Goal: Task Accomplishment & Management: Use online tool/utility

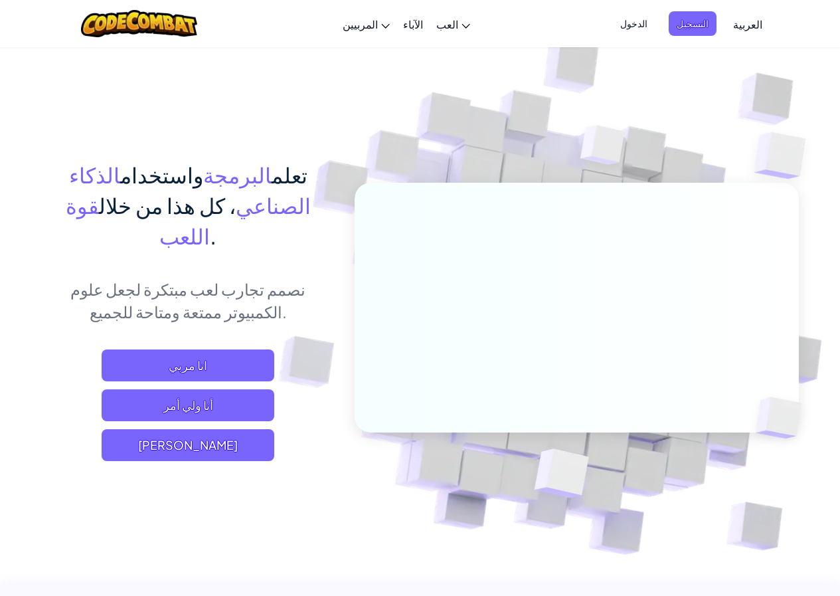
click at [255, 513] on img at bounding box center [568, 293] width 738 height 738
click at [215, 429] on span "[PERSON_NAME]" at bounding box center [188, 445] width 173 height 32
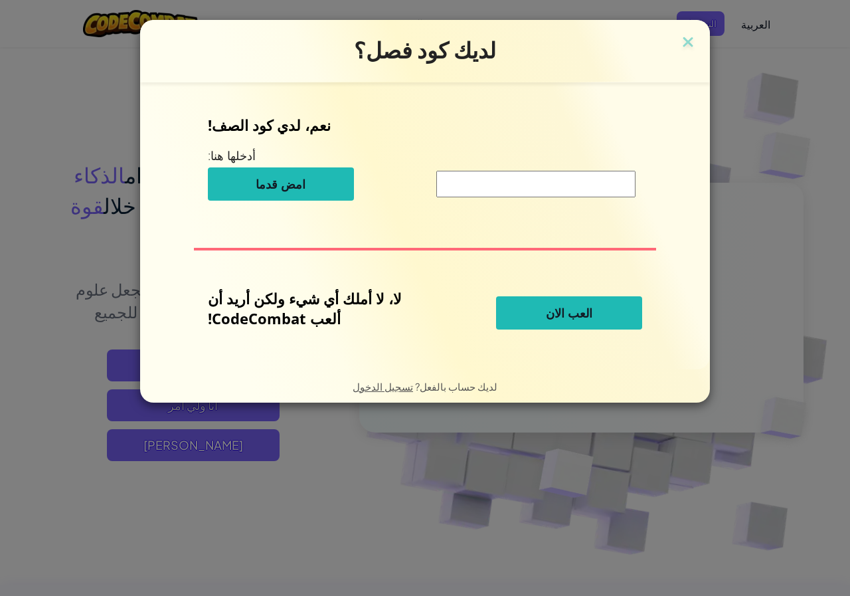
click at [550, 313] on span "العب الان" at bounding box center [569, 313] width 46 height 16
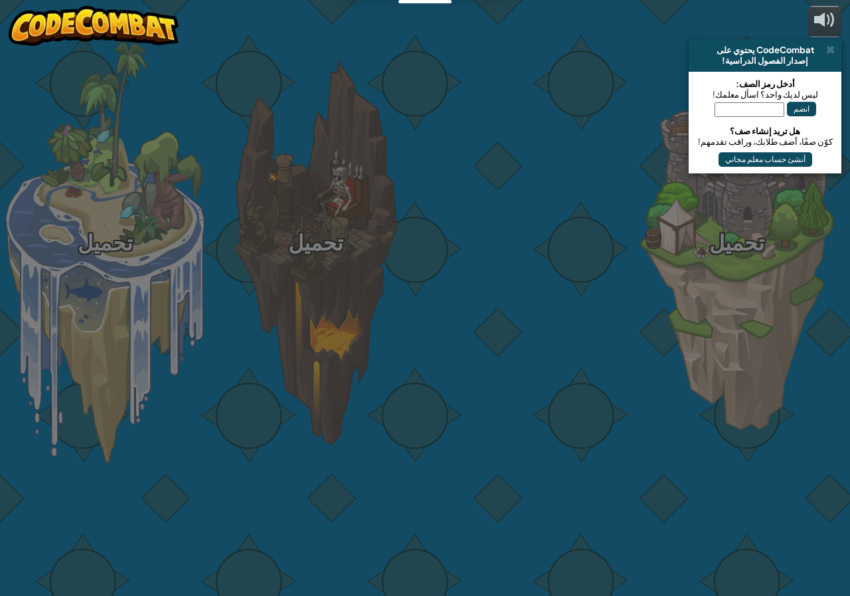
select select "ar"
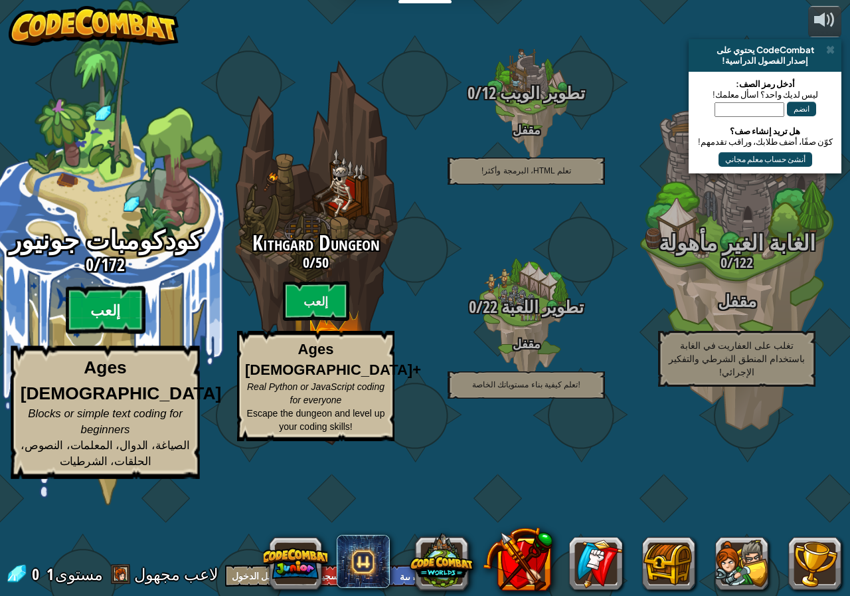
click at [108, 334] on btn "إلعب" at bounding box center [106, 310] width 80 height 48
select select "ar"
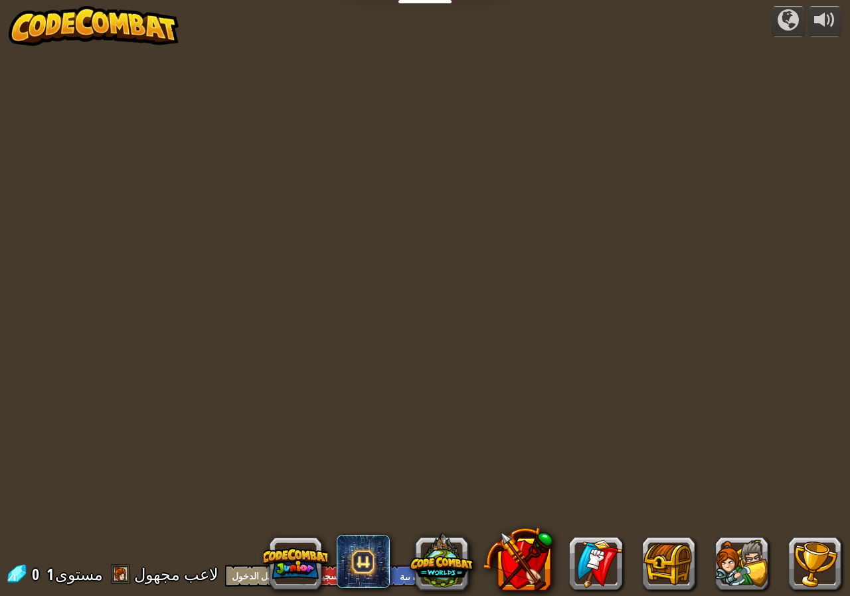
select select "ar"
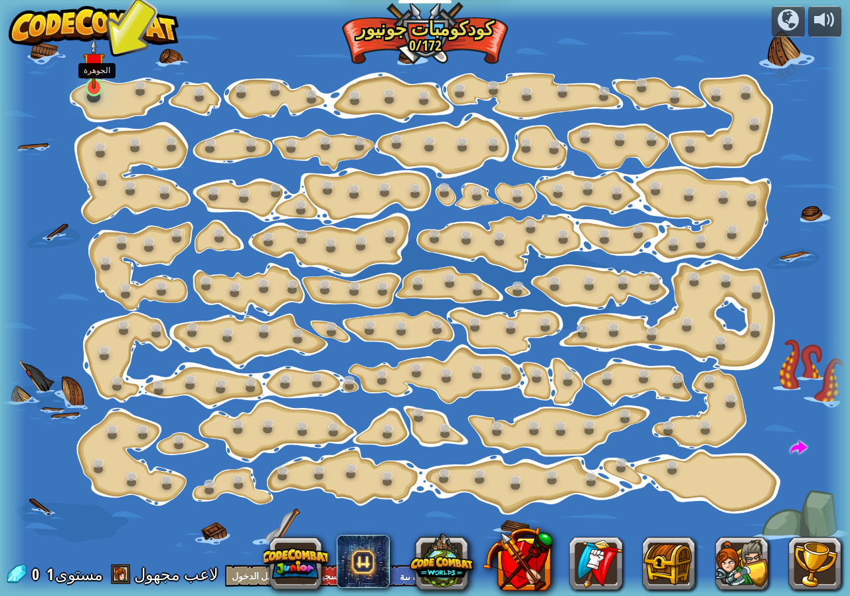
click at [92, 84] on img at bounding box center [94, 63] width 22 height 50
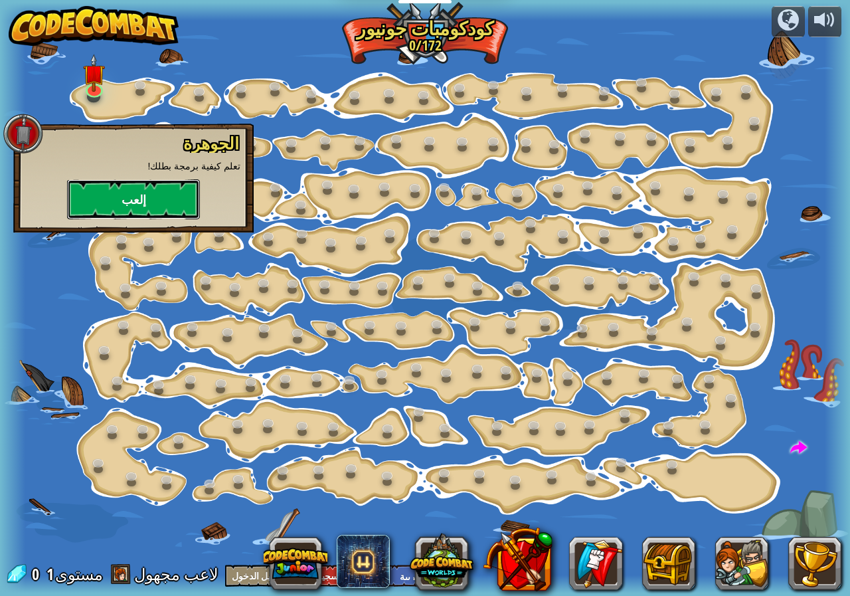
click at [143, 184] on button "إلعب" at bounding box center [133, 199] width 133 height 40
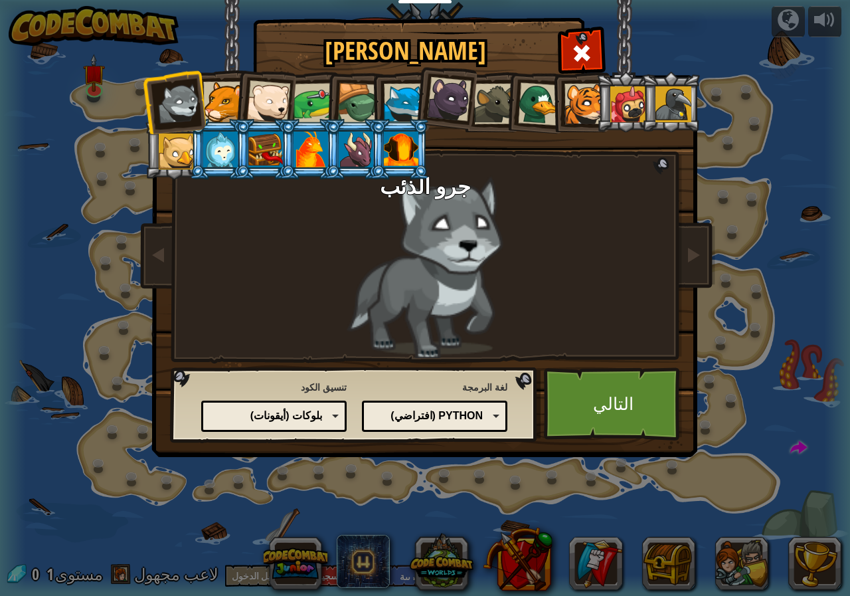
click at [460, 417] on div "Python (افتراضي)" at bounding box center [432, 415] width 102 height 15
click at [485, 547] on div "اختر بطلك 0 جرو الذئب كوجر دب أشبال ضفدع السلحفاة الثعلب الأزرق صغير النمر الجر…" at bounding box center [425, 298] width 850 height 596
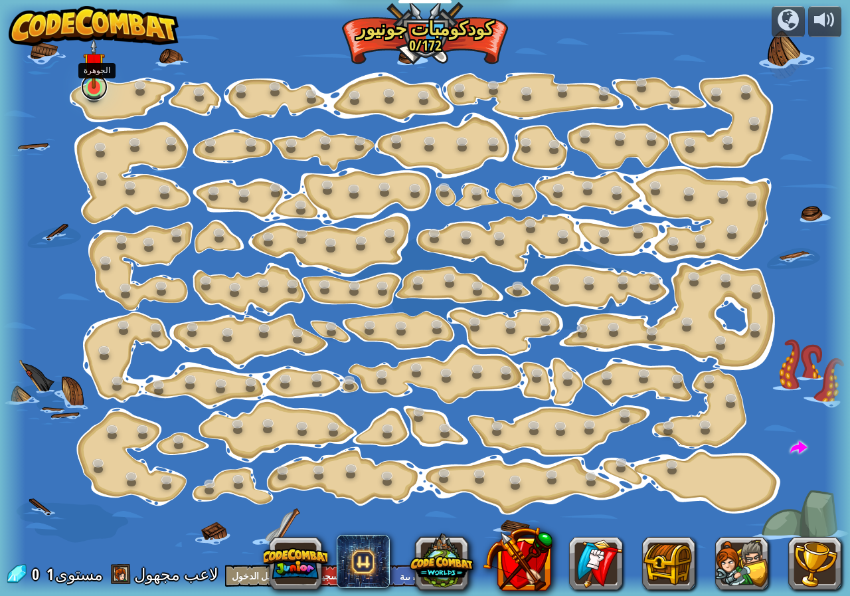
click at [90, 90] on link at bounding box center [94, 87] width 27 height 27
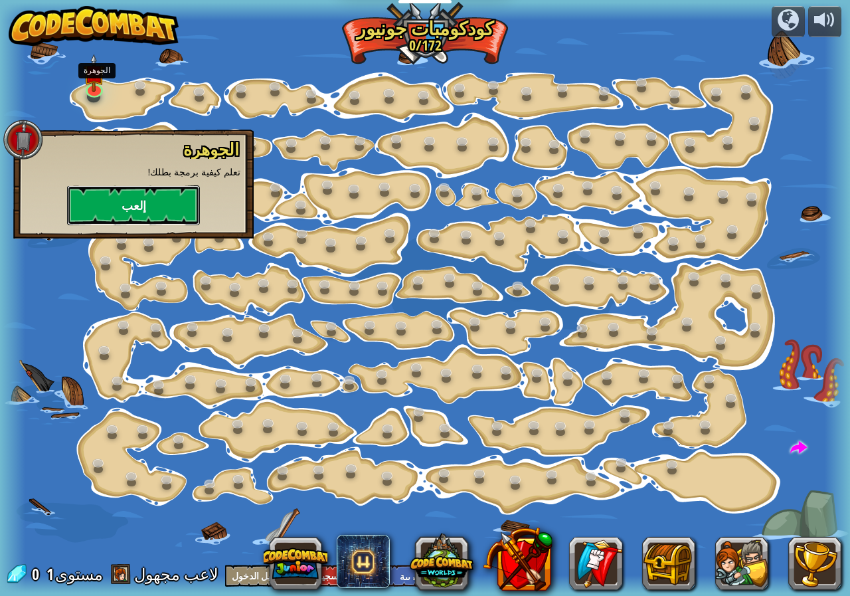
click at [154, 189] on button "إلعب" at bounding box center [133, 205] width 133 height 40
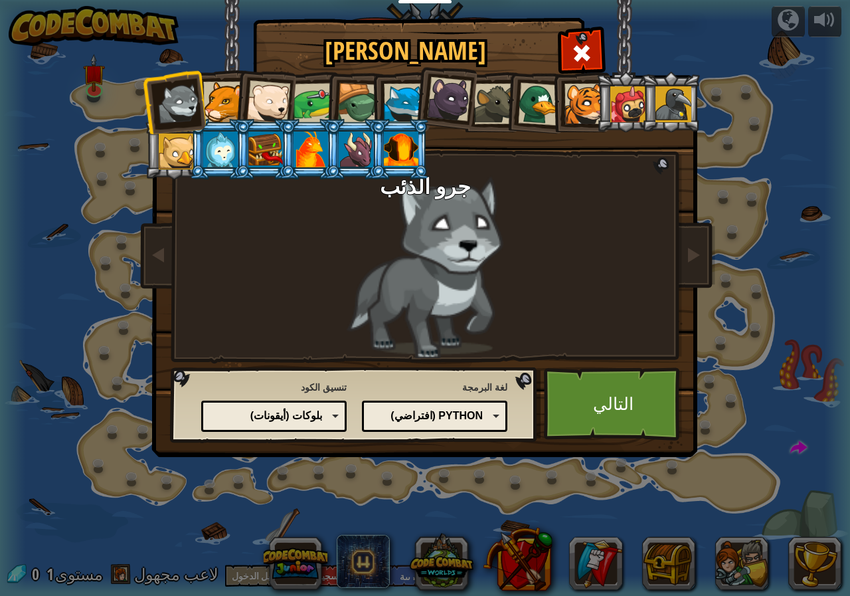
click at [225, 98] on div at bounding box center [223, 102] width 41 height 41
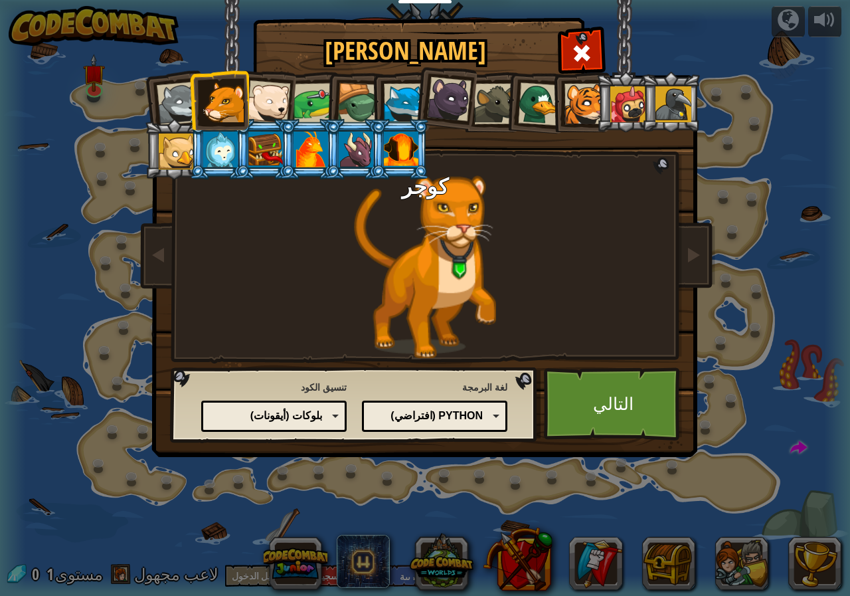
click at [263, 98] on div at bounding box center [268, 102] width 44 height 44
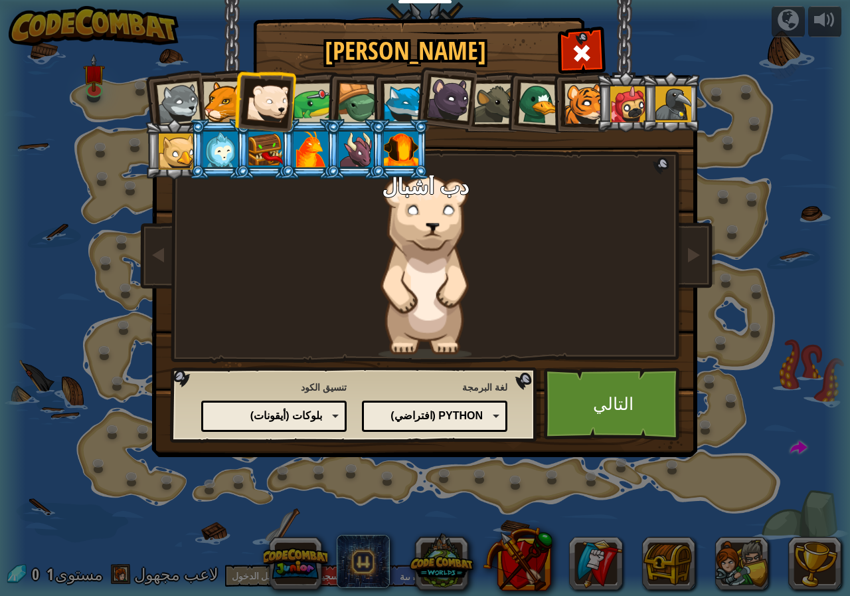
click at [292, 100] on li at bounding box center [264, 99] width 65 height 65
click at [319, 93] on div at bounding box center [314, 103] width 41 height 41
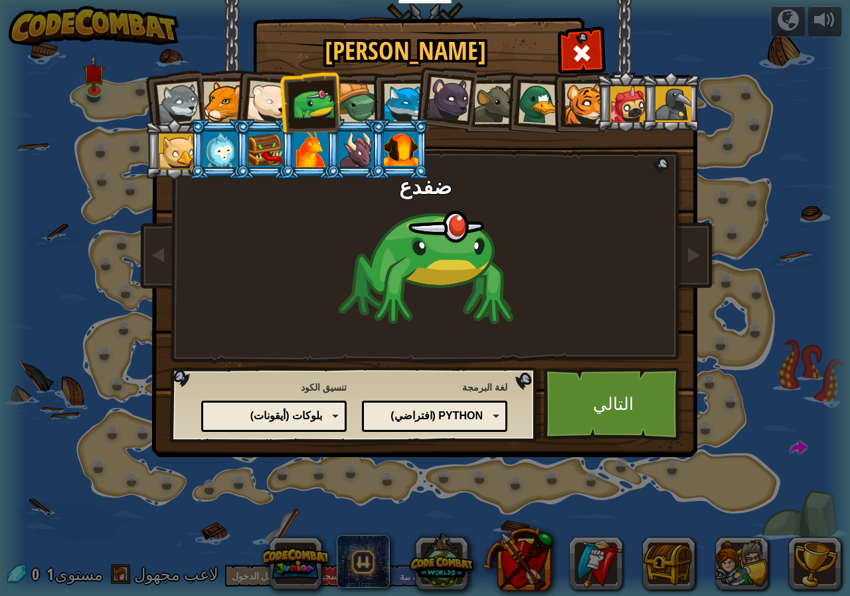
click at [363, 104] on div at bounding box center [358, 104] width 43 height 43
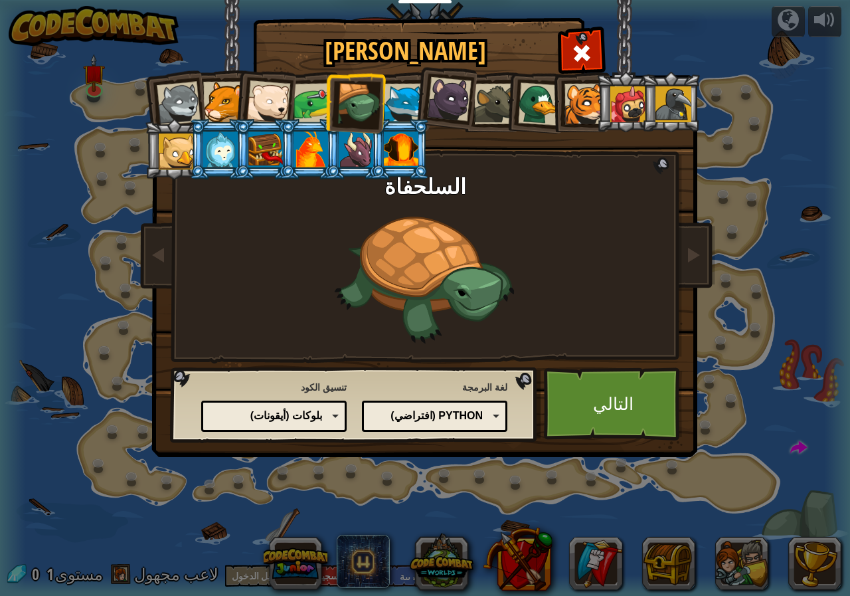
click at [393, 94] on div at bounding box center [404, 104] width 41 height 41
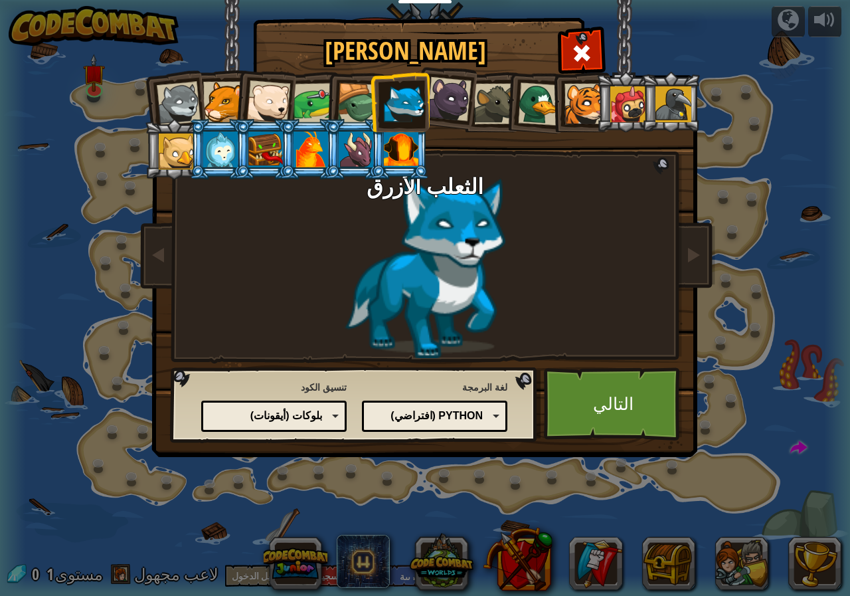
click at [460, 99] on div at bounding box center [449, 99] width 44 height 44
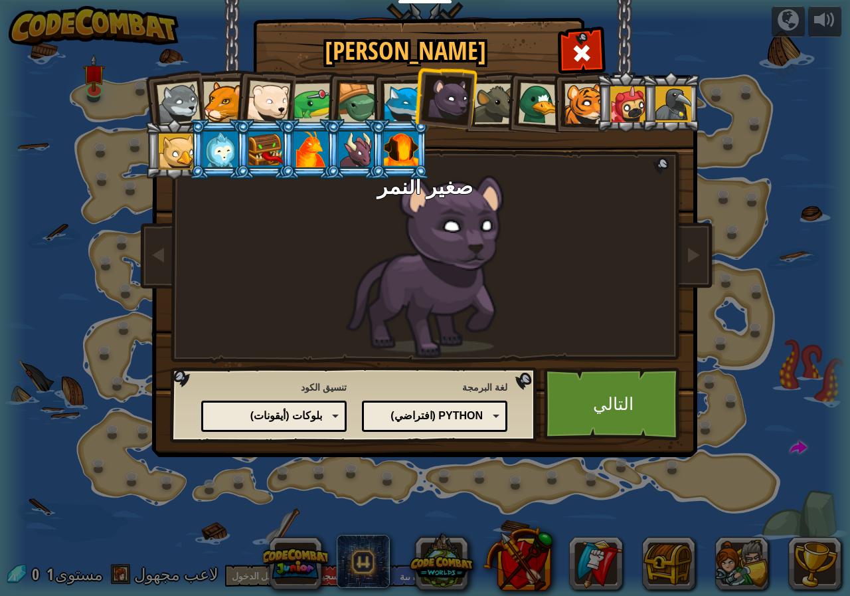
click at [497, 96] on div at bounding box center [494, 104] width 41 height 41
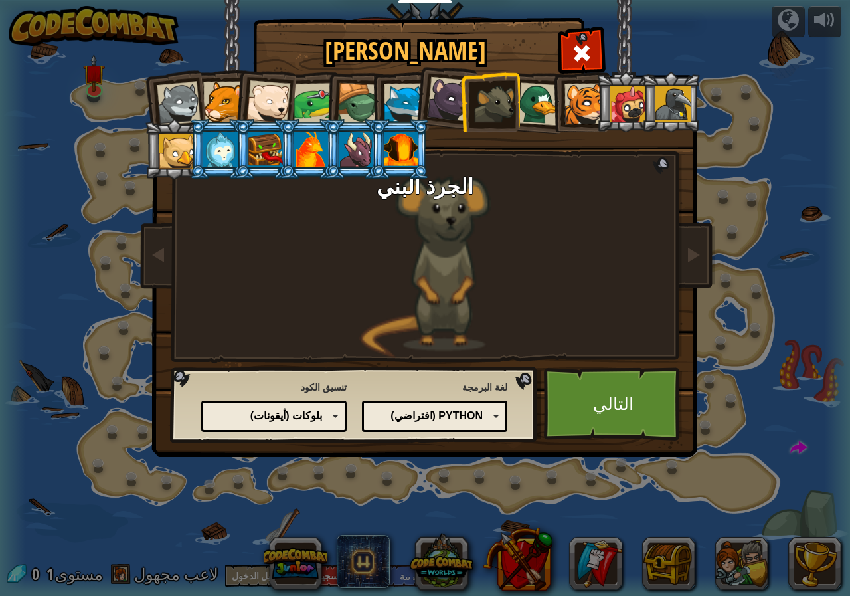
click at [519, 98] on li at bounding box center [490, 102] width 60 height 60
click at [540, 101] on div at bounding box center [539, 103] width 43 height 43
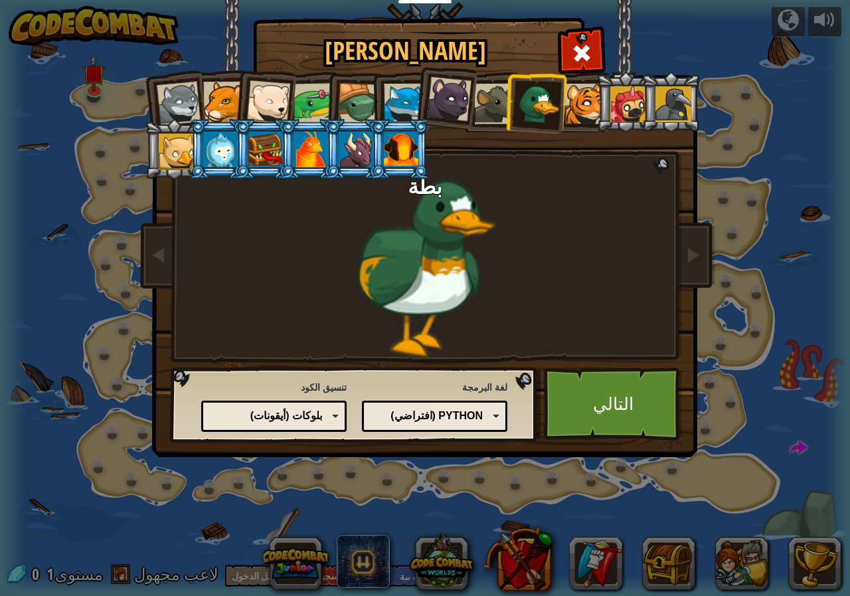
click at [574, 106] on div at bounding box center [585, 104] width 41 height 41
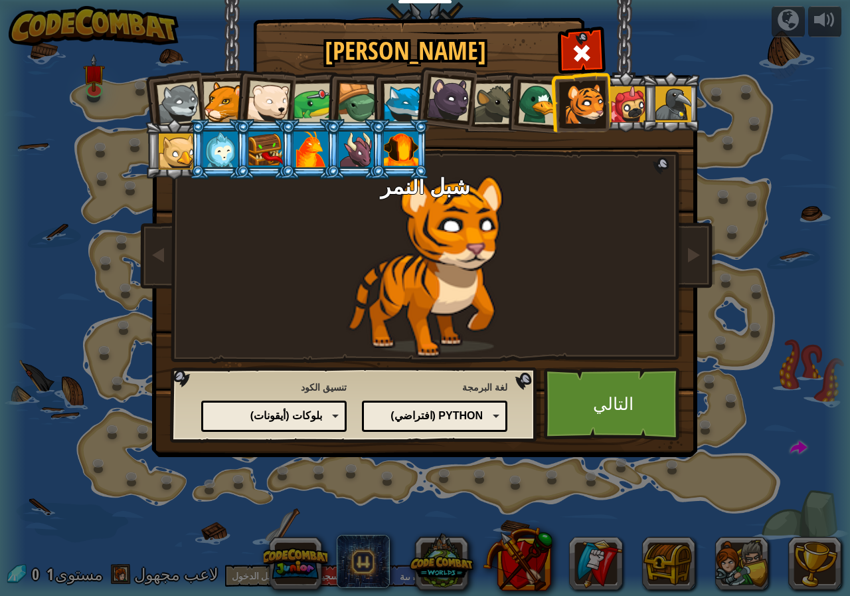
click at [409, 153] on div at bounding box center [401, 150] width 35 height 36
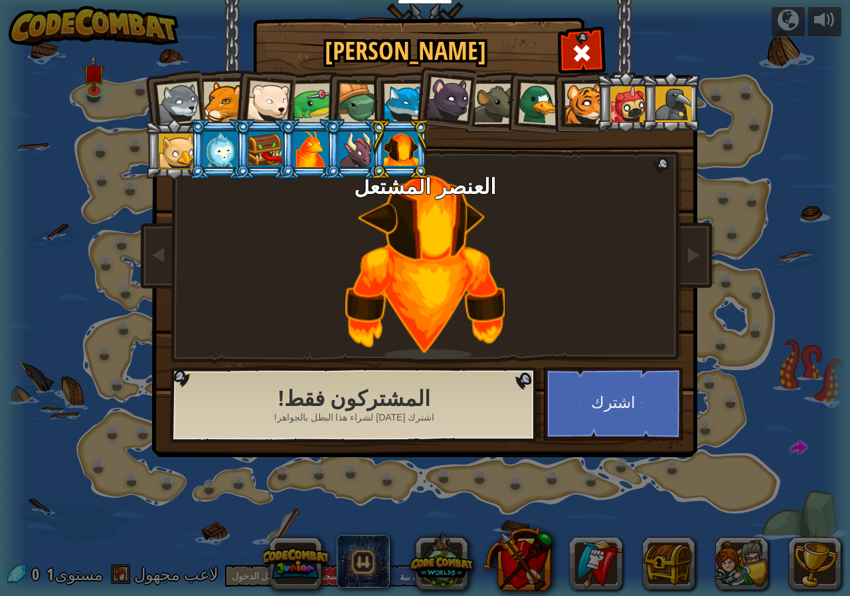
click at [335, 149] on li at bounding box center [355, 149] width 60 height 60
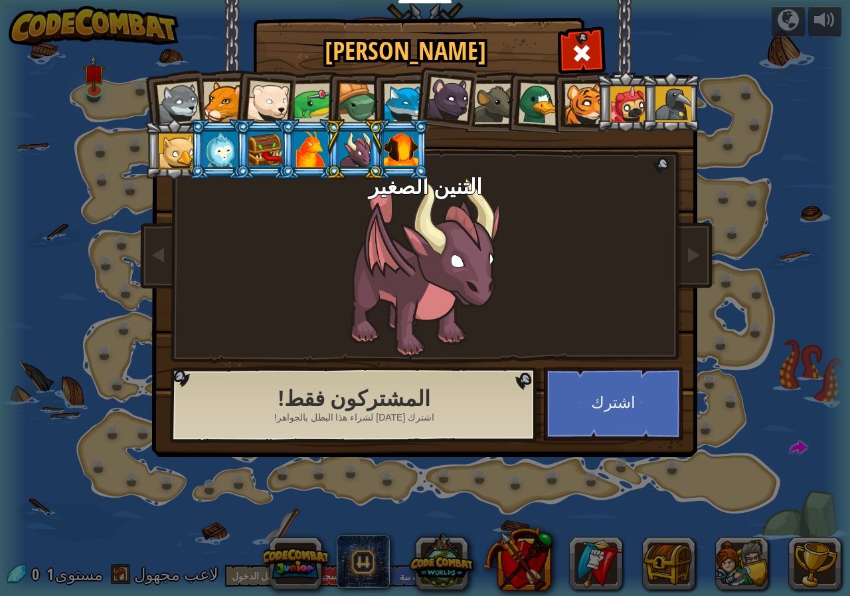
click at [290, 147] on li at bounding box center [310, 149] width 60 height 60
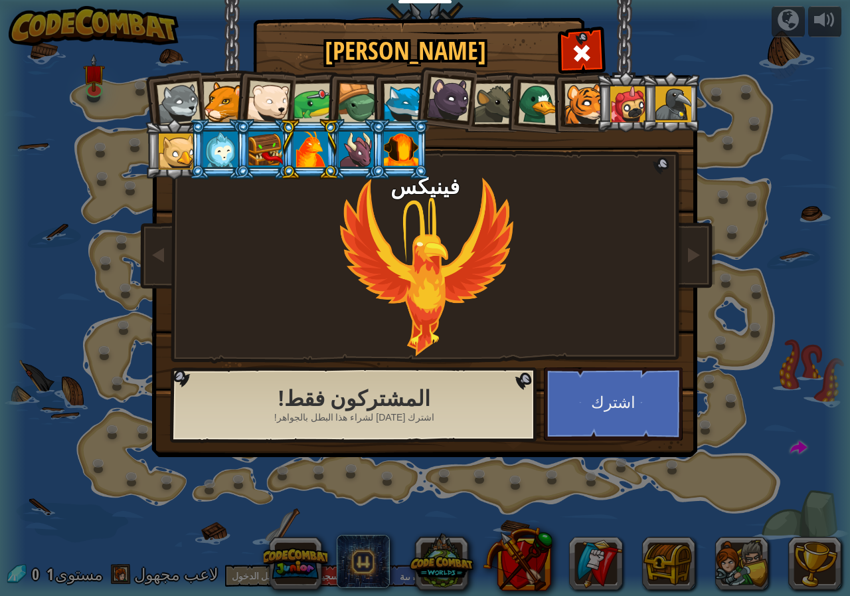
click at [258, 145] on div at bounding box center [265, 150] width 35 height 36
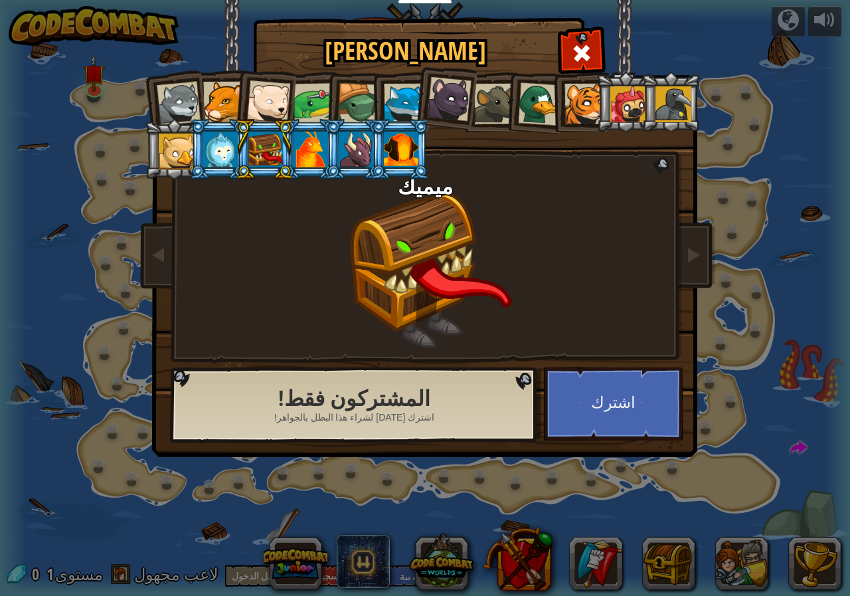
click at [206, 149] on div at bounding box center [220, 150] width 35 height 36
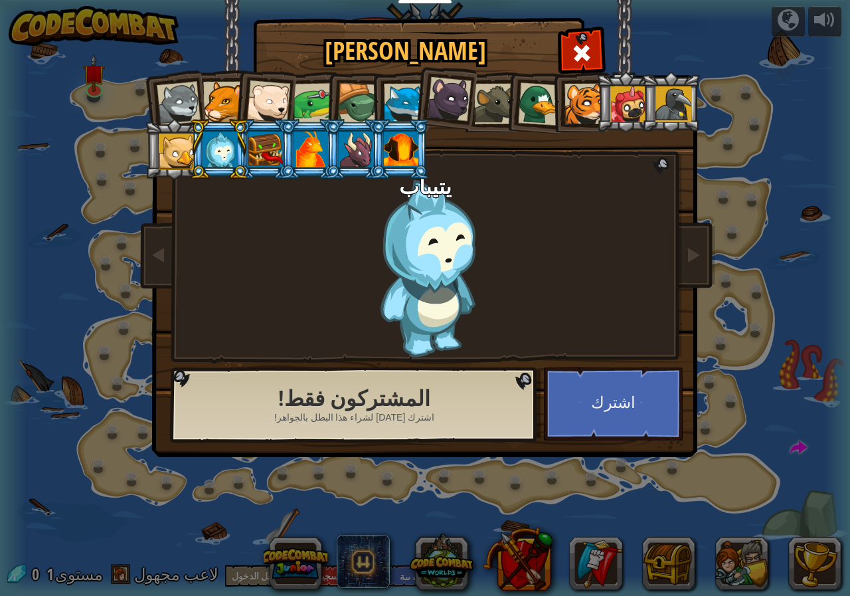
click at [187, 141] on div at bounding box center [177, 151] width 36 height 36
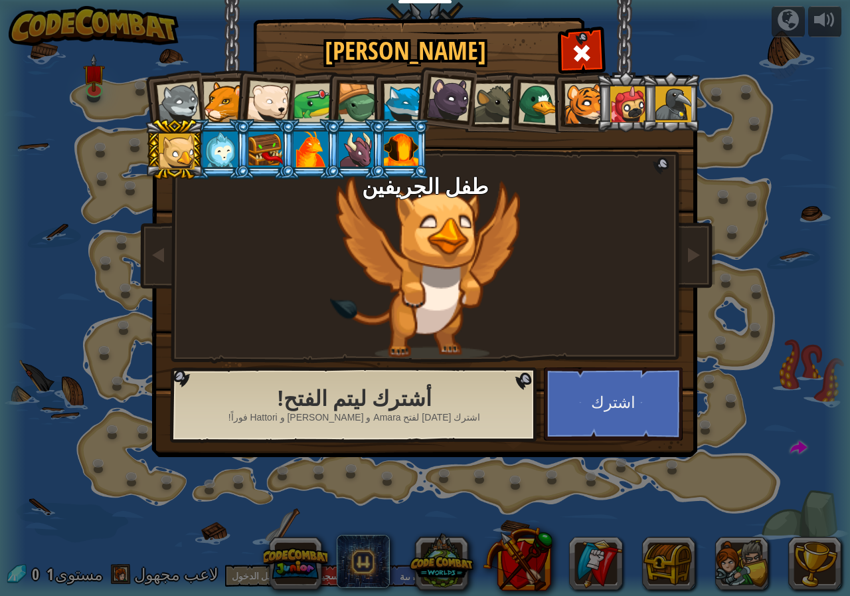
click at [421, 94] on li at bounding box center [445, 97] width 66 height 66
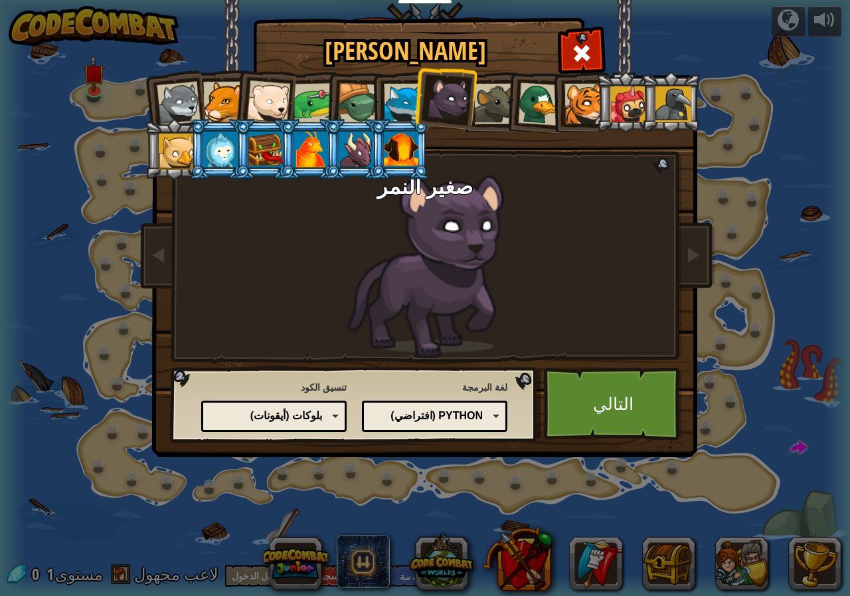
click at [357, 78] on li at bounding box center [354, 102] width 63 height 64
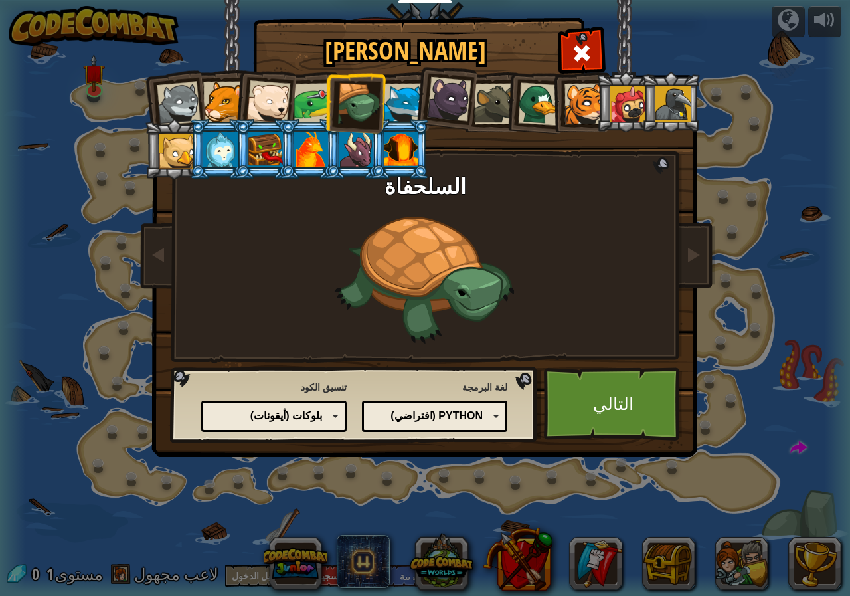
click at [398, 94] on div at bounding box center [404, 104] width 41 height 41
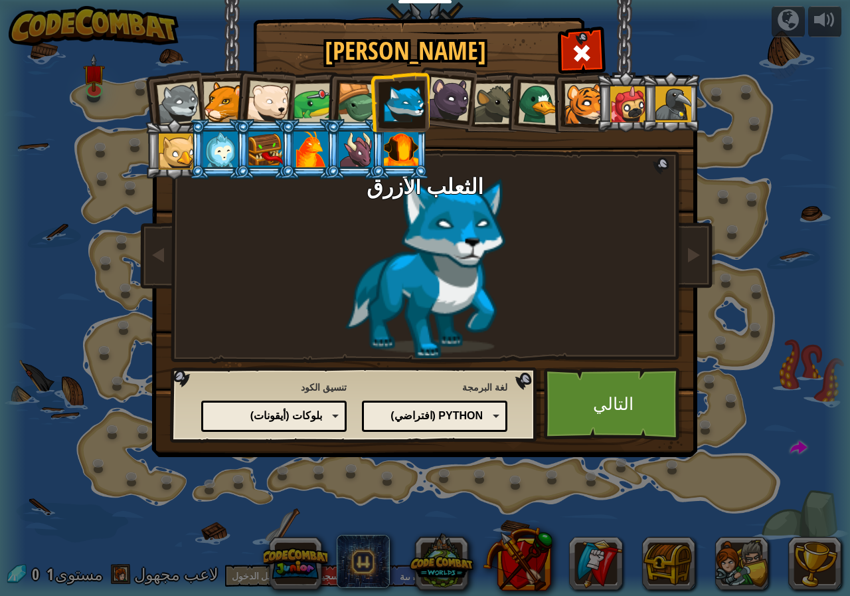
click at [347, 89] on div at bounding box center [358, 104] width 43 height 43
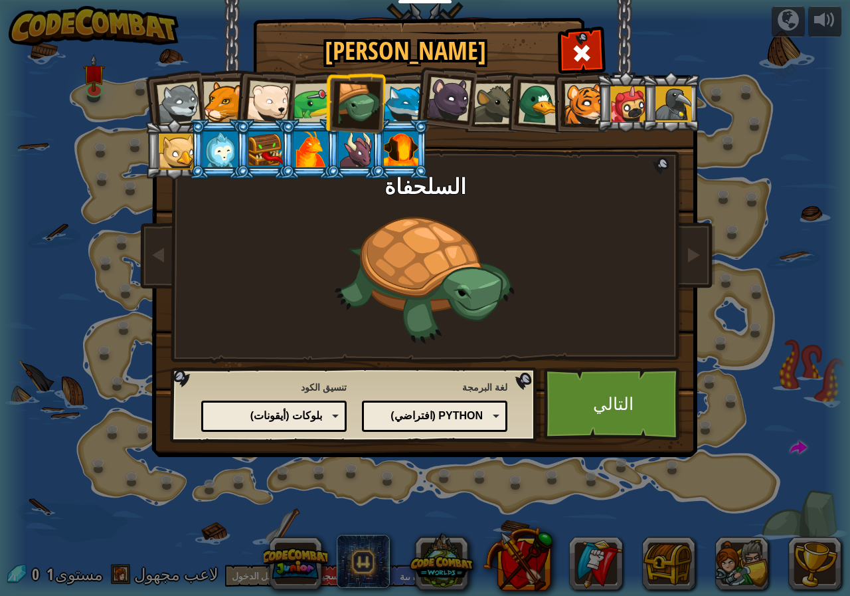
click at [183, 106] on div at bounding box center [179, 104] width 44 height 44
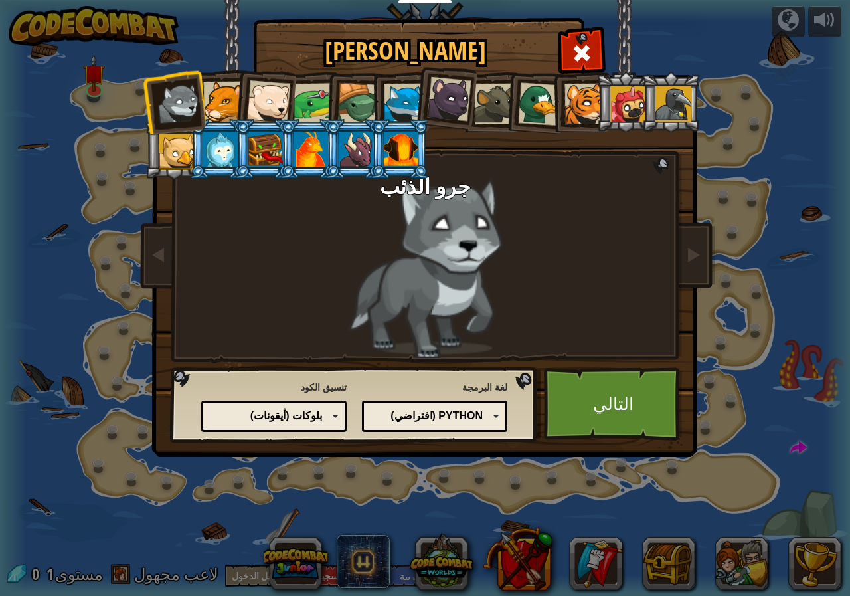
click at [409, 104] on div at bounding box center [404, 104] width 41 height 41
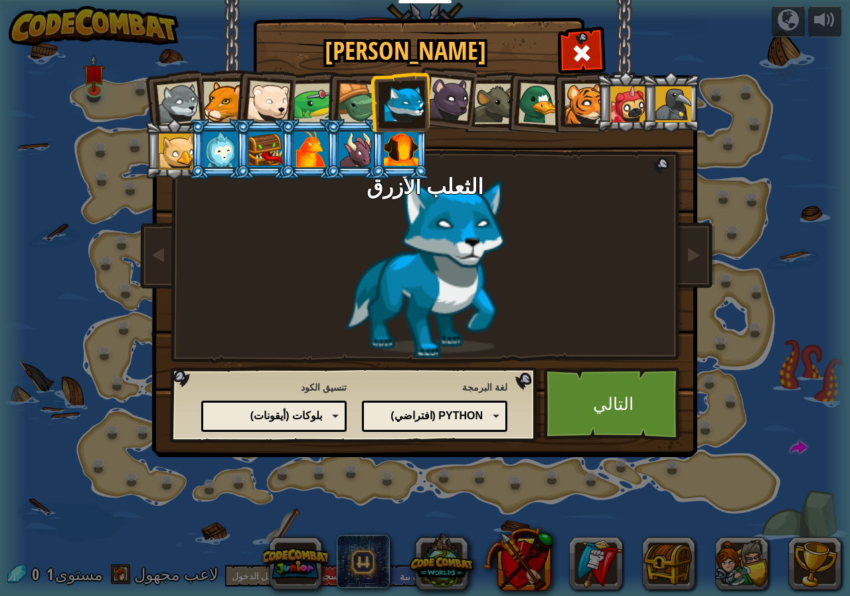
click at [327, 407] on div "كود نصي الكتل والكود الكتل بلوكات (أيقونات) بلوكات (أيقونات)" at bounding box center [273, 415] width 145 height 31
click at [607, 397] on link "التالي" at bounding box center [613, 403] width 139 height 73
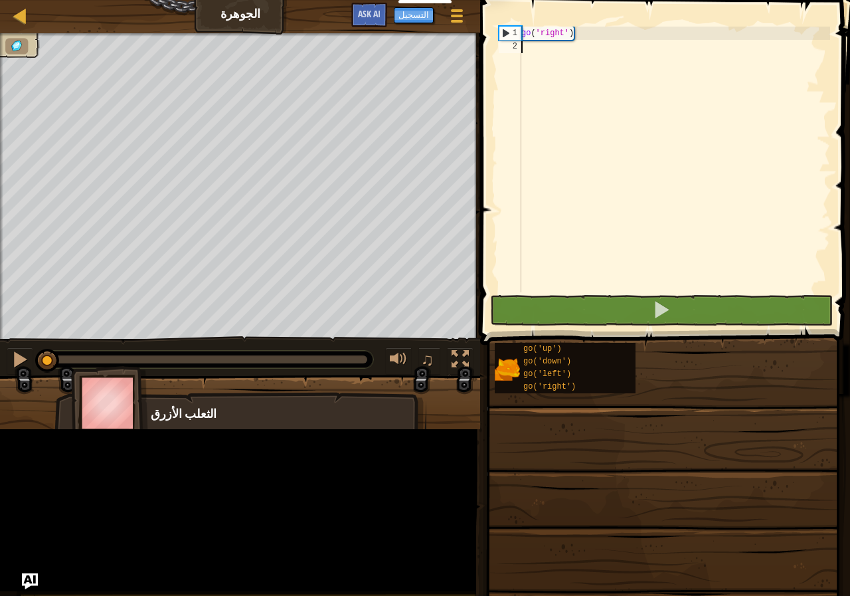
drag, startPoint x: 426, startPoint y: 271, endPoint x: 488, endPoint y: 276, distance: 62.7
click at [488, 276] on div "المربيين أنشئ حساب مجاني حلول المدارس والمناطق مدافع Kelvintaph توافق المعايير …" at bounding box center [425, 298] width 850 height 596
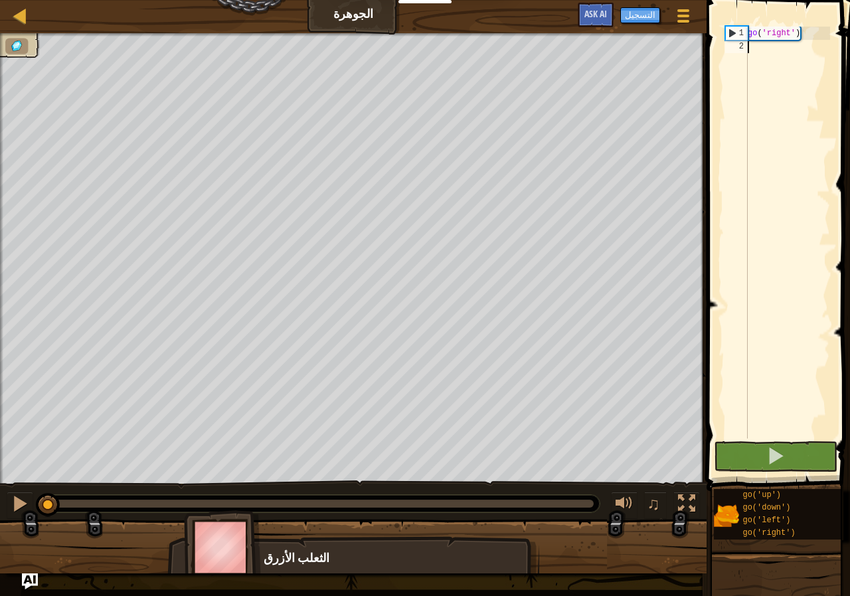
click at [786, 60] on div "go ( 'right' )" at bounding box center [787, 246] width 85 height 438
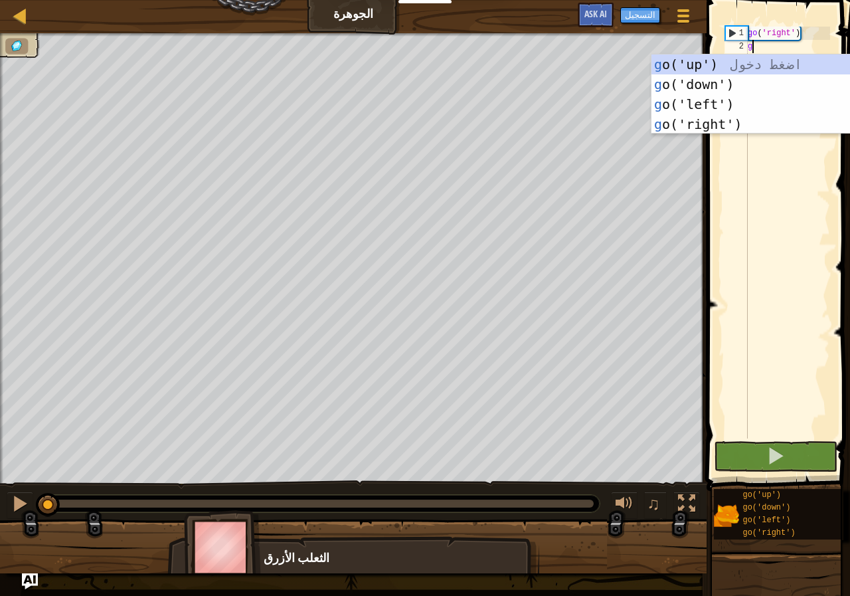
scroll to position [6, 0]
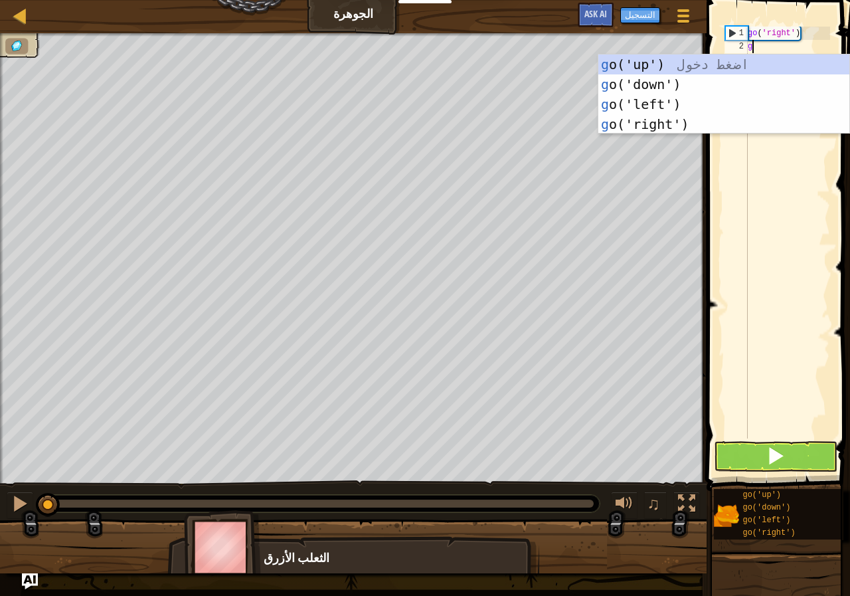
type textarea "go"
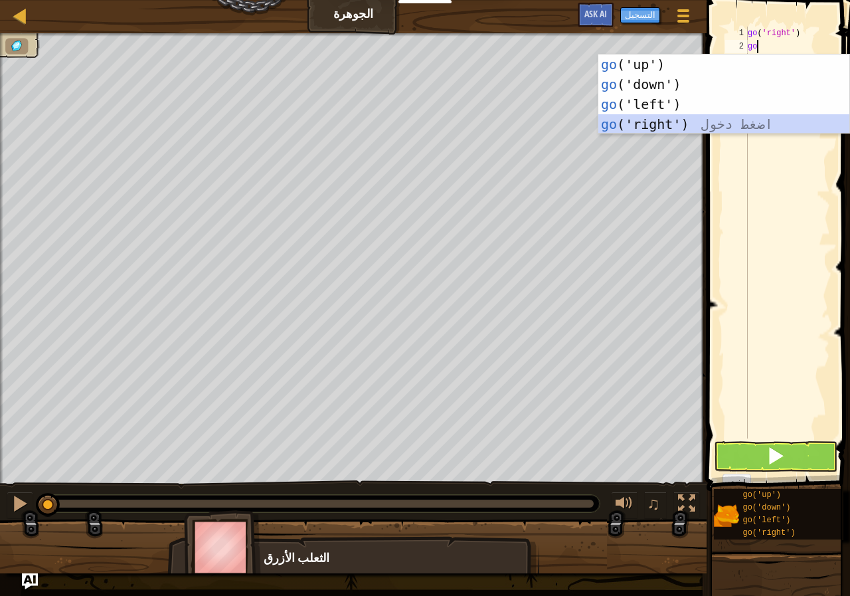
click at [681, 118] on div "go ('up') اضغط دخول go ('down') اضغط دخول go ('left') اضغط دخول go ('right') اض…" at bounding box center [723, 114] width 251 height 120
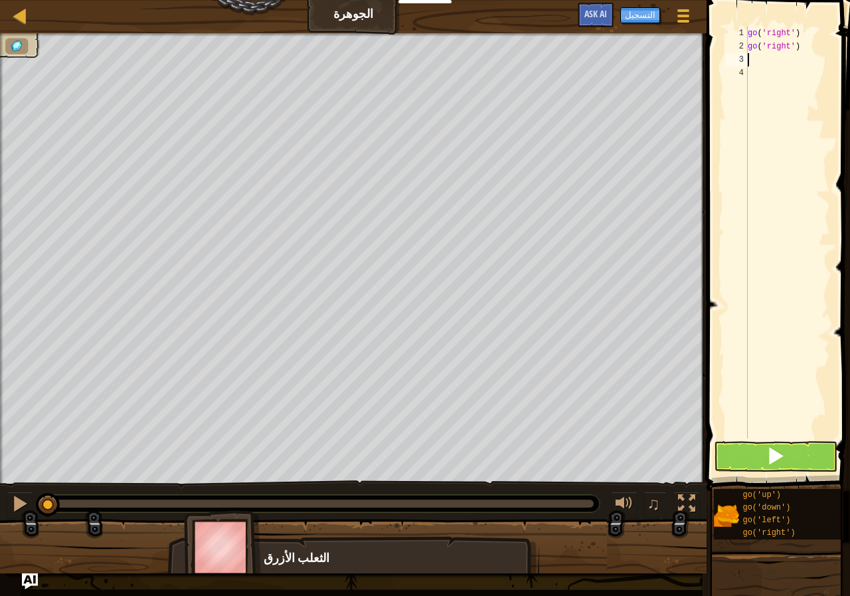
type textarea "d"
click at [721, 80] on div "go(' d own') اضغط دخول" at bounding box center [723, 98] width 251 height 60
type textarea "g"
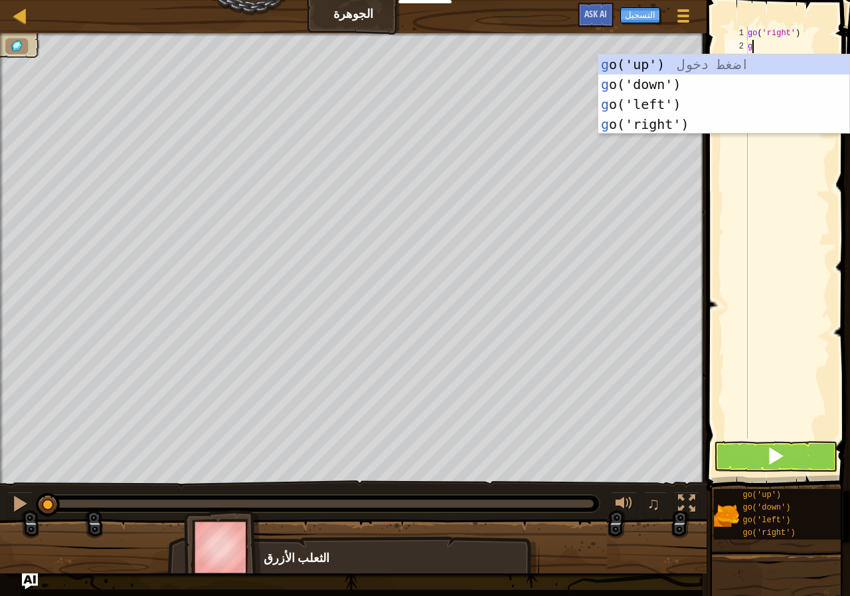
type textarea "go"
click at [689, 61] on div "go ('up') اضغط دخول go ('down') اضغط دخول go ('left') اضغط دخول go ('right') اض…" at bounding box center [723, 114] width 251 height 120
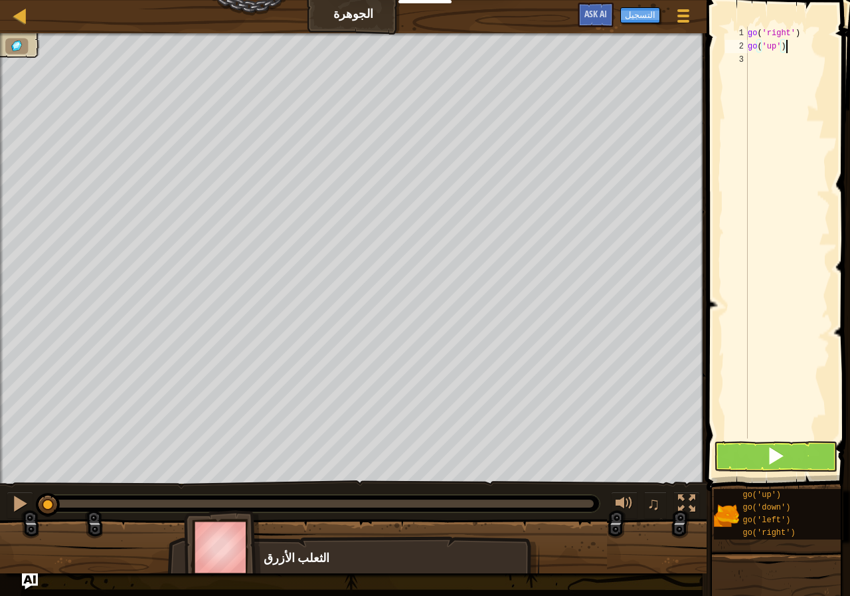
type textarea "g"
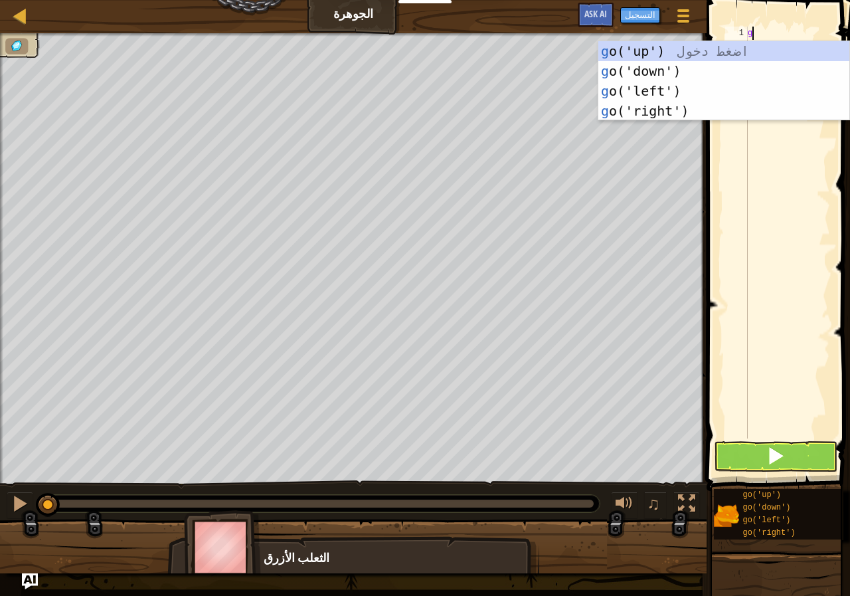
type textarea "go"
click at [702, 43] on div "go ('up') اضغط دخول go ('down') اضغط دخول go ('left') اضغط دخول go ('right') اض…" at bounding box center [723, 101] width 251 height 120
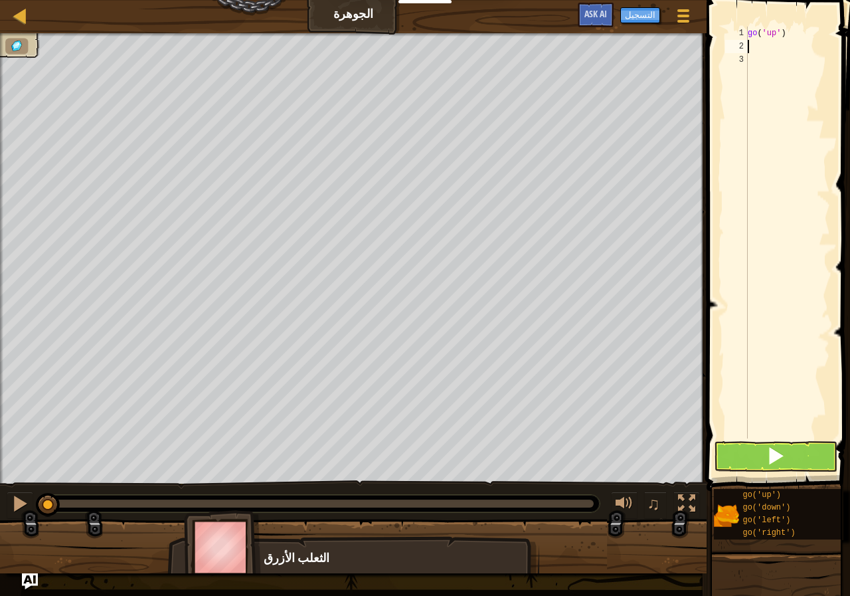
click at [770, 57] on div "go ( 'up' )" at bounding box center [787, 246] width 85 height 438
click at [770, 50] on div "go ( 'up' )" at bounding box center [787, 246] width 85 height 438
type textarea "g"
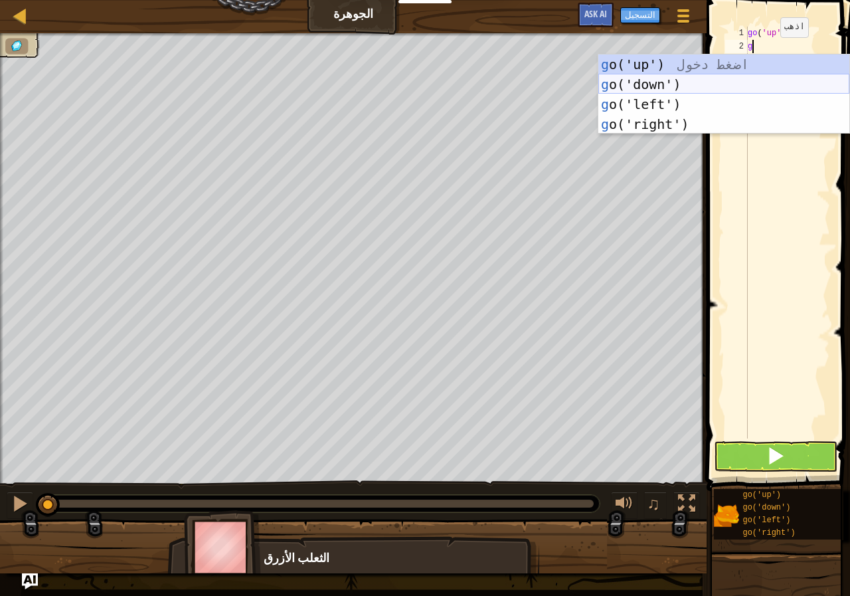
click at [682, 83] on div "g o('up') اضغط دخول g o('down') اضغط دخول g o('left') اضغط دخول g o('right') اض…" at bounding box center [723, 114] width 251 height 120
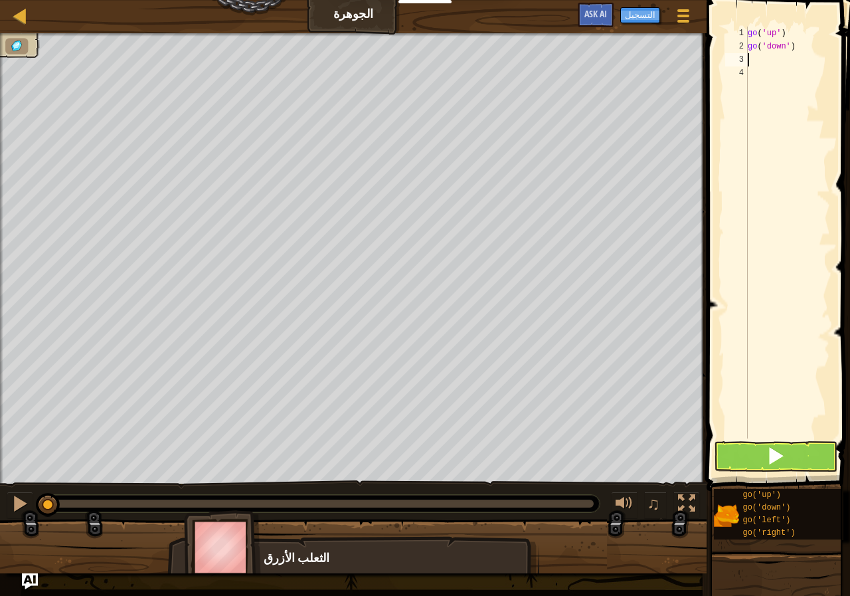
type textarea "g"
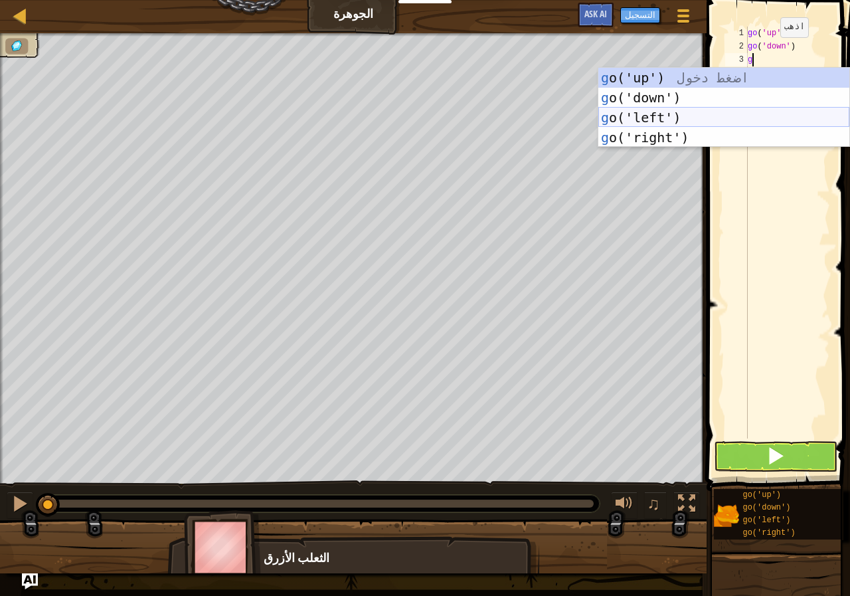
click at [685, 118] on div "g o('up') اضغط دخول g o('down') اضغط دخول g o('left') اضغط دخول g o('right') اض…" at bounding box center [723, 128] width 251 height 120
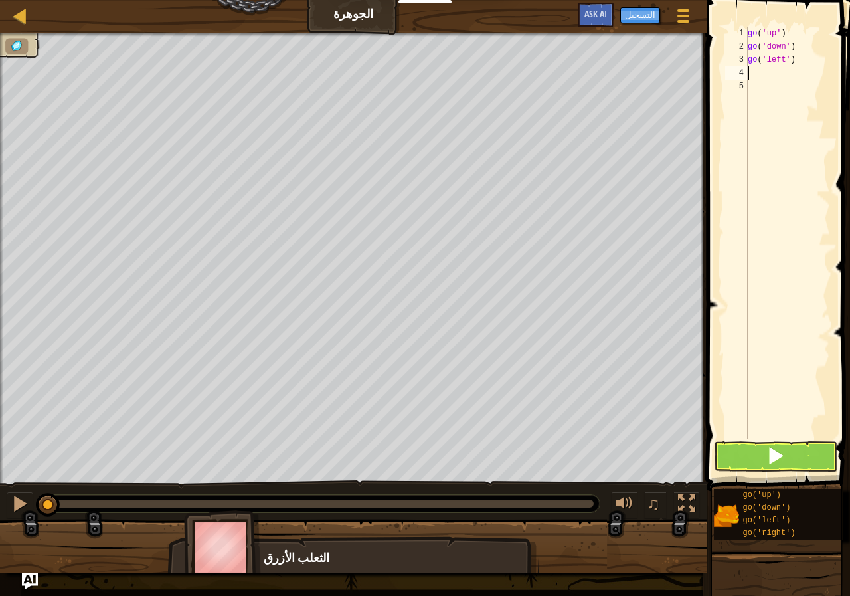
scroll to position [10, 0]
type textarea "h"
click at [709, 96] on div "go('rig h t') اضغط دخول" at bounding box center [723, 111] width 251 height 60
click at [800, 452] on button at bounding box center [776, 456] width 124 height 31
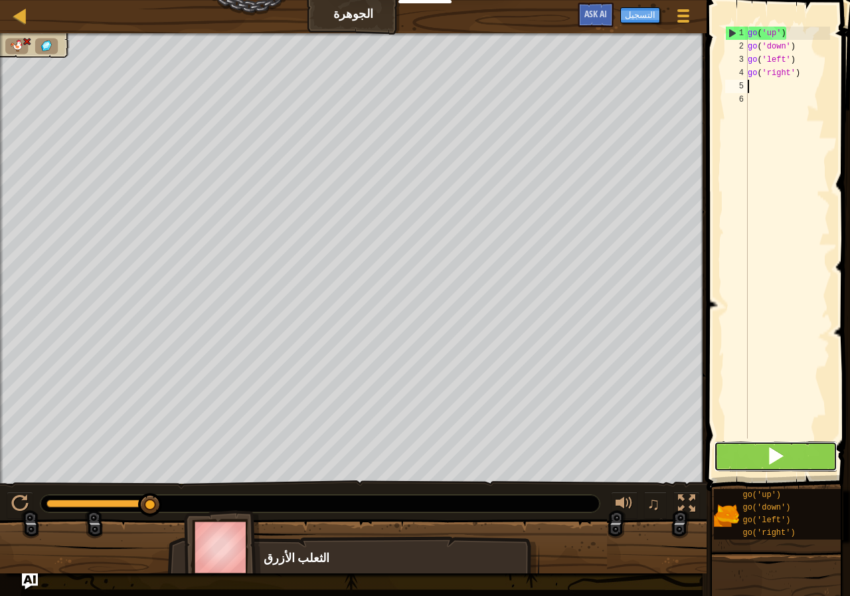
click at [802, 460] on button at bounding box center [776, 456] width 124 height 31
type textarea "g"
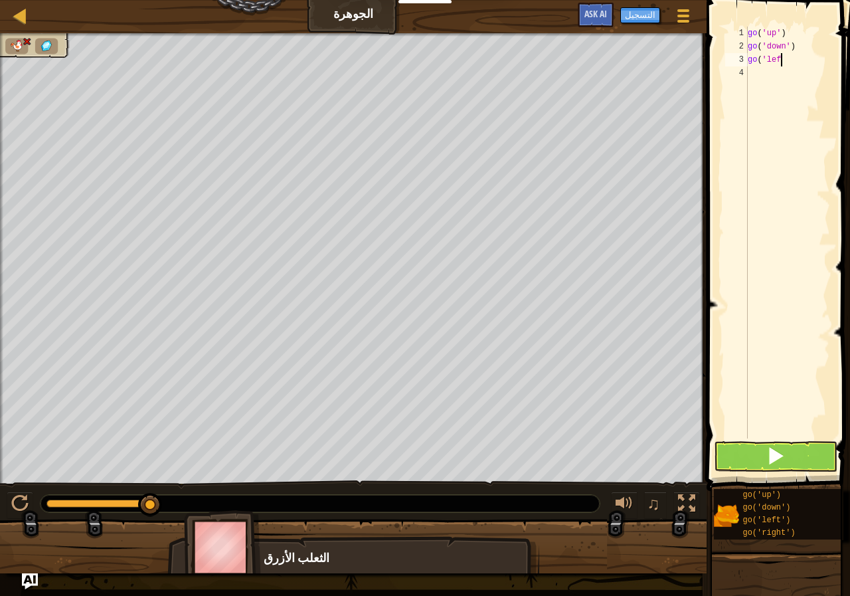
type textarea "g"
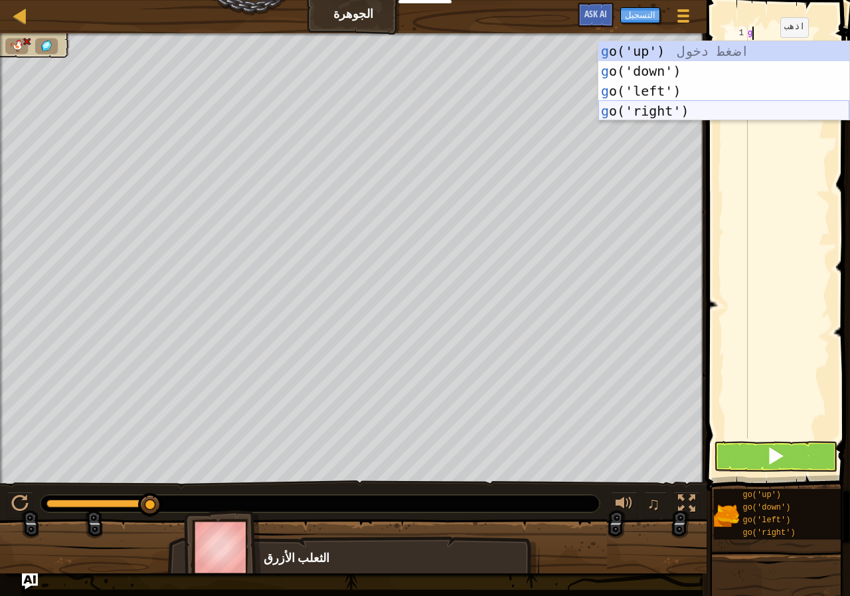
click at [725, 112] on div "g o('up') اضغط دخول g o('down') اضغط دخول g o('left') اضغط دخول g o('right') اض…" at bounding box center [723, 101] width 251 height 120
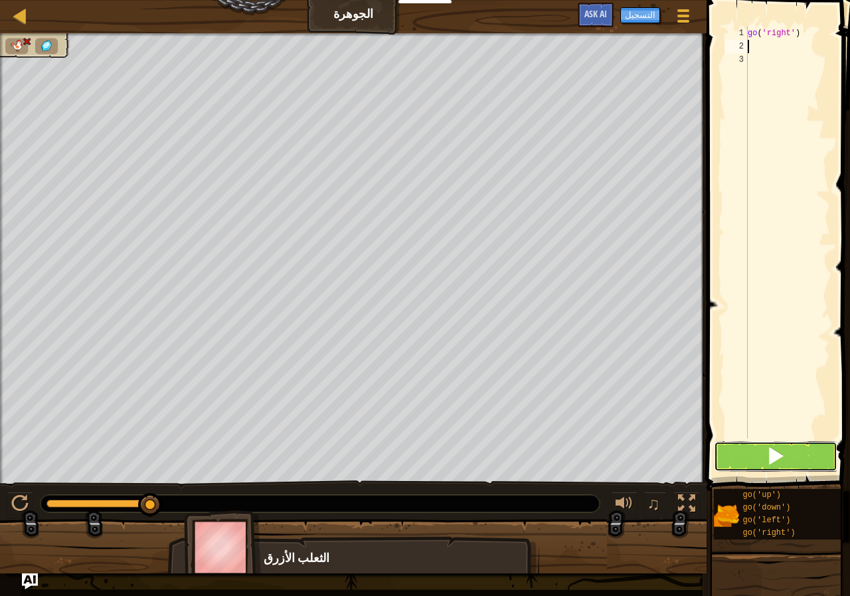
click at [812, 454] on button at bounding box center [776, 456] width 124 height 31
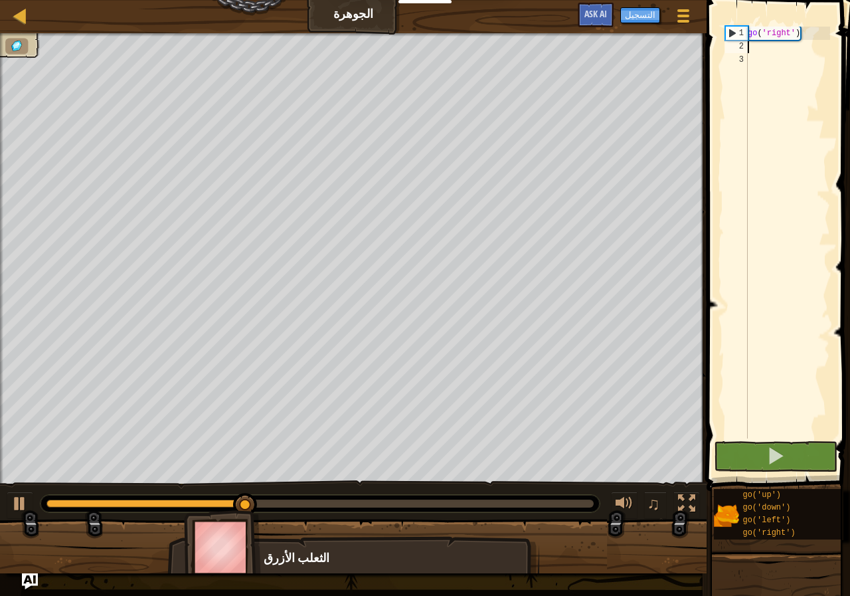
click at [777, 54] on div "go ( 'right' )" at bounding box center [787, 246] width 85 height 438
click at [752, 44] on div "go ( 'right' )" at bounding box center [787, 246] width 85 height 438
type textarea "g"
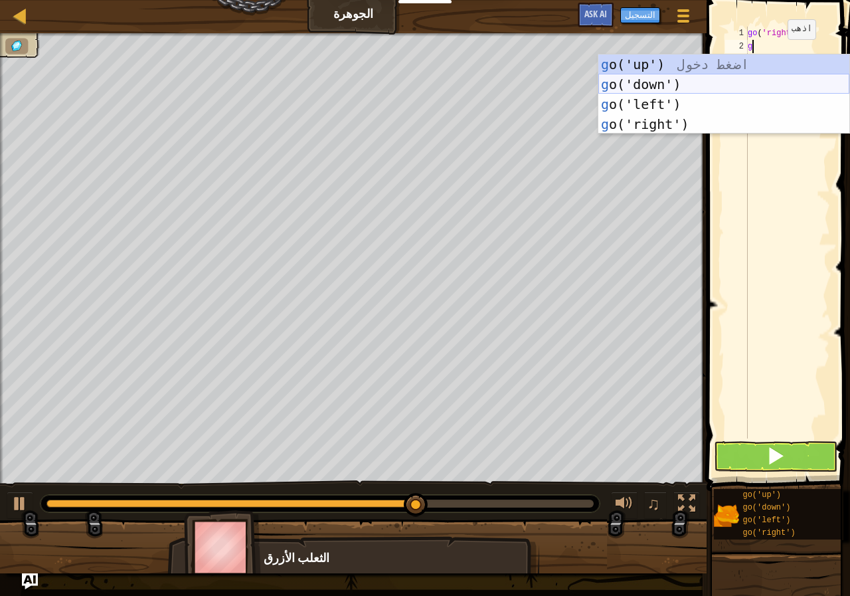
click at [669, 84] on div "g o('up') اضغط دخول g o('down') اضغط دخول g o('left') اضغط دخول g o('right') اض…" at bounding box center [723, 114] width 251 height 120
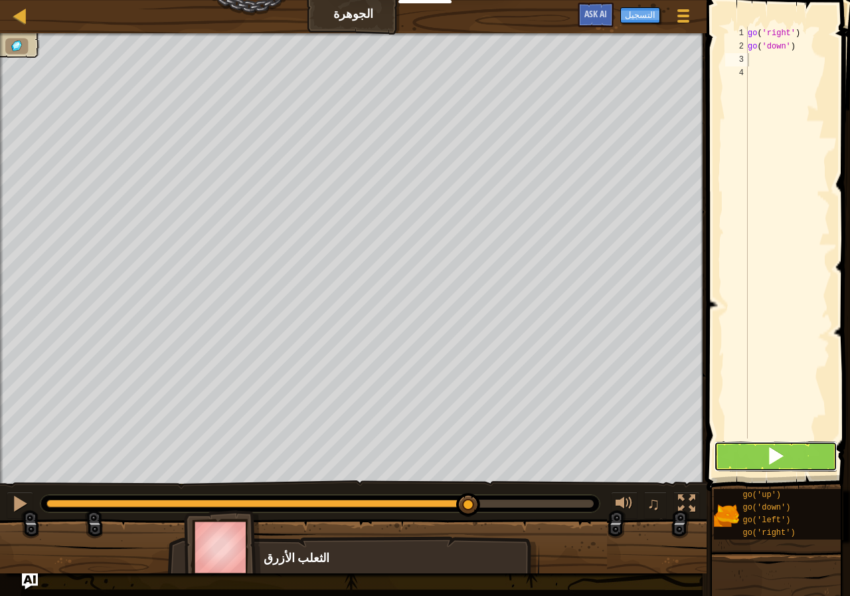
click at [811, 454] on button at bounding box center [776, 456] width 124 height 31
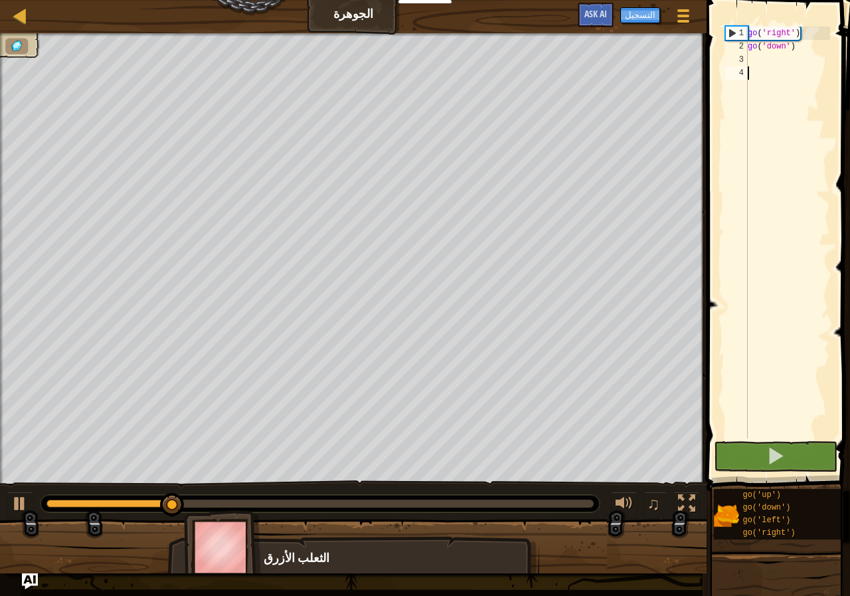
click at [777, 67] on div "go ( 'right' ) go ( 'down' )" at bounding box center [787, 246] width 85 height 438
click at [745, 57] on div "3" at bounding box center [736, 59] width 23 height 13
type textarea "g"
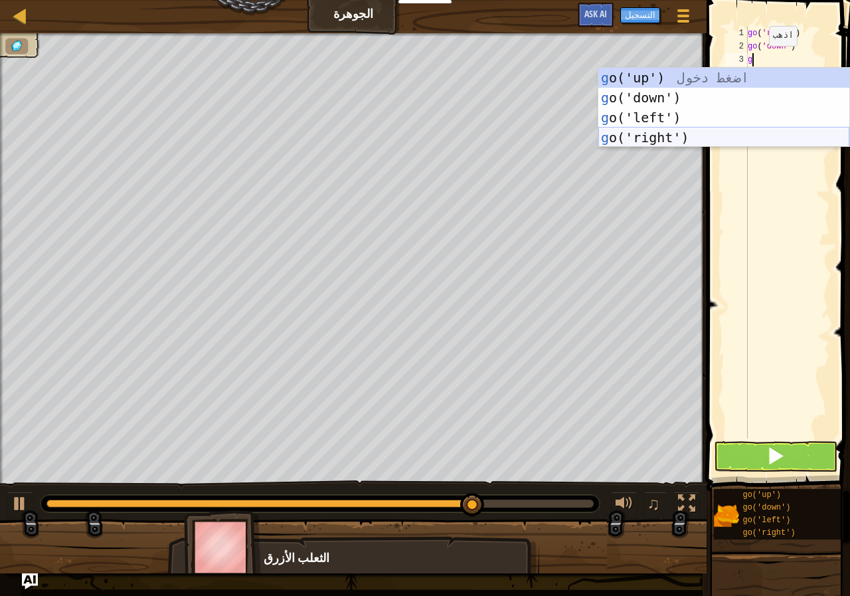
click at [681, 137] on div "g o('up') اضغط دخول g o('down') اضغط دخول g o('left') اضغط دخول g o('right') اض…" at bounding box center [723, 128] width 251 height 120
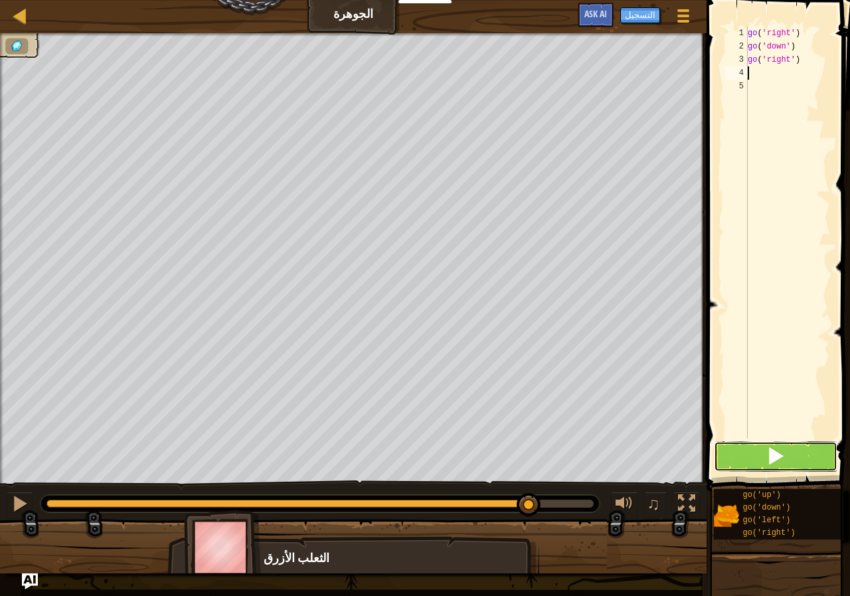
click at [789, 458] on button at bounding box center [776, 456] width 124 height 31
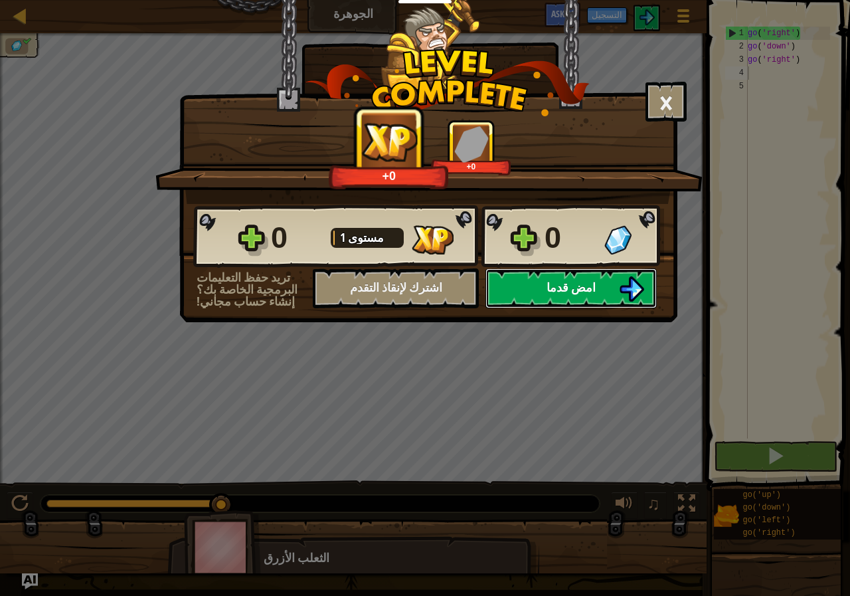
click at [578, 288] on span "امض قدما" at bounding box center [571, 287] width 49 height 17
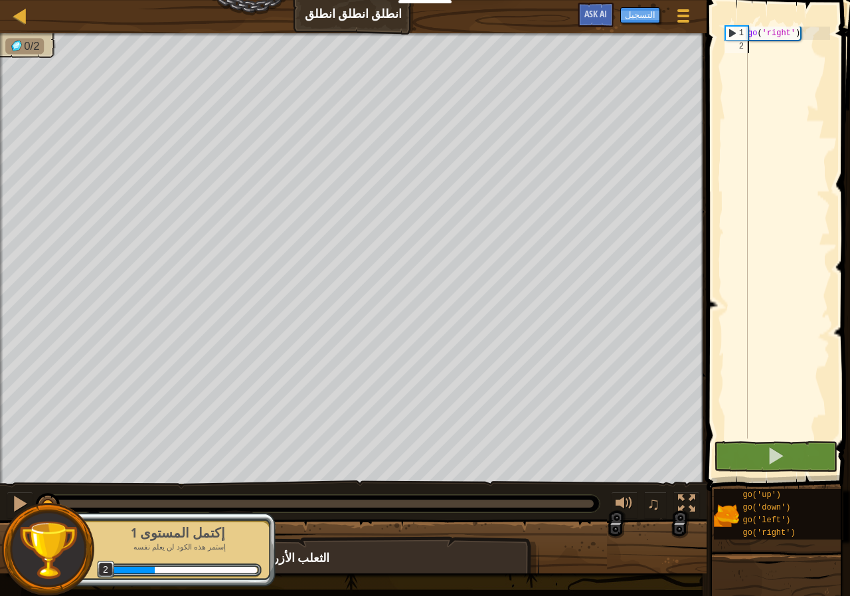
type textarea "g"
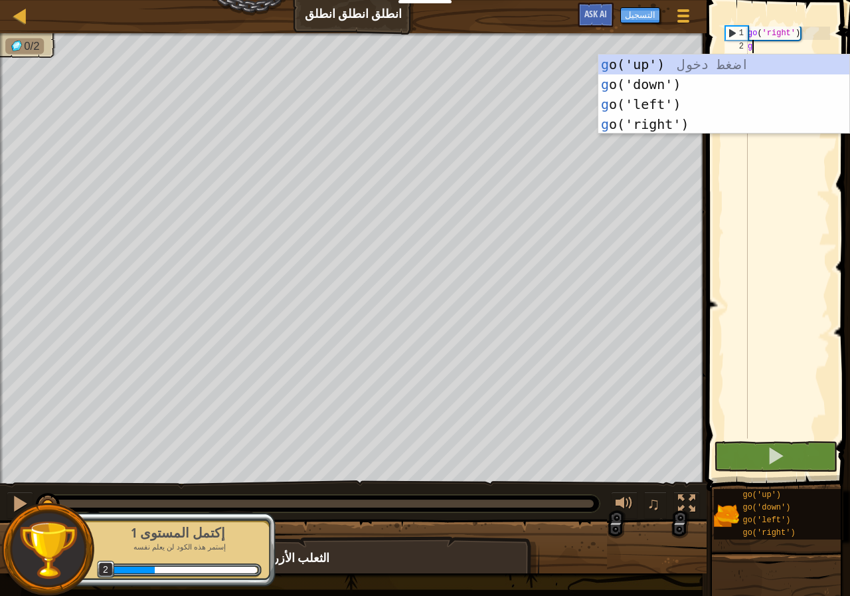
scroll to position [6, 0]
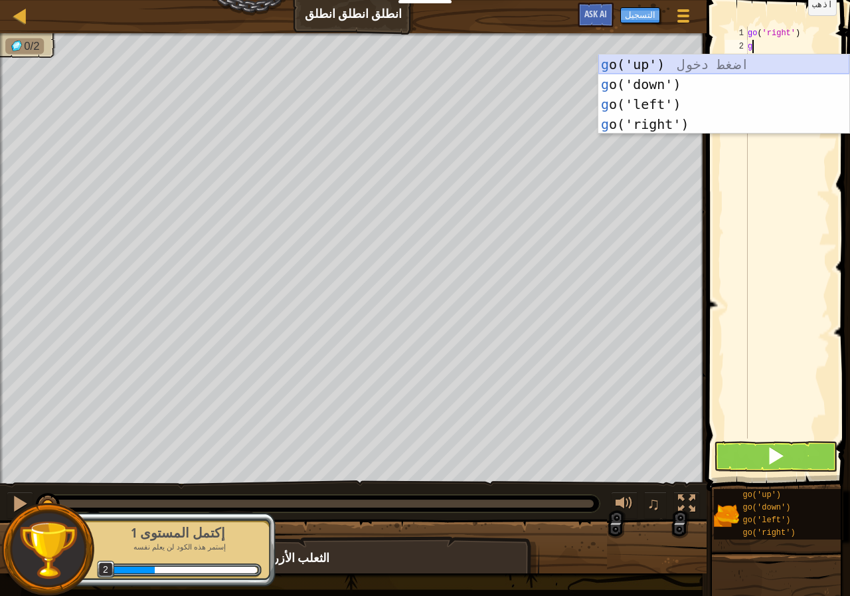
click at [666, 62] on div "g o('up') اضغط دخول g o('down') اضغط دخول g o('left') اضغط دخول g o('right') اض…" at bounding box center [723, 114] width 251 height 120
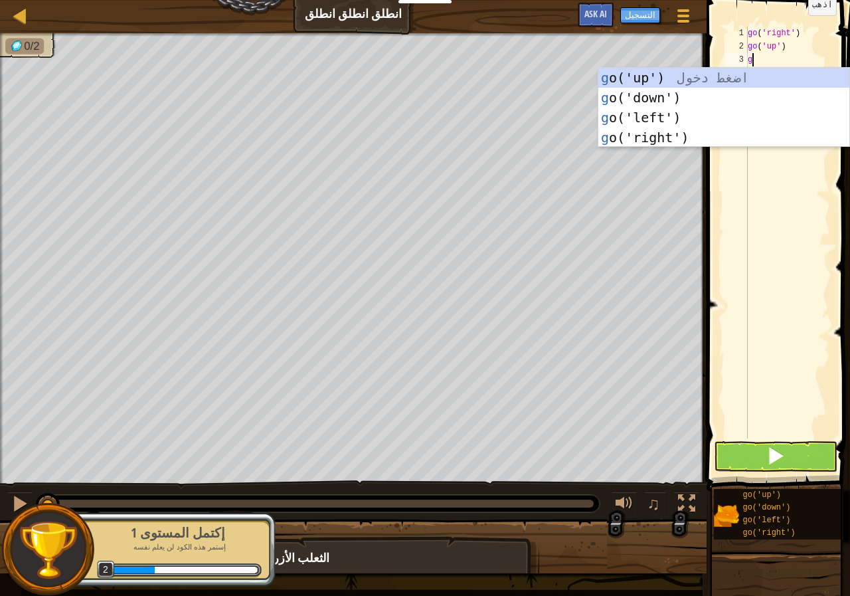
type textarea "g"
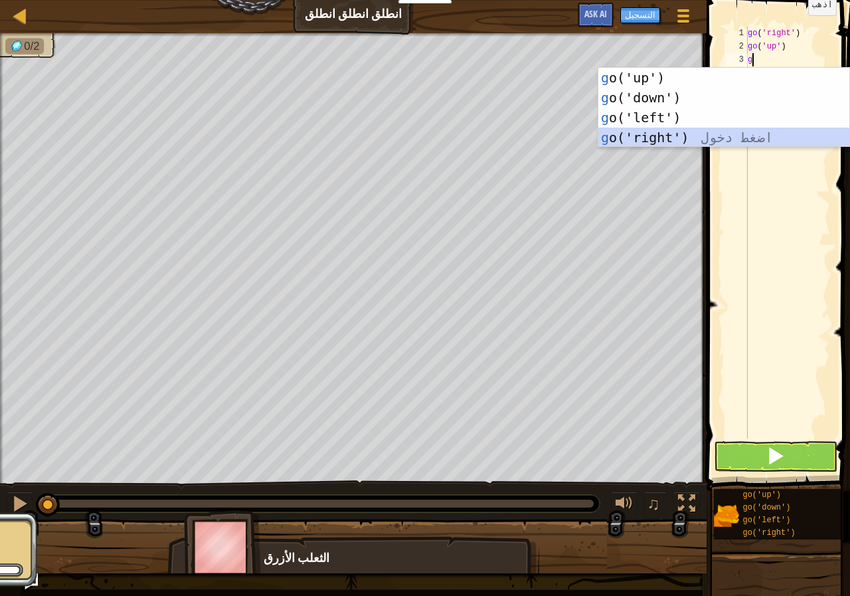
click at [667, 130] on div "g o('up') اضغط دخول g o('down') اضغط دخول g o('left') اضغط دخول g o('right') اض…" at bounding box center [723, 128] width 251 height 120
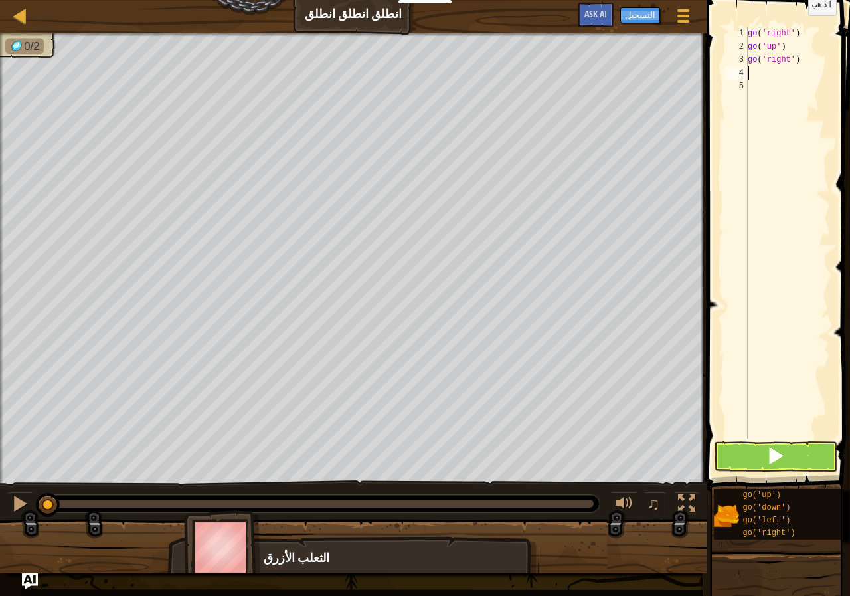
type textarea "g"
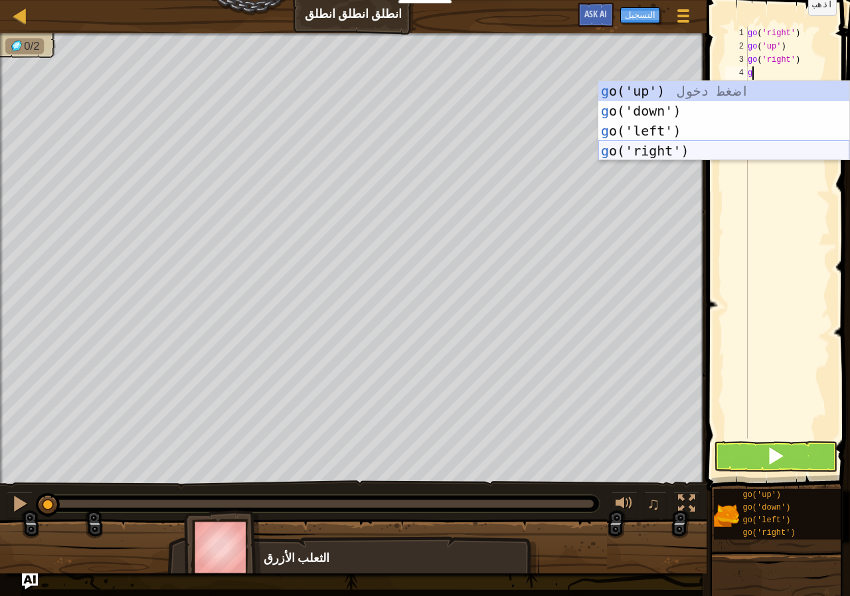
click at [671, 151] on div "g o('up') اضغط دخول g o('down') اضغط دخول g o('left') اضغط دخول g o('right') اض…" at bounding box center [723, 141] width 251 height 120
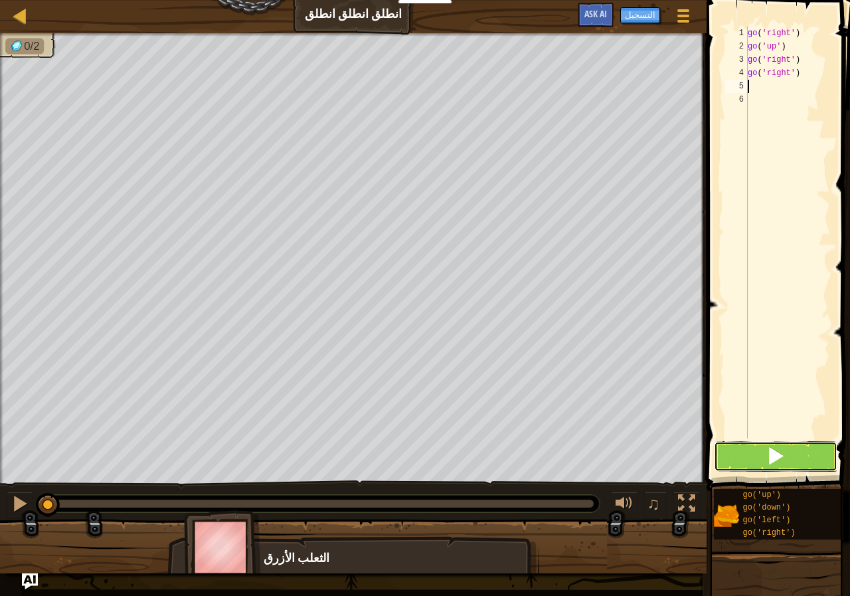
click at [776, 446] on button at bounding box center [776, 456] width 124 height 31
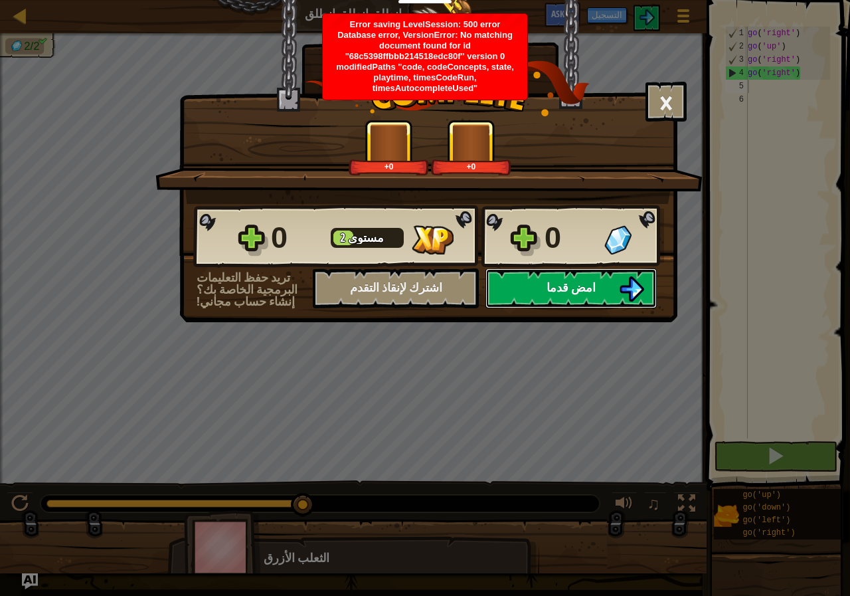
click at [590, 271] on button "امض قدما" at bounding box center [571, 288] width 171 height 40
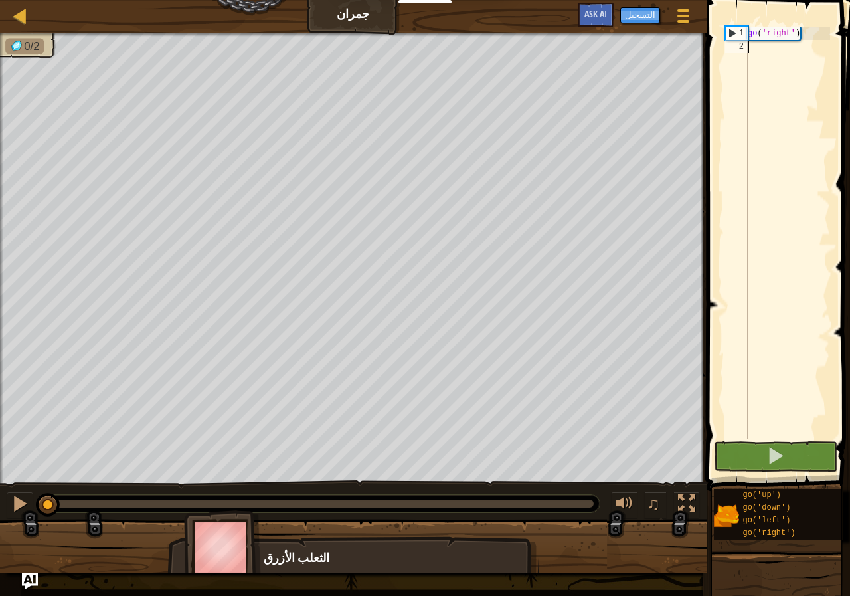
type textarea "g"
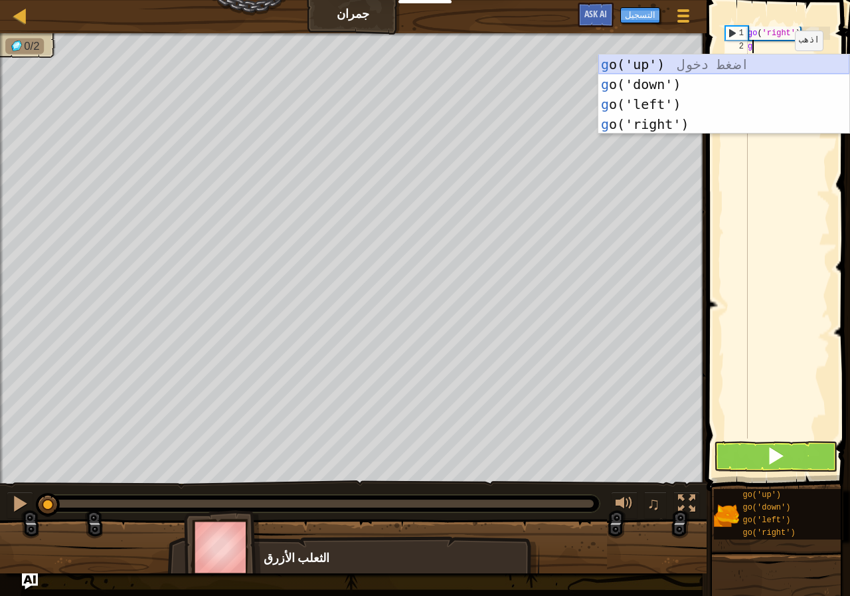
scroll to position [6, 0]
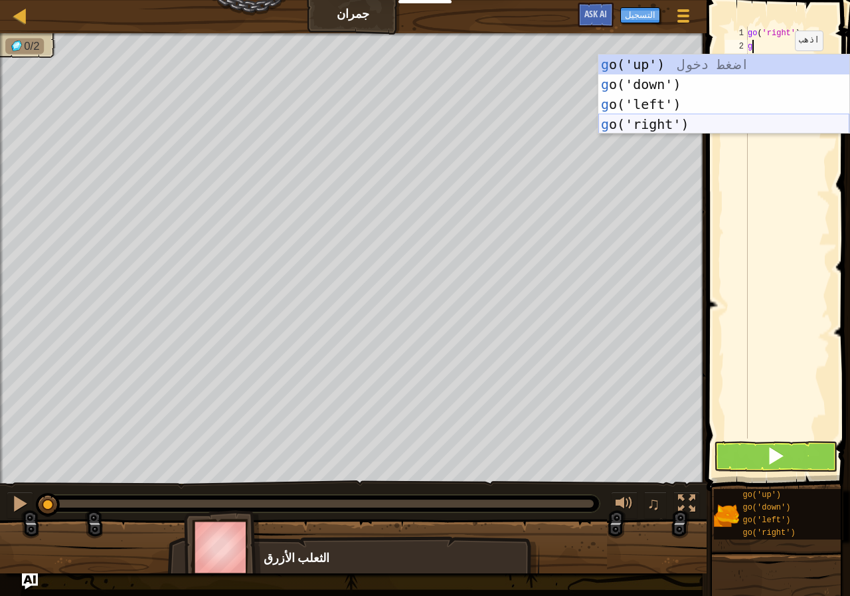
click at [667, 126] on div "g o('up') اضغط دخول g o('down') اضغط دخول g o('left') اضغط دخول g o('right') اض…" at bounding box center [723, 114] width 251 height 120
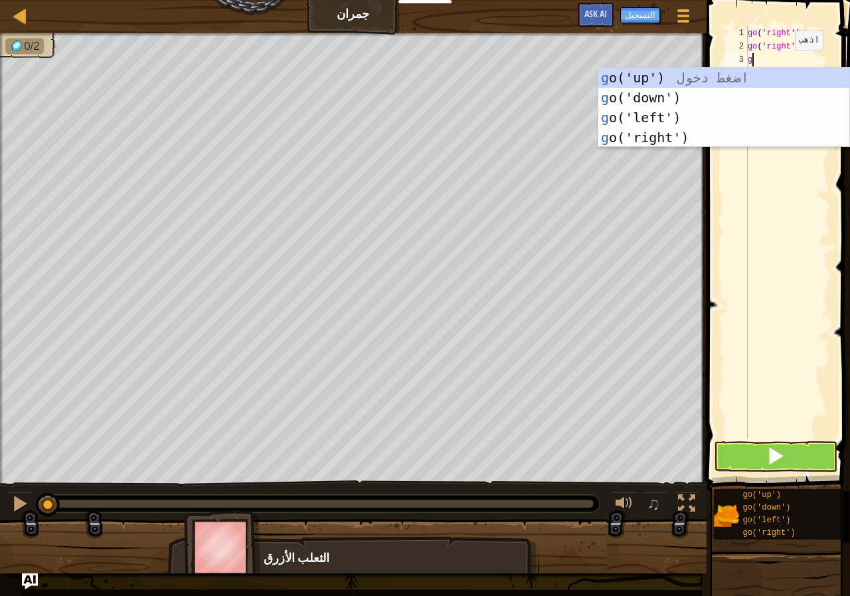
type textarea "g"
click at [673, 128] on div "g o('up') اضغط دخول g o('down') اضغط دخول g o('left') اضغط دخول g o('right') اض…" at bounding box center [723, 128] width 251 height 120
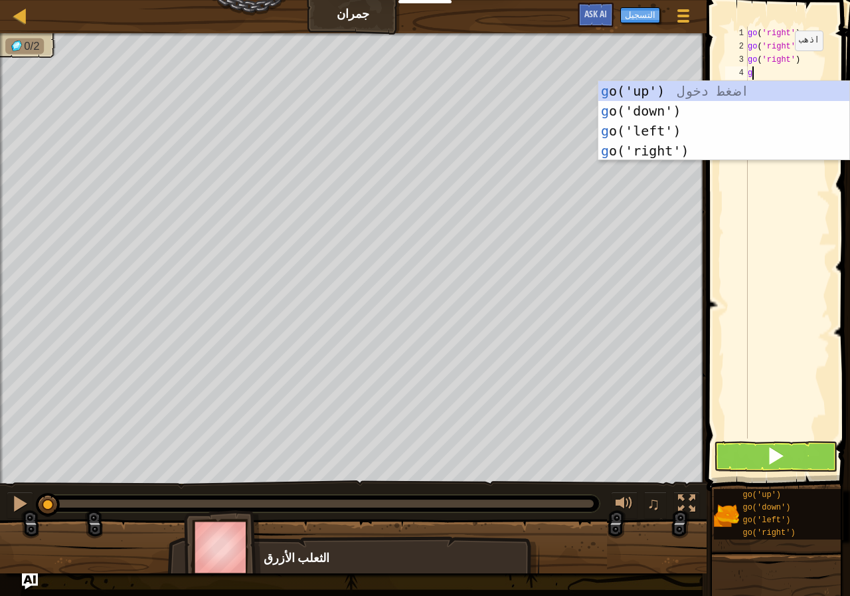
type textarea "g"
click at [658, 87] on div "g o('up') اضغط دخول g o('down') اضغط دخول g o('left') اضغط دخول g o('right') اض…" at bounding box center [723, 141] width 251 height 120
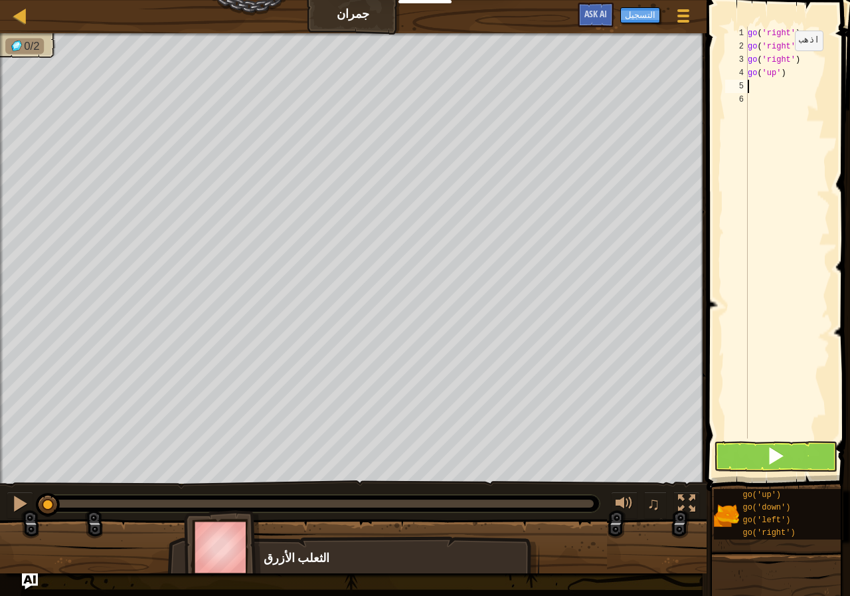
type textarea "g"
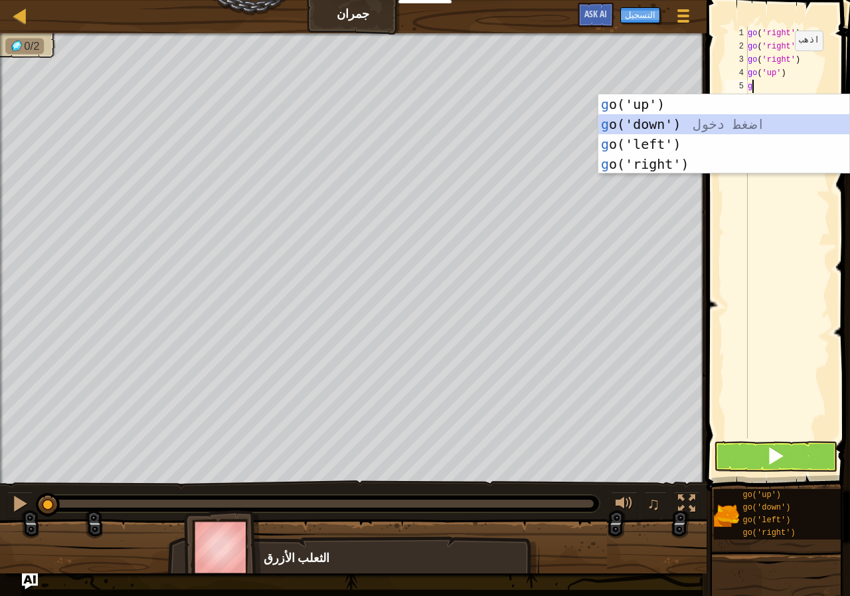
click at [664, 123] on div "g o('up') اضغط دخول g o('down') اضغط دخول g o('left') اضغط دخول g o('right') اض…" at bounding box center [723, 154] width 251 height 120
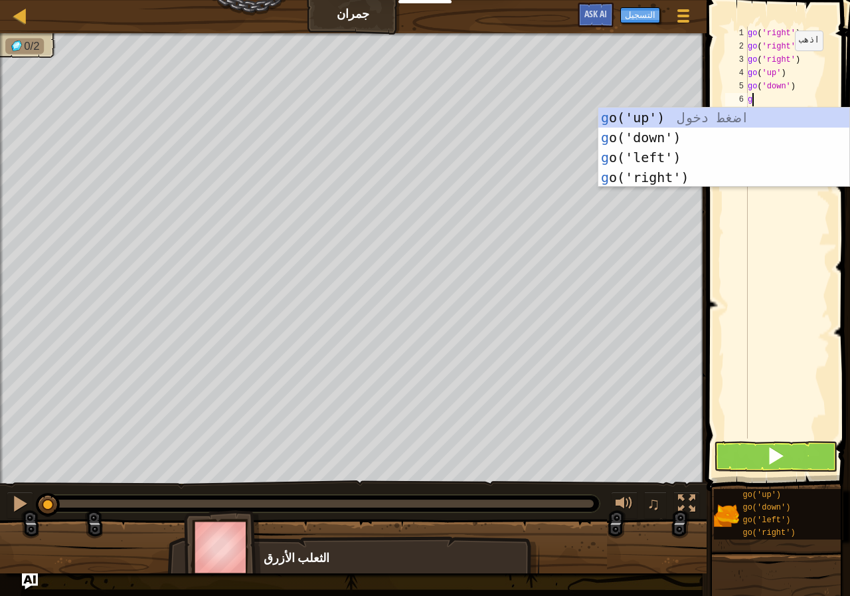
type textarea "g"
click at [664, 141] on div "g o('up') اضغط دخول g o('down') اضغط دخول g o('left') اضغط دخول g o('right') اض…" at bounding box center [723, 168] width 251 height 120
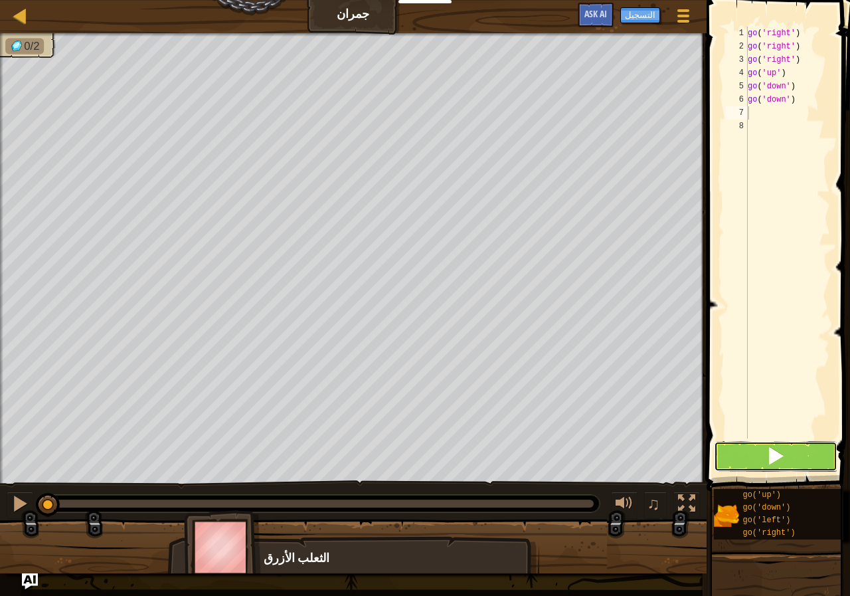
click at [792, 454] on button at bounding box center [776, 456] width 124 height 31
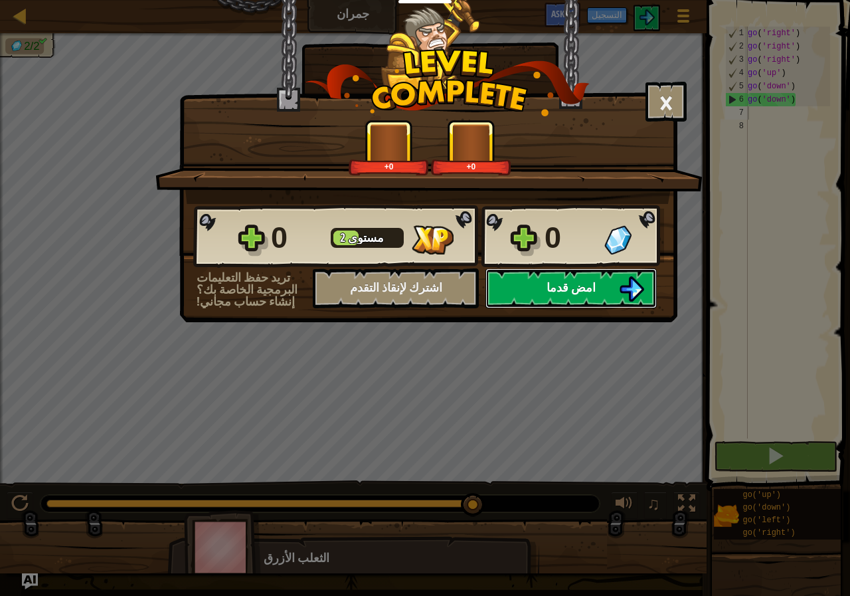
click at [557, 284] on span "امض قدما" at bounding box center [571, 287] width 49 height 17
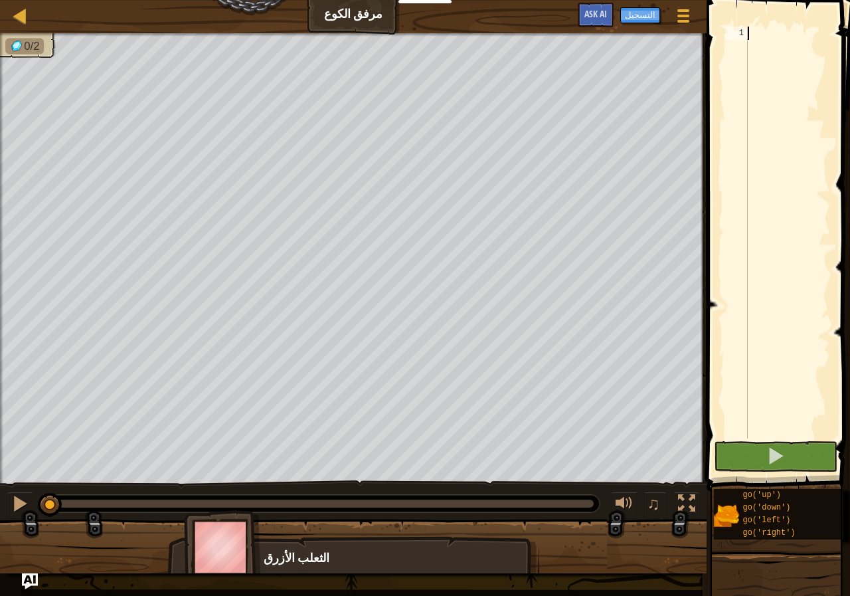
click at [784, 42] on div at bounding box center [787, 246] width 85 height 438
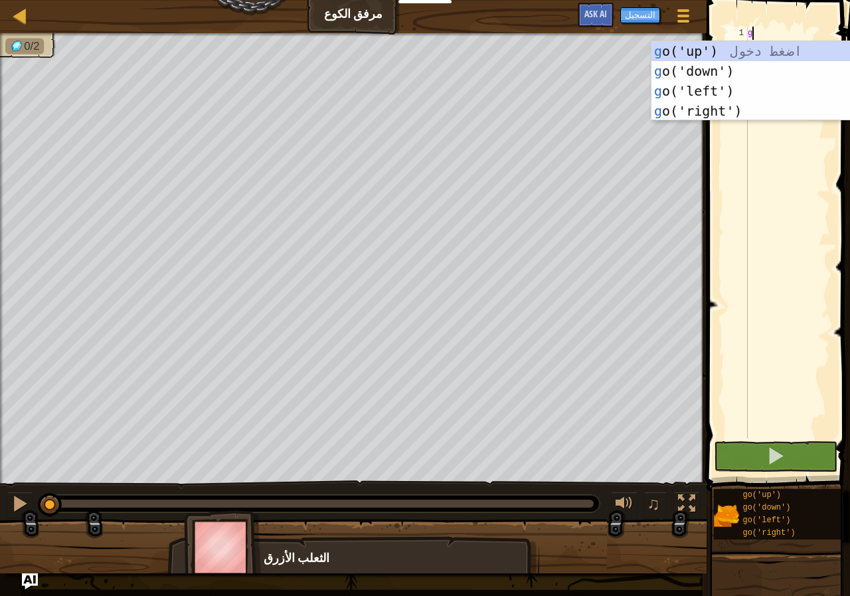
type textarea "g"
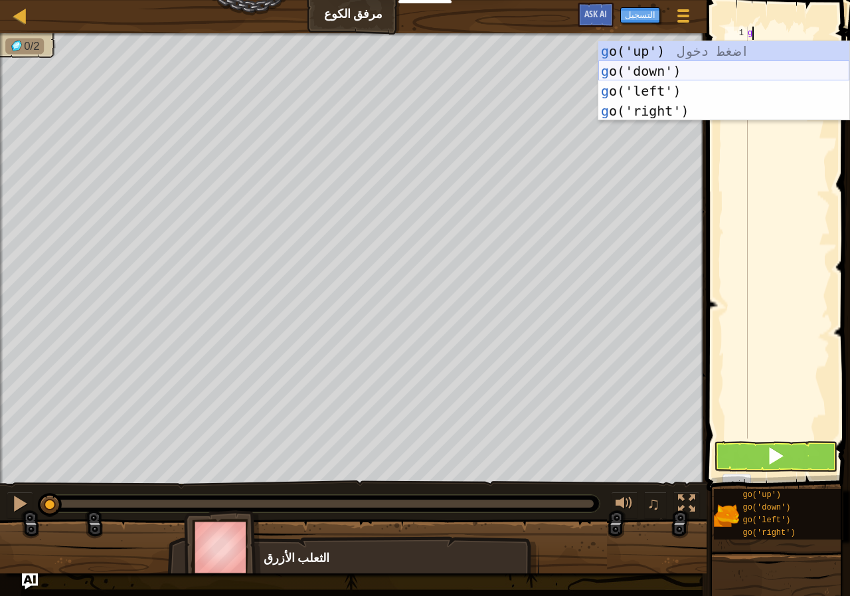
click at [676, 74] on div "g o('up') اضغط دخول g o('down') اضغط دخول g o('left') اضغط دخول g o('right') اض…" at bounding box center [723, 101] width 251 height 120
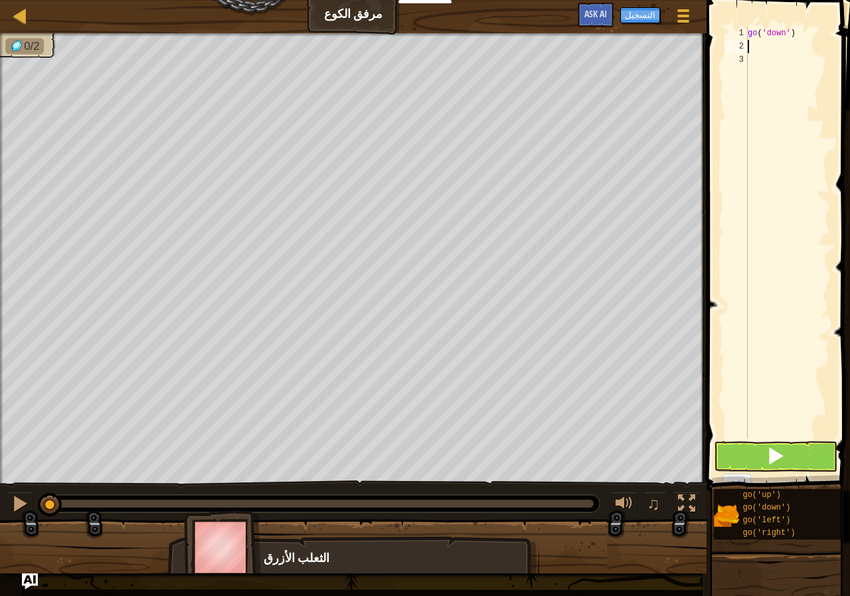
type textarea "g"
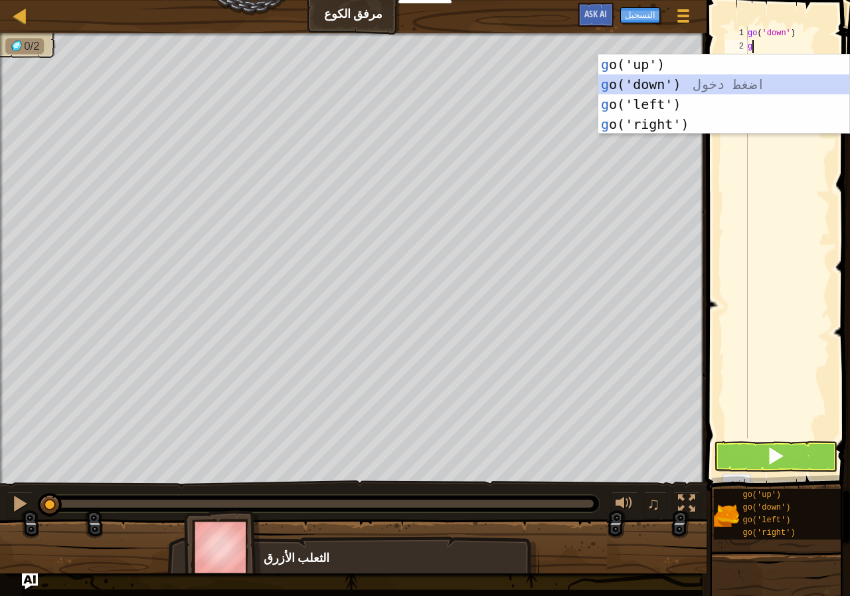
click at [689, 80] on div "g o('up') اضغط دخول g o('down') اضغط دخول g o('left') اضغط دخول g o('right') اض…" at bounding box center [723, 114] width 251 height 120
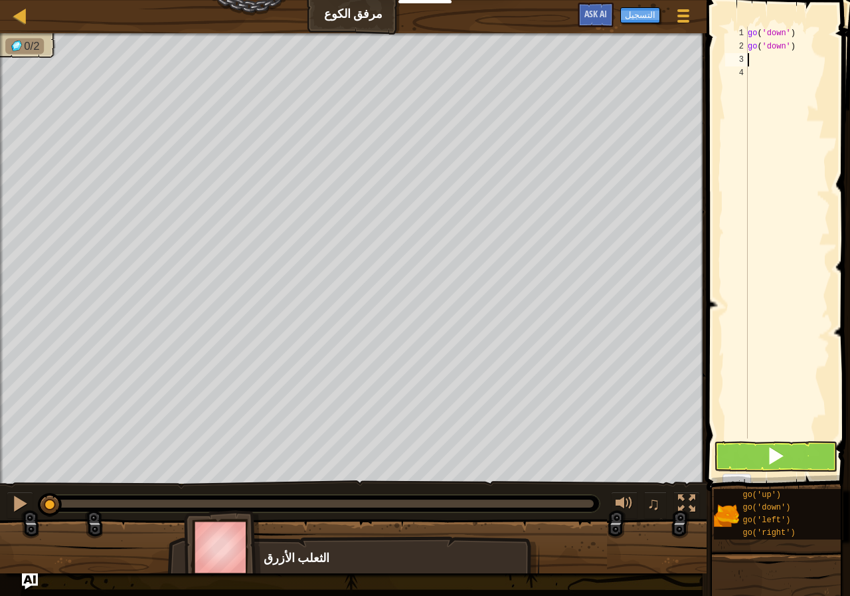
type textarea "g"
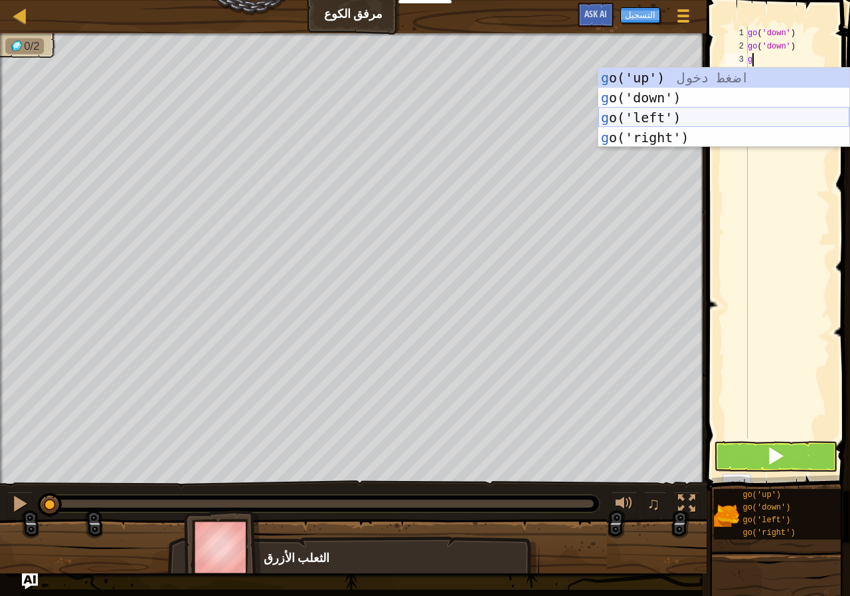
click at [673, 120] on div "g o('up') اضغط دخول g o('down') اضغط دخول g o('left') اضغط دخول g o('right') اض…" at bounding box center [723, 128] width 251 height 120
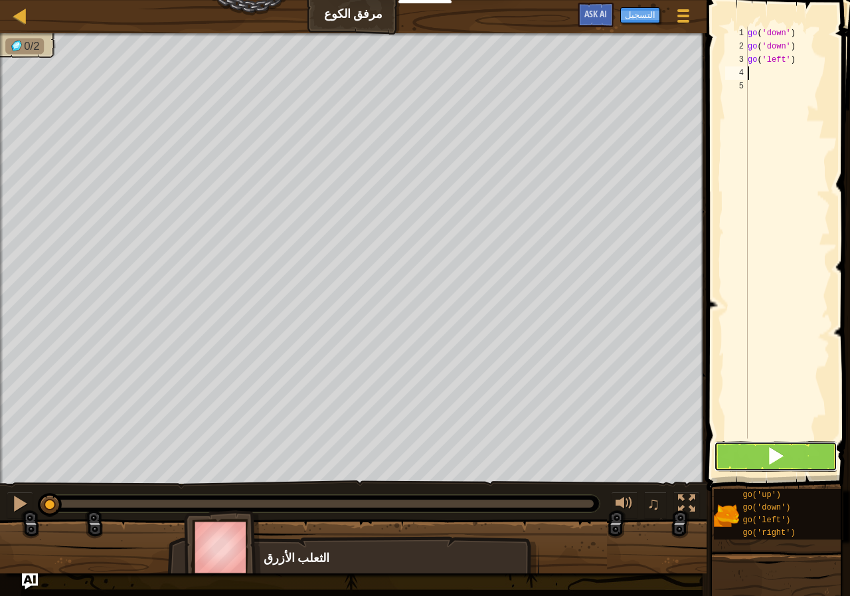
click at [765, 449] on button at bounding box center [776, 456] width 124 height 31
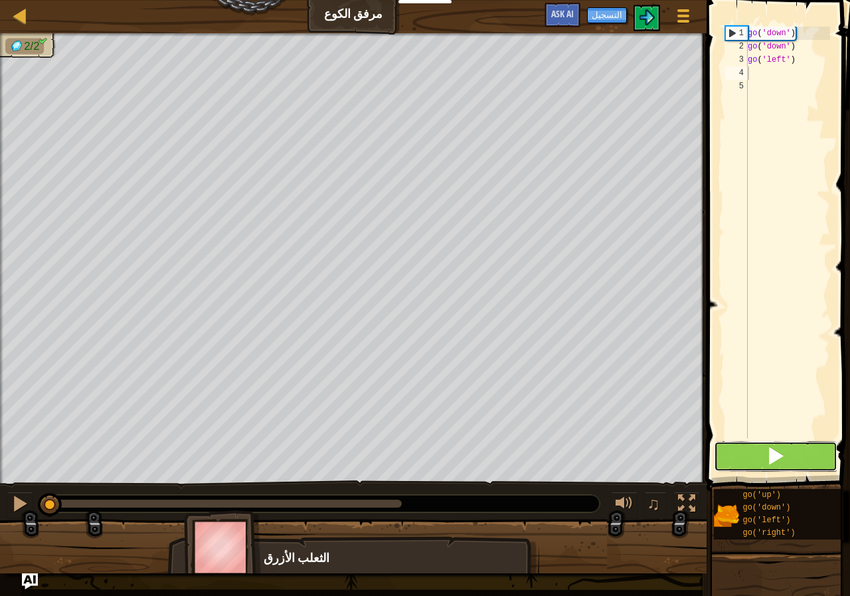
click at [766, 452] on button at bounding box center [776, 456] width 124 height 31
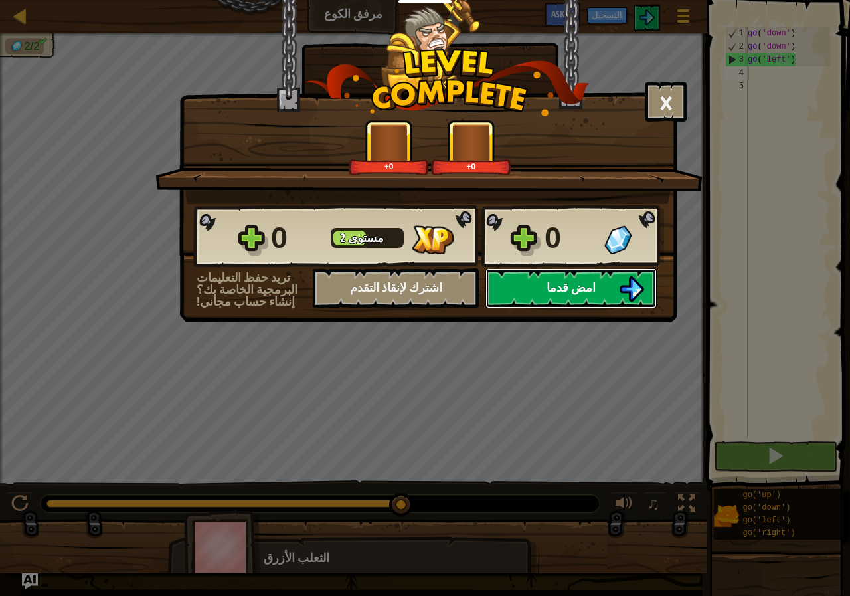
click at [563, 282] on span "امض قدما" at bounding box center [571, 287] width 49 height 17
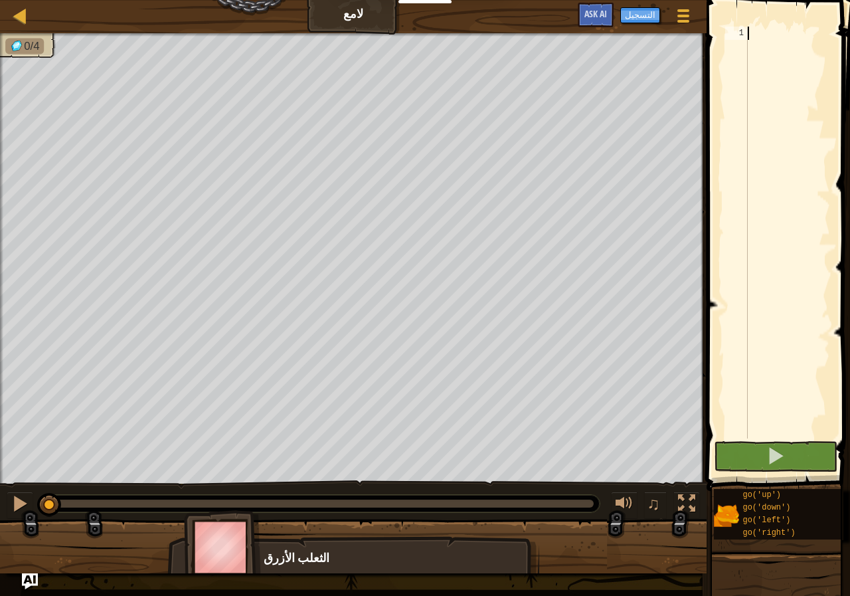
click at [791, 43] on div at bounding box center [787, 246] width 85 height 438
type textarea "g"
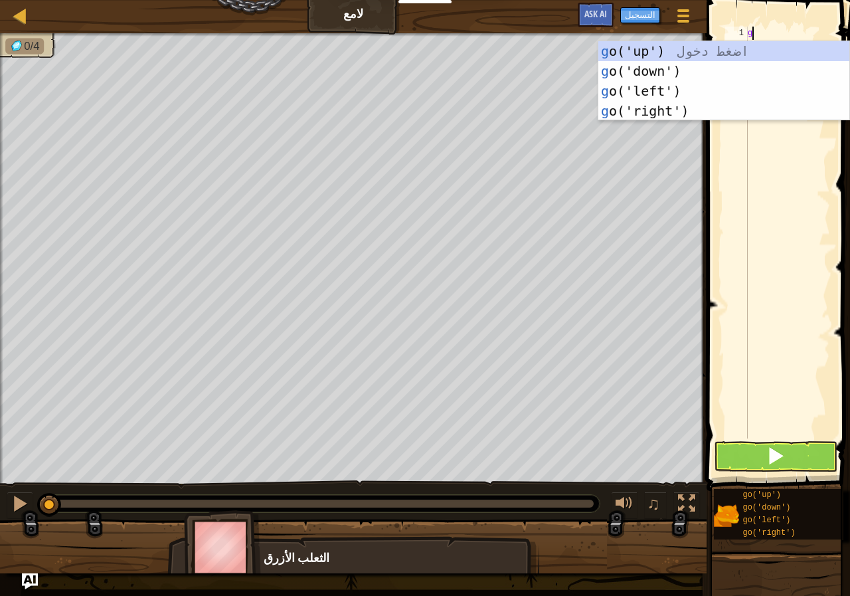
scroll to position [6, 0]
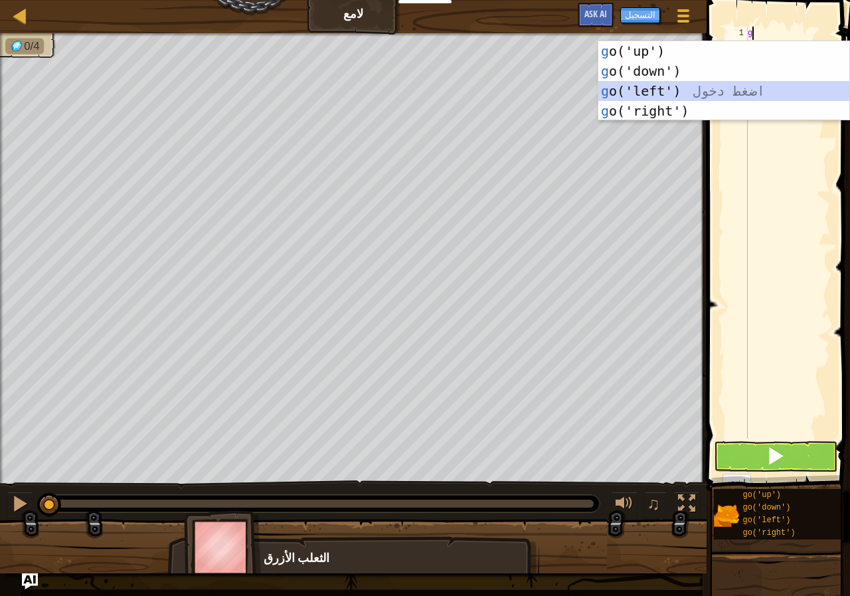
click at [682, 89] on div "g o('up') اضغط دخول g o('down') اضغط دخول g o('left') اضغط دخول g o('right') اض…" at bounding box center [723, 101] width 251 height 120
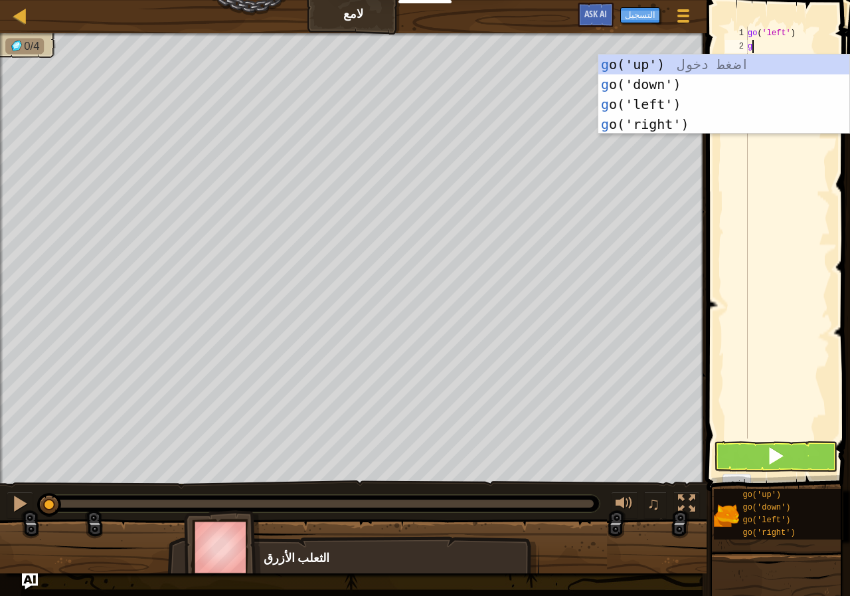
type textarea "g"
click at [671, 98] on div "g o('up') اضغط دخول g o('down') اضغط دخول g o('left') اضغط دخول g o('right') اض…" at bounding box center [723, 114] width 251 height 120
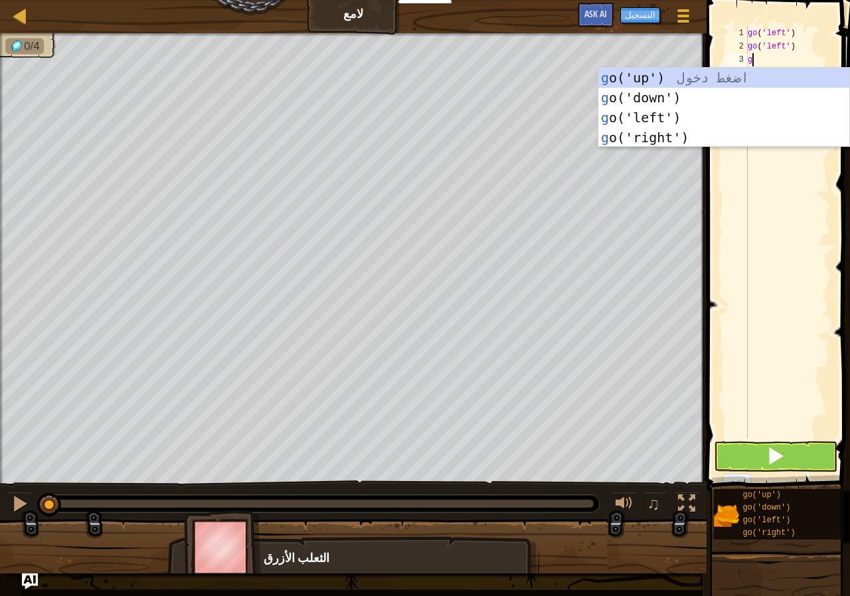
type textarea "g"
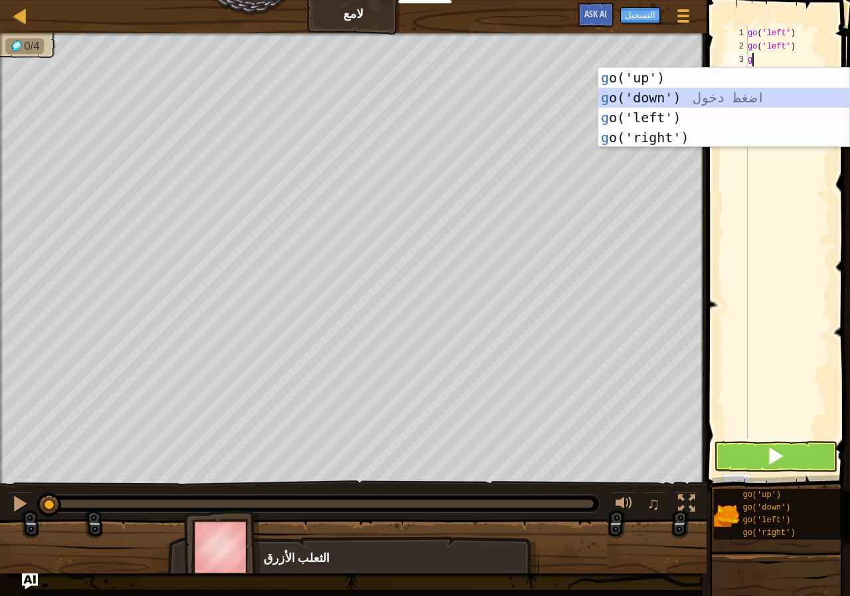
click at [664, 89] on div "g o('up') اضغط دخول g o('down') اضغط دخول g o('left') اضغط دخول g o('right') اض…" at bounding box center [723, 128] width 251 height 120
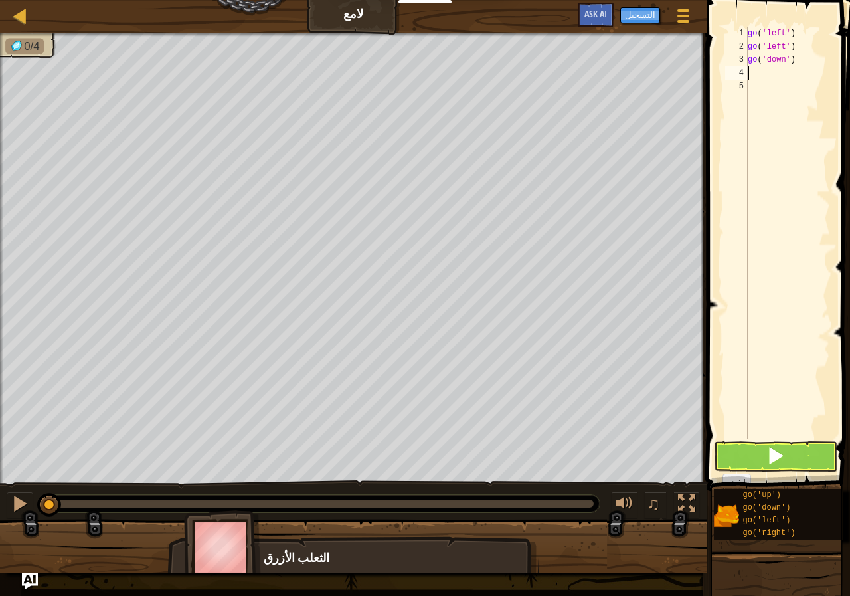
type textarea "g"
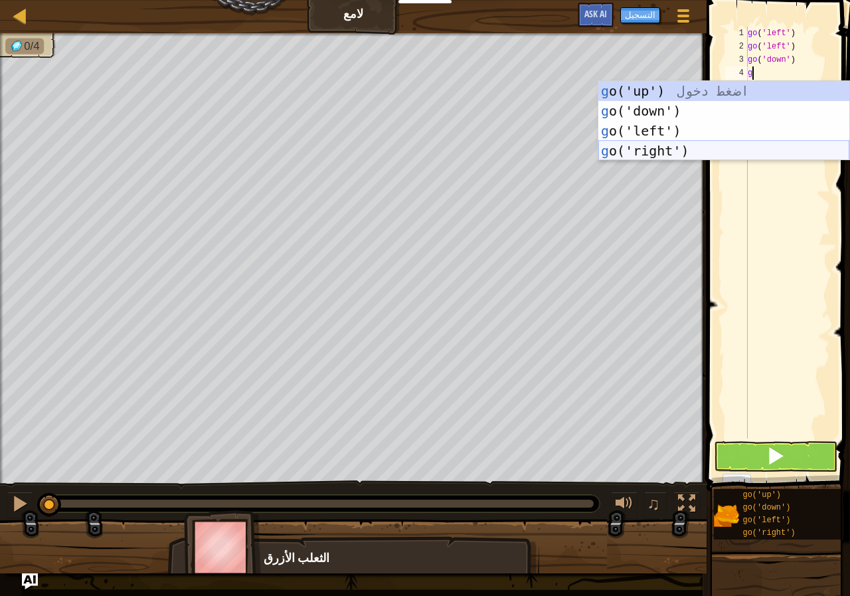
click at [673, 143] on div "g o('up') اضغط دخول g o('down') اضغط دخول g o('left') اضغط دخول g o('right') اض…" at bounding box center [723, 141] width 251 height 120
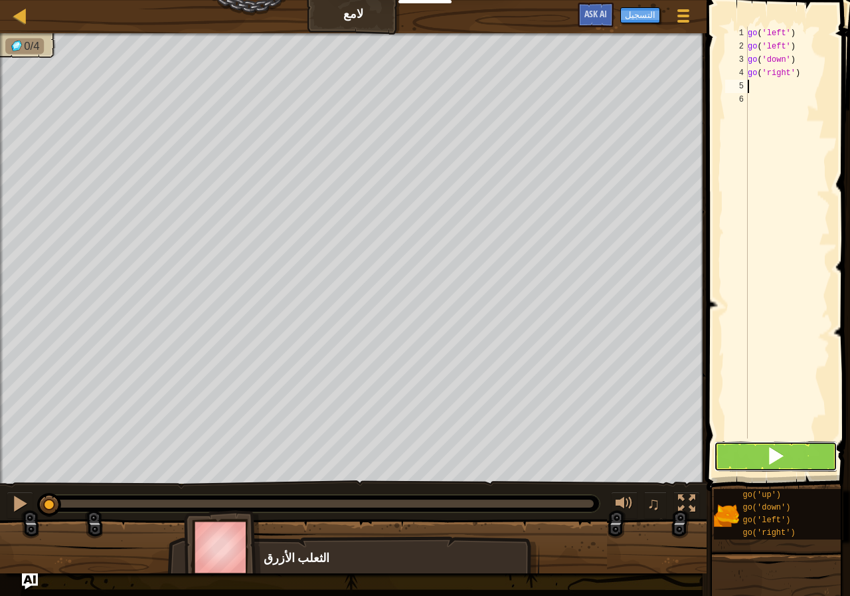
click at [756, 452] on button at bounding box center [776, 456] width 124 height 31
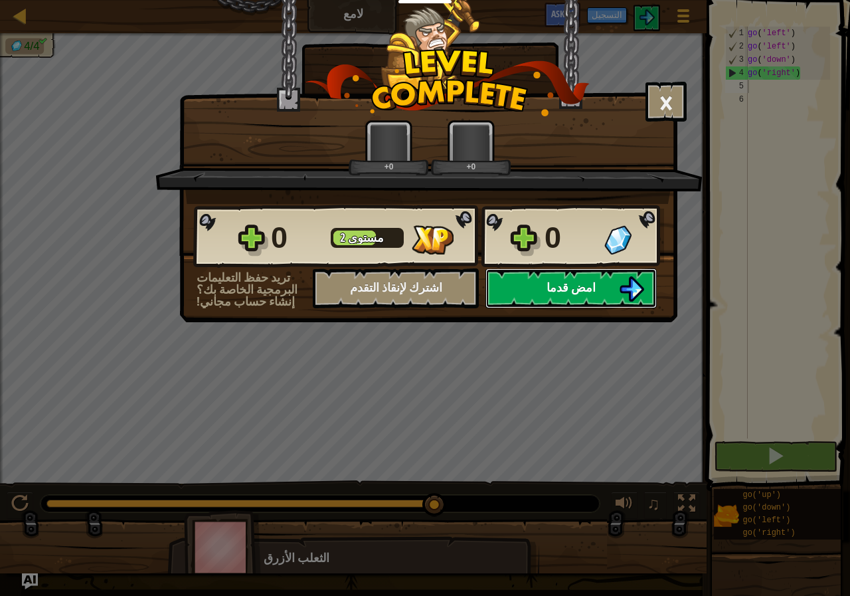
click at [579, 282] on span "امض قدما" at bounding box center [571, 287] width 49 height 17
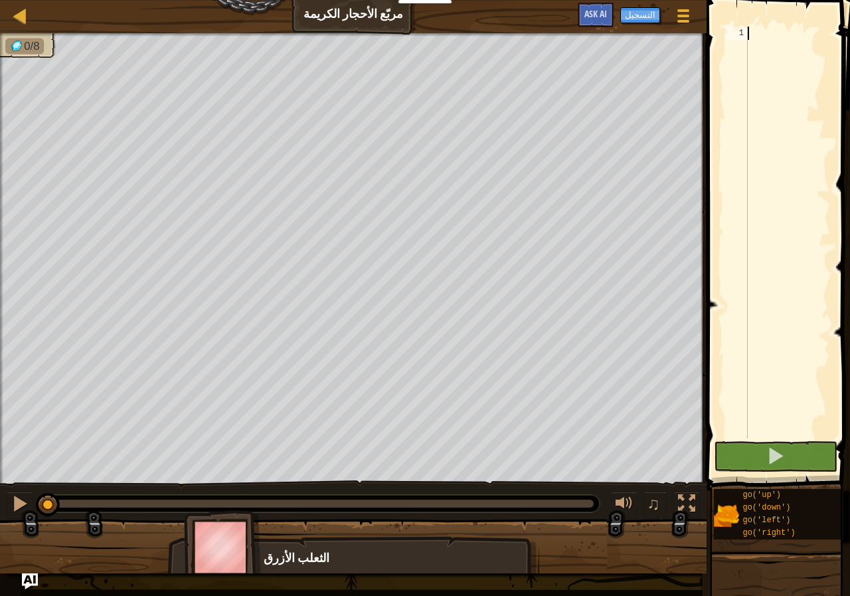
type textarea "g"
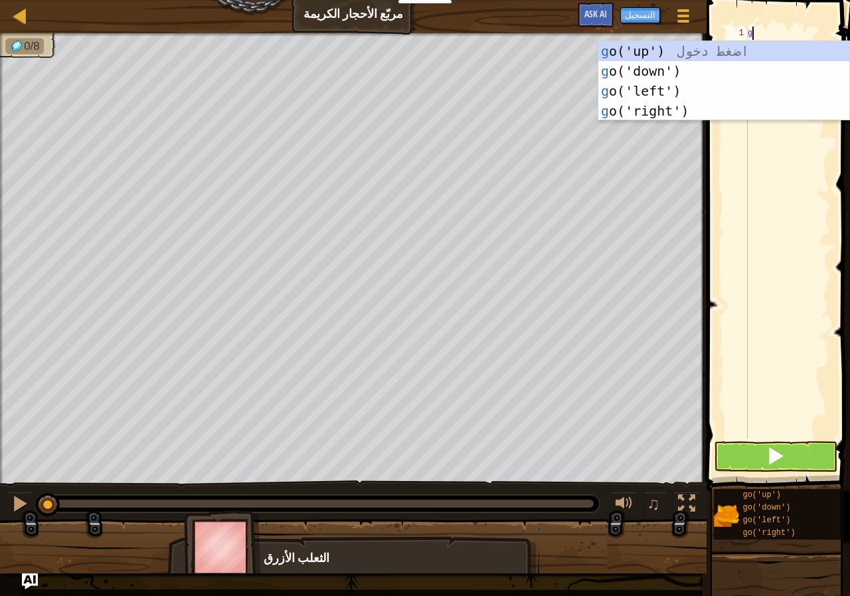
scroll to position [6, 0]
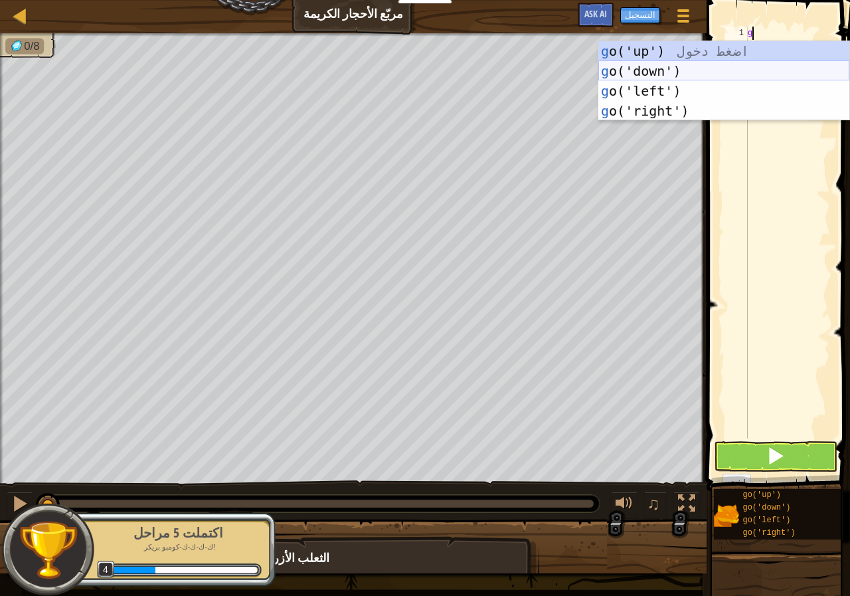
click at [639, 67] on div "g o('up') اضغط دخول g o('down') اضغط دخول g o('left') اضغط دخول g o('right') اض…" at bounding box center [723, 101] width 251 height 120
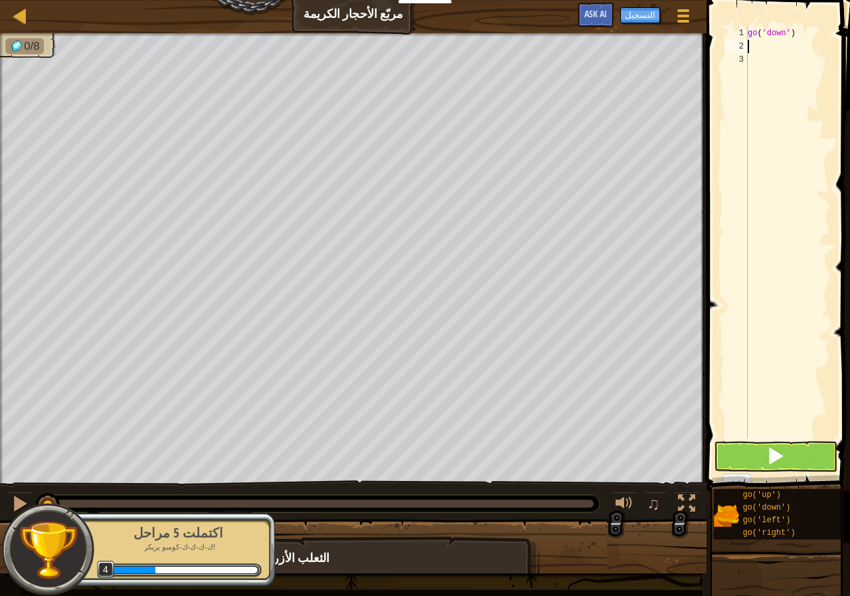
type textarea "g"
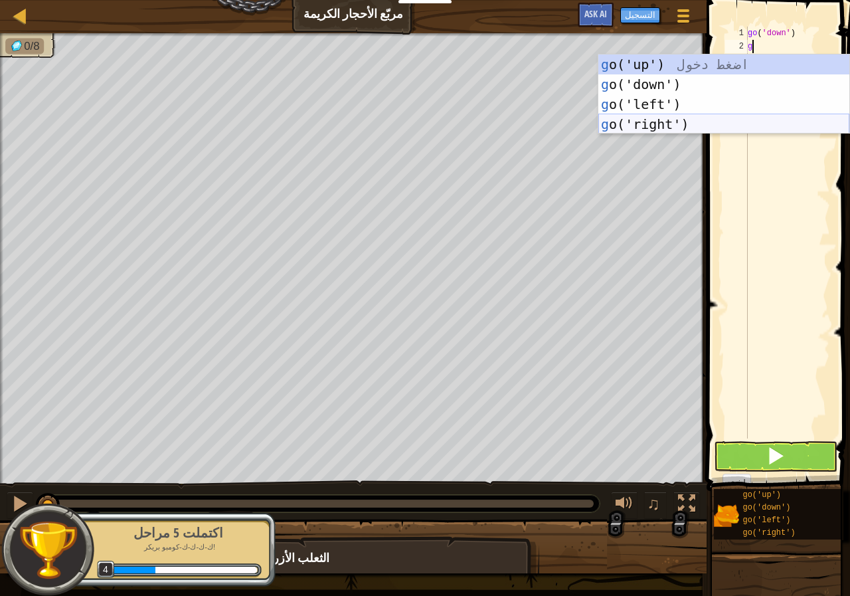
click at [673, 120] on div "g o('up') اضغط دخول g o('down') اضغط دخول g o('left') اضغط دخول g o('right') اض…" at bounding box center [723, 114] width 251 height 120
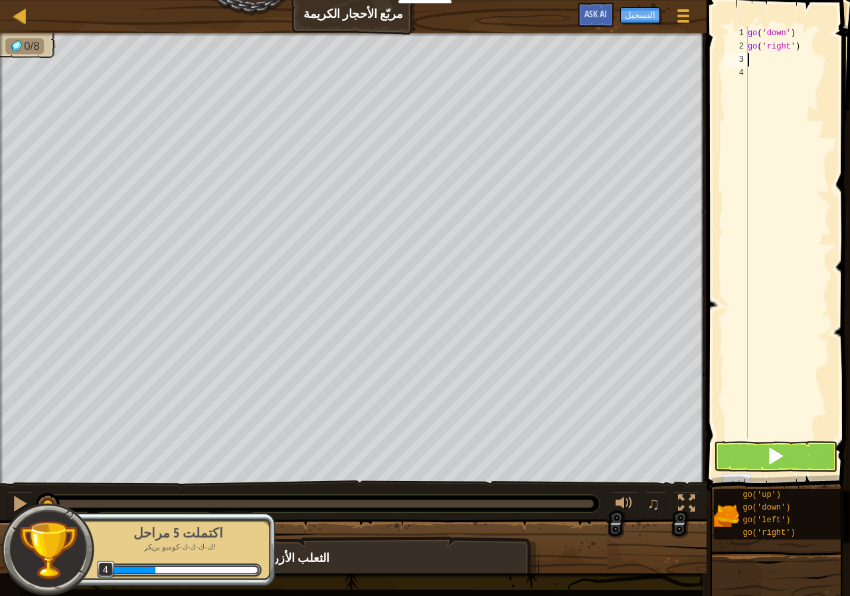
type textarea "g"
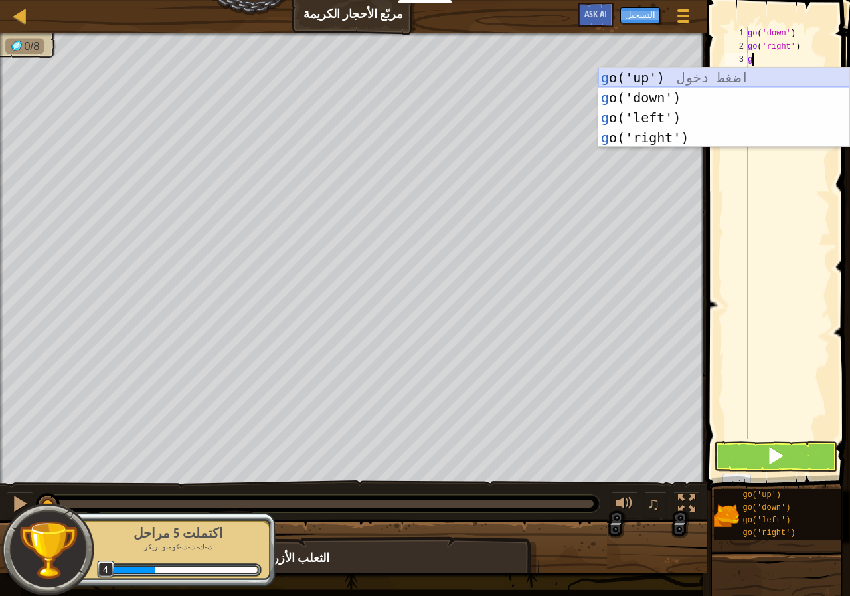
click at [667, 72] on div "g o('up') اضغط دخول g o('down') اضغط دخول g o('left') اضغط دخول g o('right') اض…" at bounding box center [723, 128] width 251 height 120
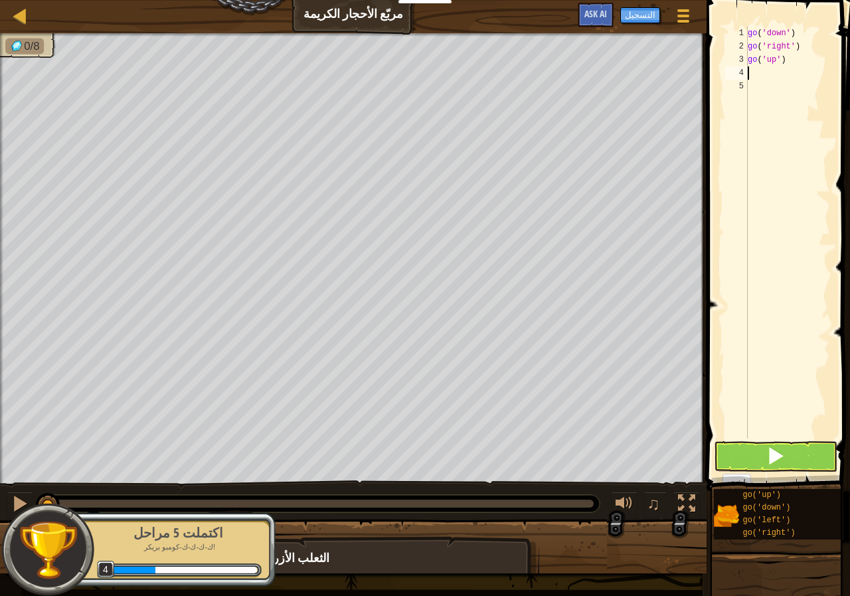
type textarea "g"
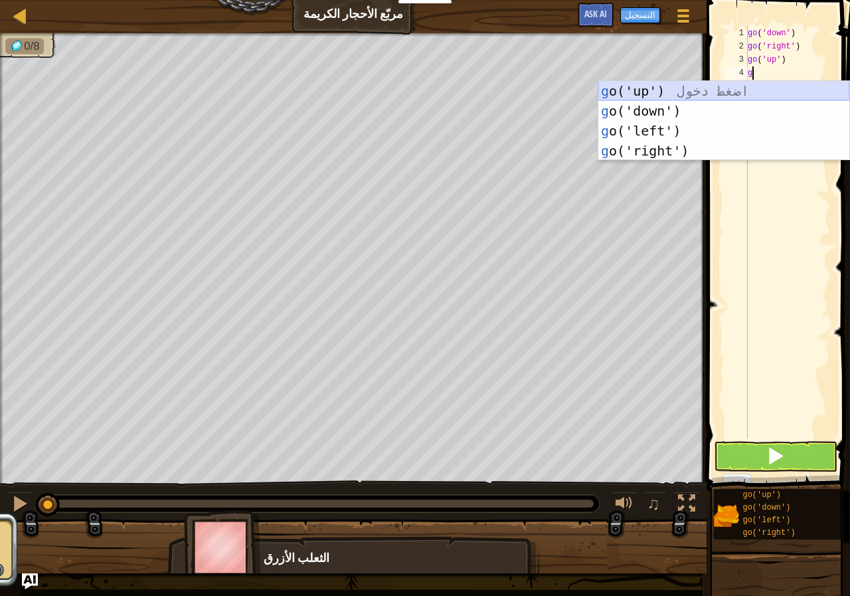
click at [665, 84] on div "g o('up') اضغط دخول g o('down') اضغط دخول g o('left') اضغط دخول g o('right') اض…" at bounding box center [723, 141] width 251 height 120
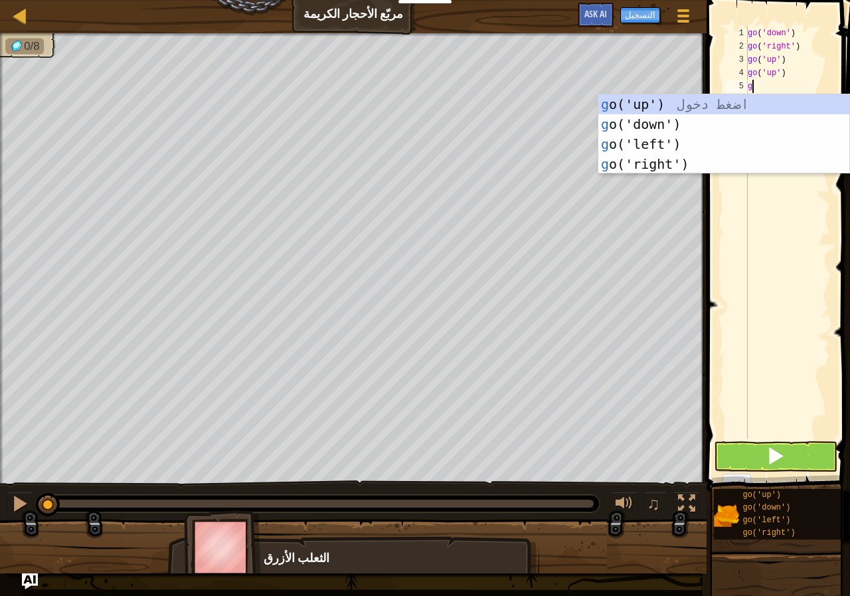
type textarea "g"
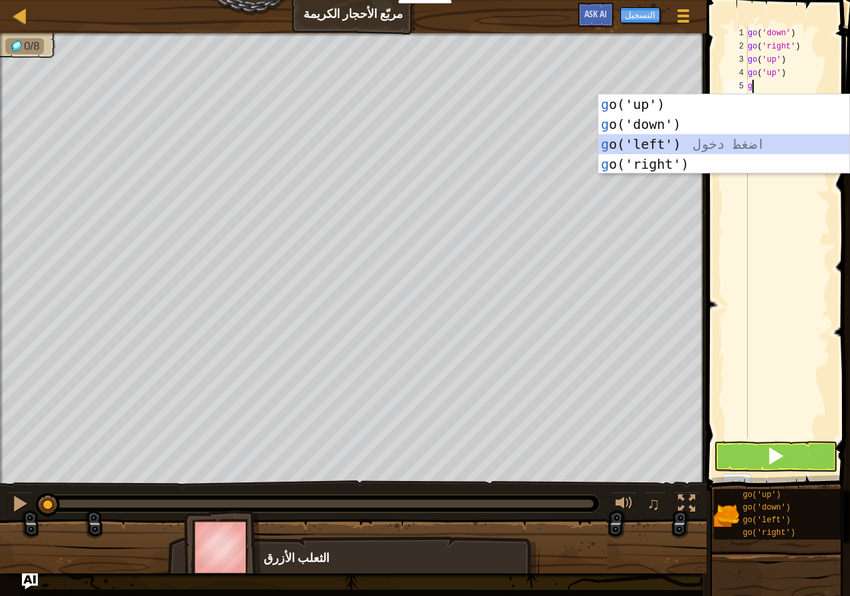
click at [657, 134] on div "g o('up') اضغط دخول g o('down') اضغط دخول g o('left') اضغط دخول g o('right') اض…" at bounding box center [723, 154] width 251 height 120
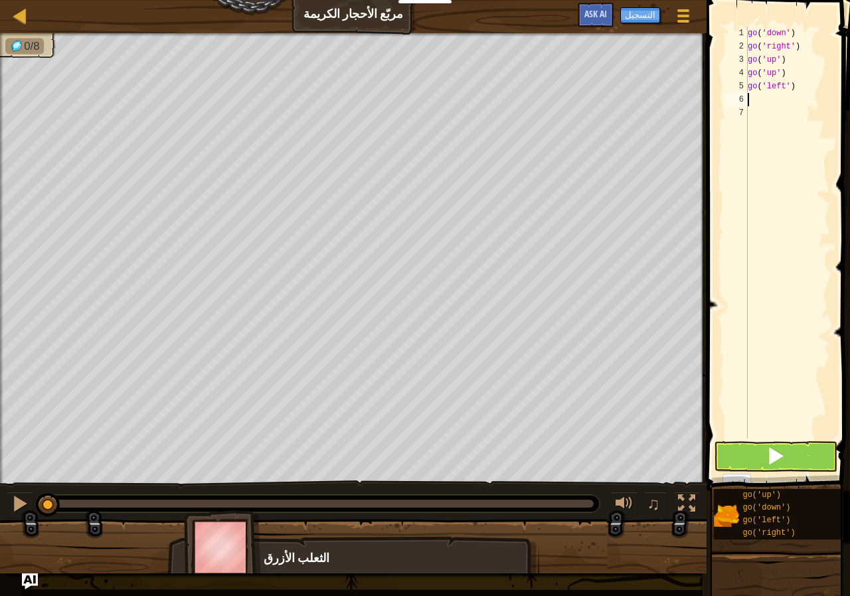
type textarea "g"
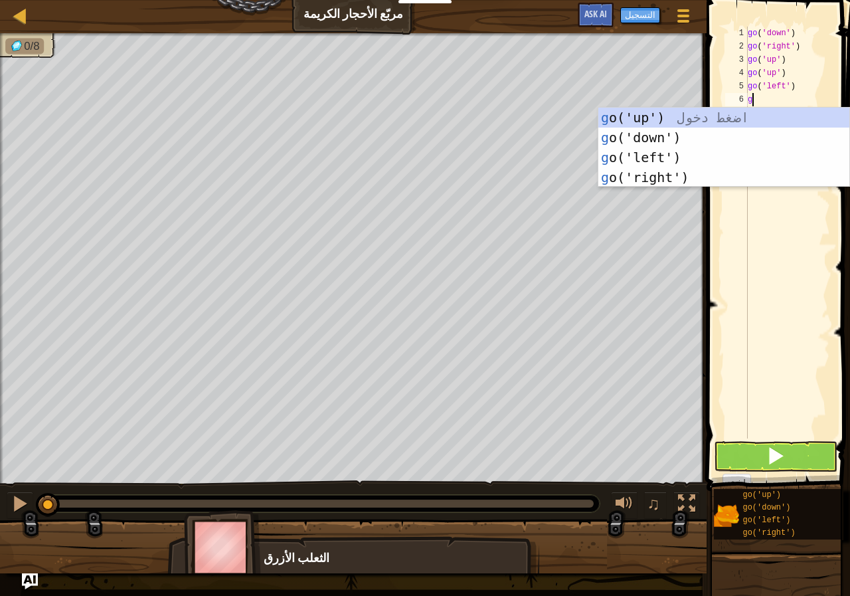
click at [660, 149] on div "g o('up') اضغط دخول g o('down') اضغط دخول g o('left') اضغط دخول g o('right') اض…" at bounding box center [723, 168] width 251 height 120
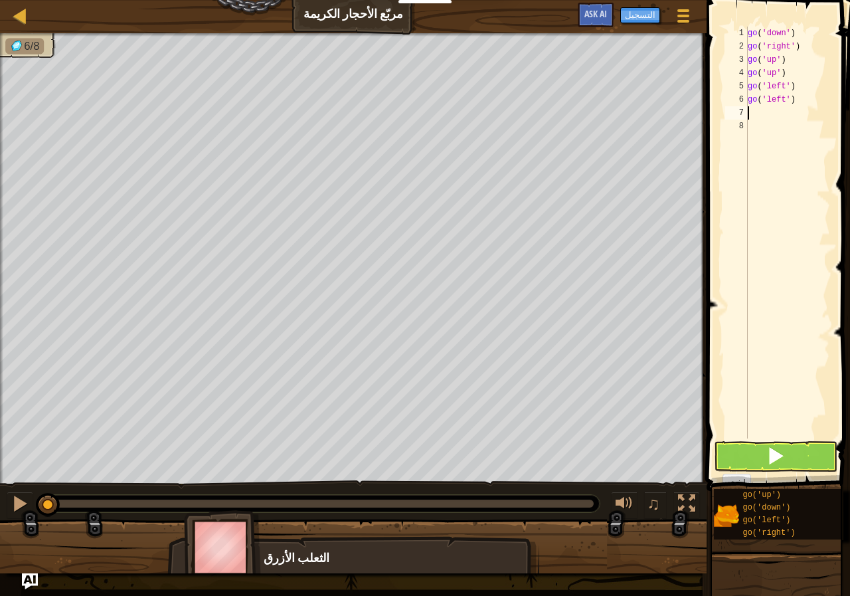
type textarea "g"
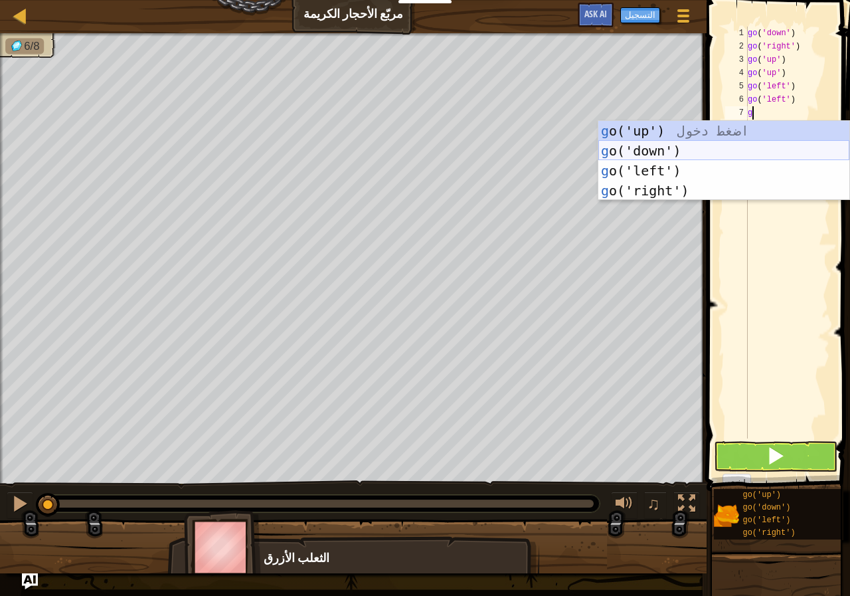
click at [666, 149] on div "g o('up') اضغط دخول g o('down') اضغط دخول g o('left') اضغط دخول g o('right') اض…" at bounding box center [723, 181] width 251 height 120
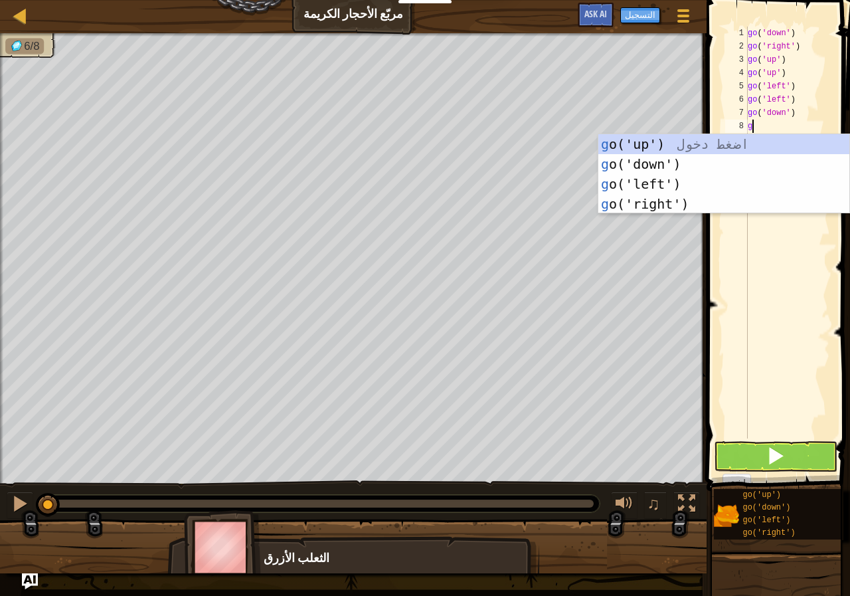
type textarea "g"
click at [665, 155] on div "g o('up') اضغط دخول g o('down') اضغط دخول g o('left') اضغط دخول g o('right') اض…" at bounding box center [723, 194] width 251 height 120
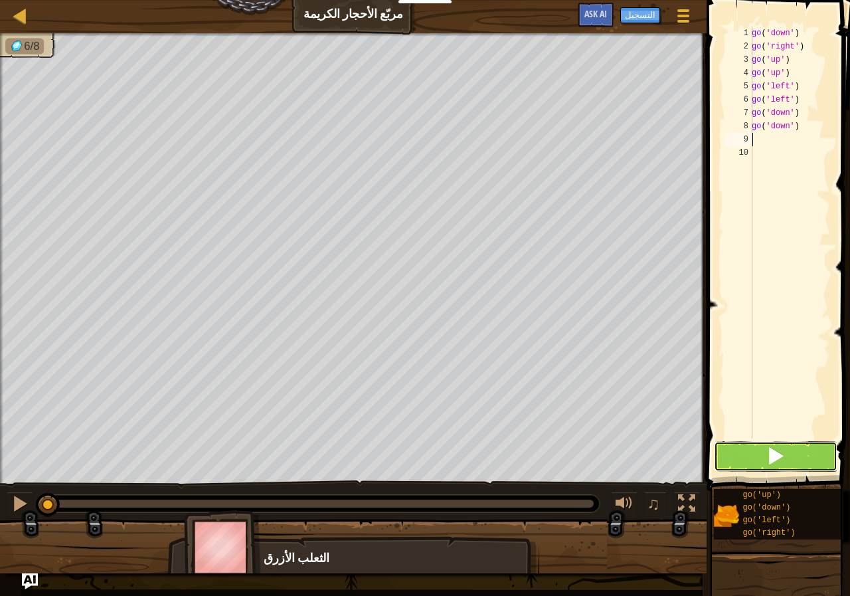
click at [768, 443] on button at bounding box center [776, 456] width 124 height 31
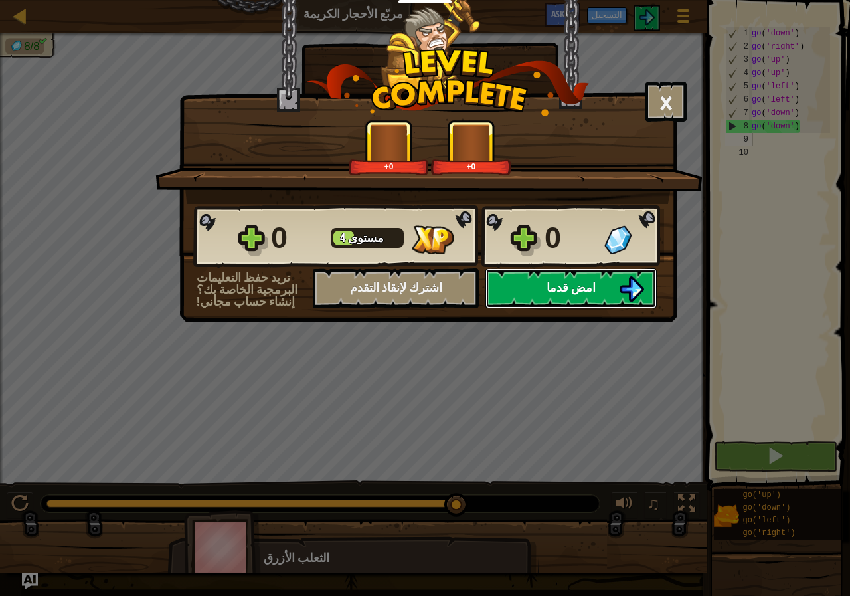
click at [598, 291] on button "امض قدما" at bounding box center [571, 288] width 171 height 40
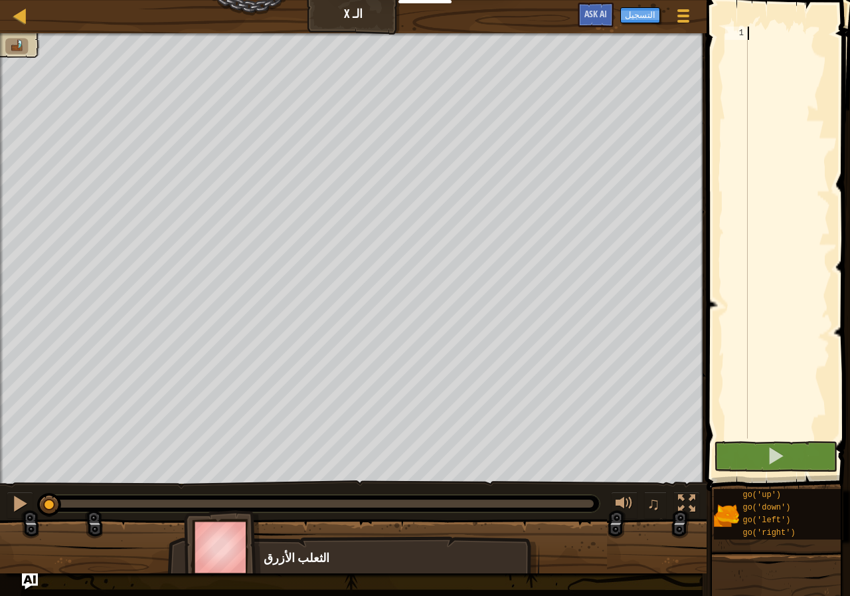
type textarea "g"
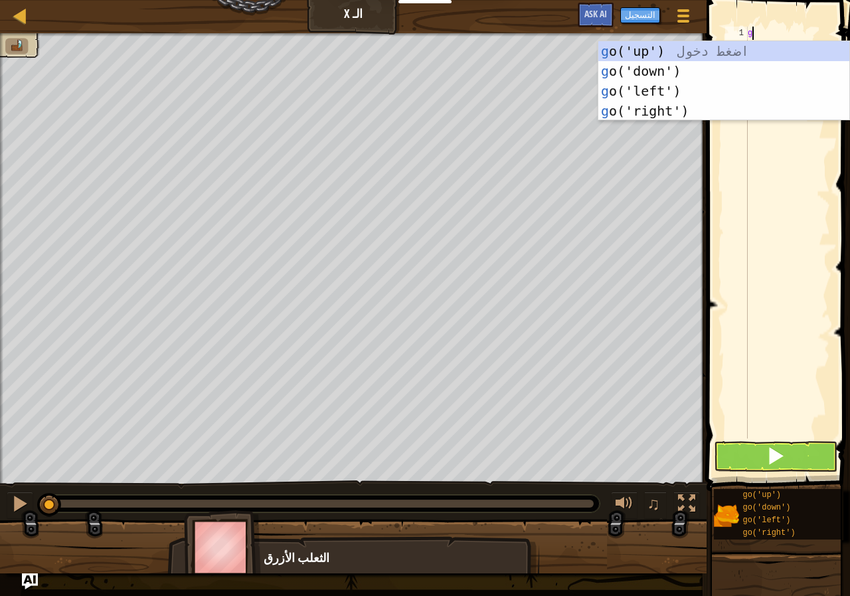
scroll to position [6, 0]
click at [664, 47] on div "g o('up') اضغط دخول g o('down') اضغط دخول g o('left') اضغط دخول g o('right') اض…" at bounding box center [723, 101] width 251 height 120
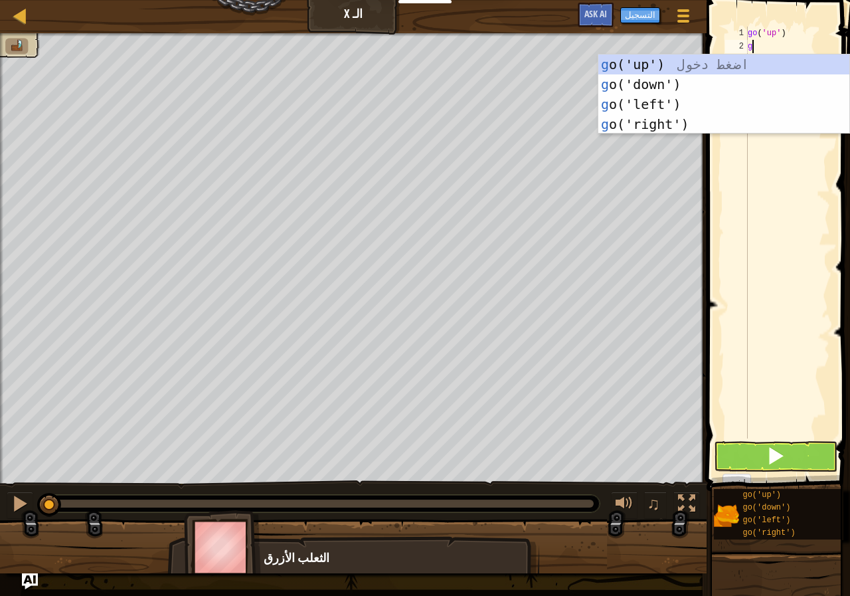
type textarea "g"
click at [667, 117] on div "g o('up') اضغط دخول g o('down') اضغط دخول g o('left') اضغط دخول g o('right') اض…" at bounding box center [723, 114] width 251 height 120
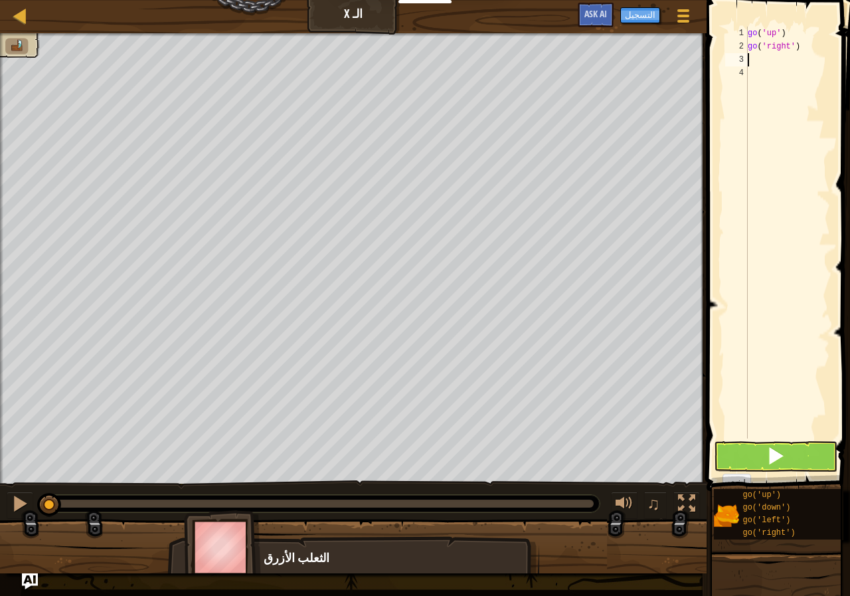
type textarea "g"
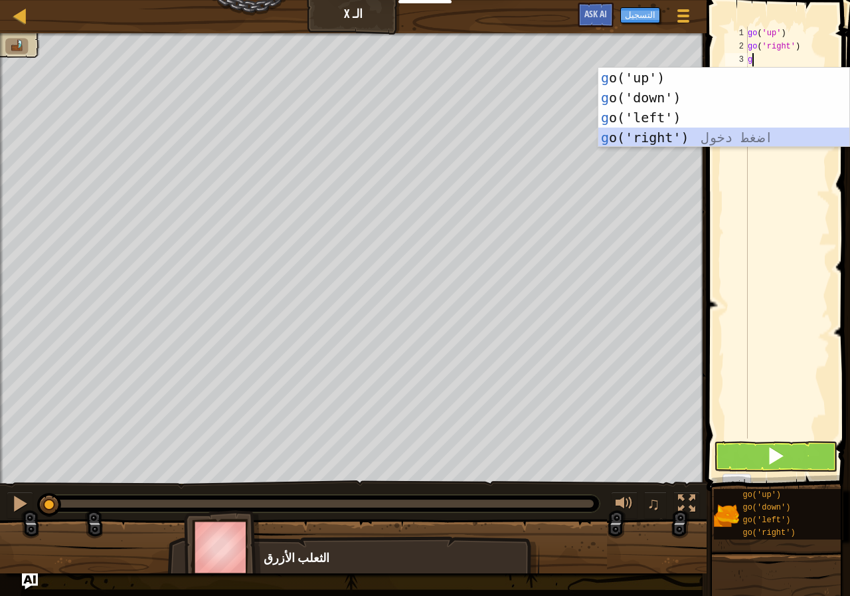
click at [666, 128] on div "g o('up') اضغط دخول g o('down') اضغط دخول g o('left') اضغط دخول g o('right') اض…" at bounding box center [723, 128] width 251 height 120
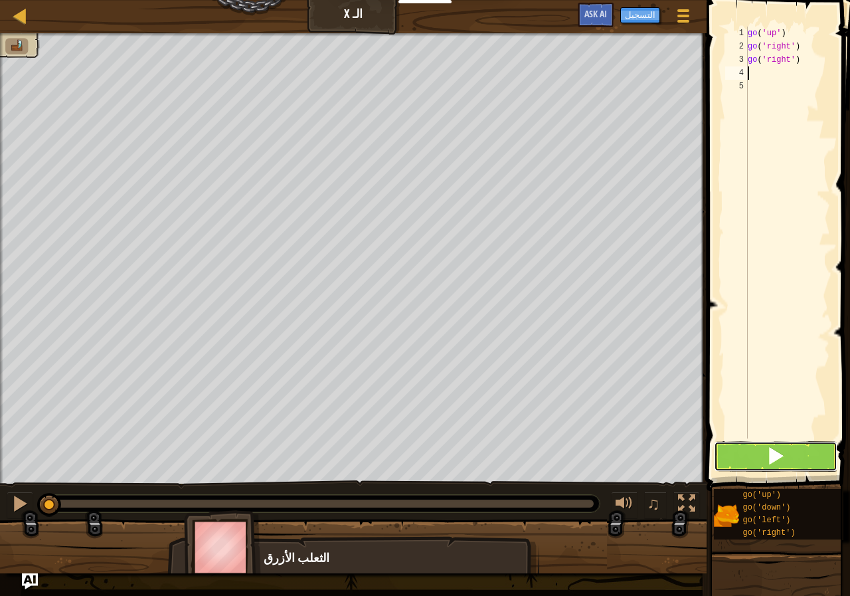
click at [761, 454] on button at bounding box center [776, 456] width 124 height 31
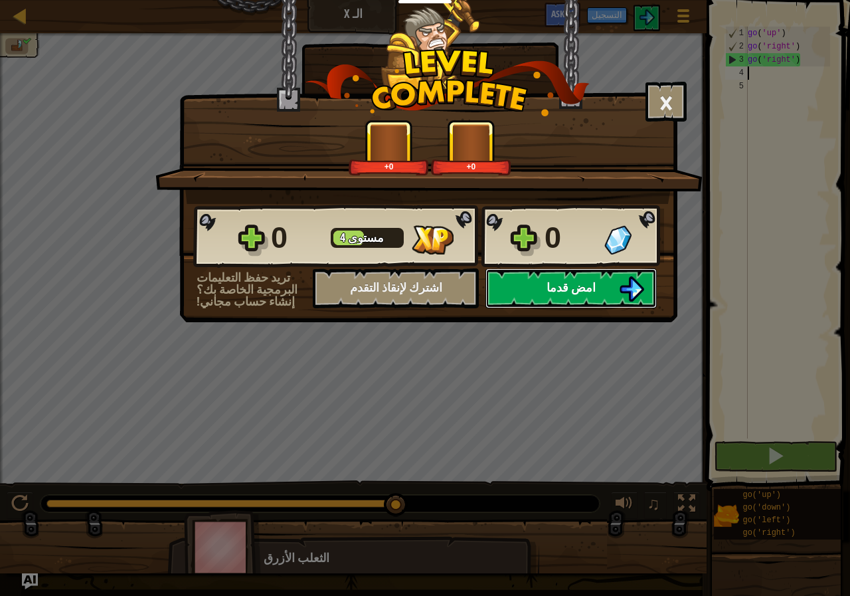
click at [560, 294] on span "امض قدما" at bounding box center [571, 287] width 49 height 17
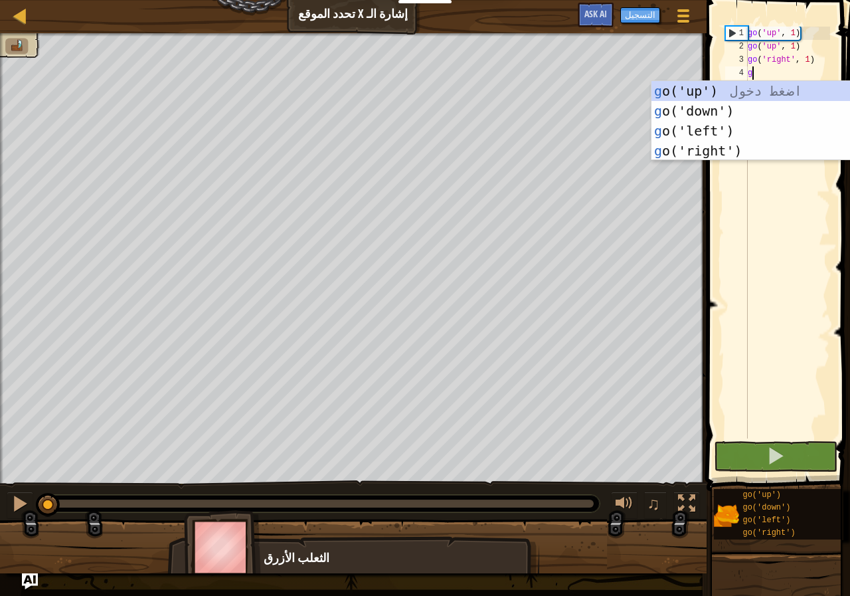
type textarea "g"
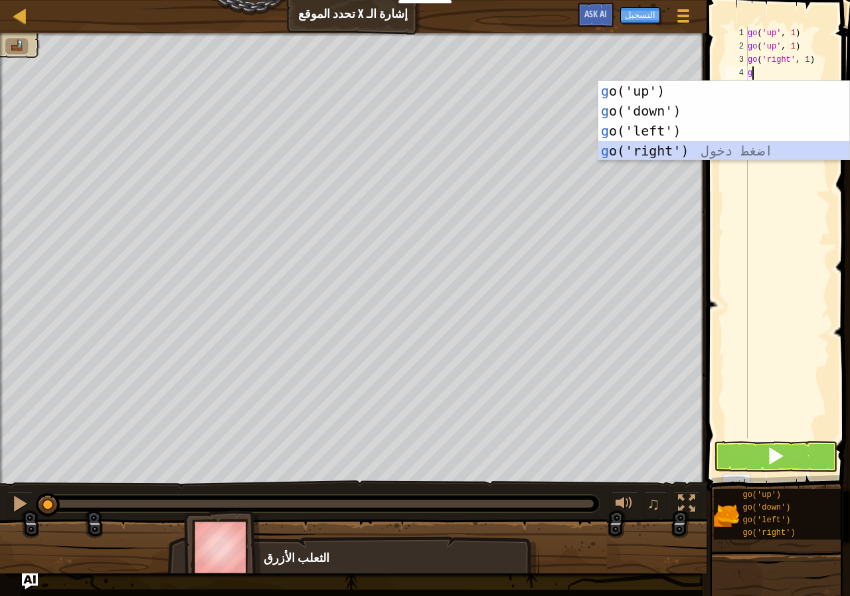
click at [667, 145] on div "g o('up') اضغط دخول g o('down') اضغط دخول g o('left') اضغط دخول g o('right') اض…" at bounding box center [723, 141] width 251 height 120
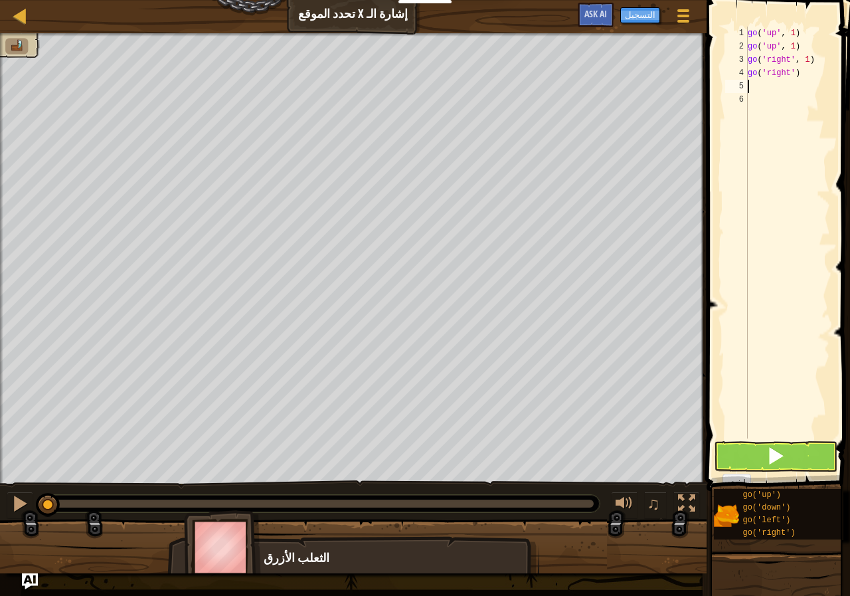
type textarea "g"
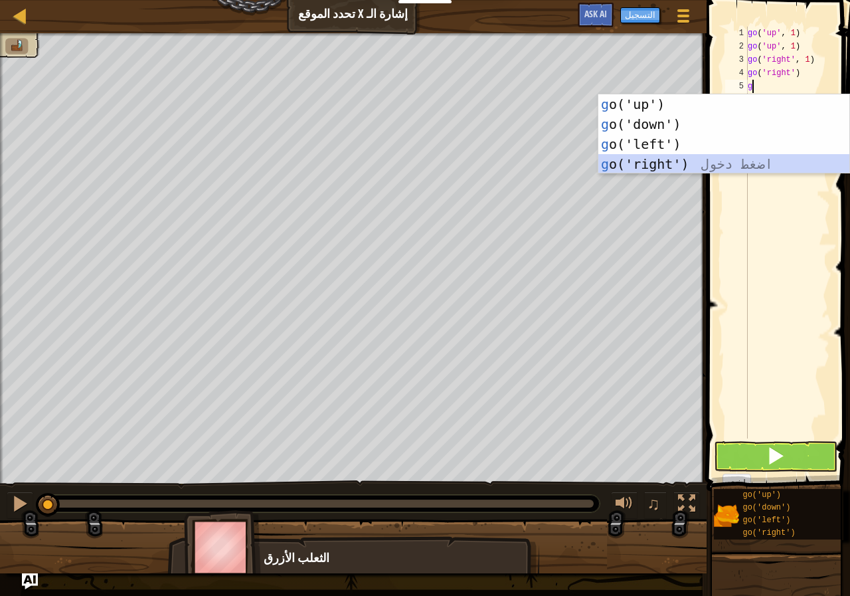
click at [667, 154] on div "g o('up') اضغط دخول g o('down') اضغط دخول g o('left') اضغط دخول g o('right') اض…" at bounding box center [723, 154] width 251 height 120
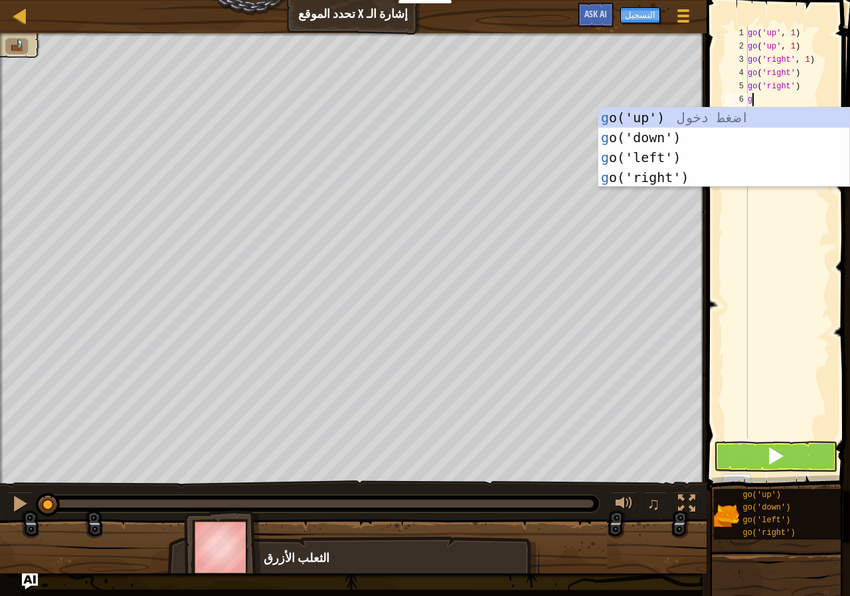
type textarea "g"
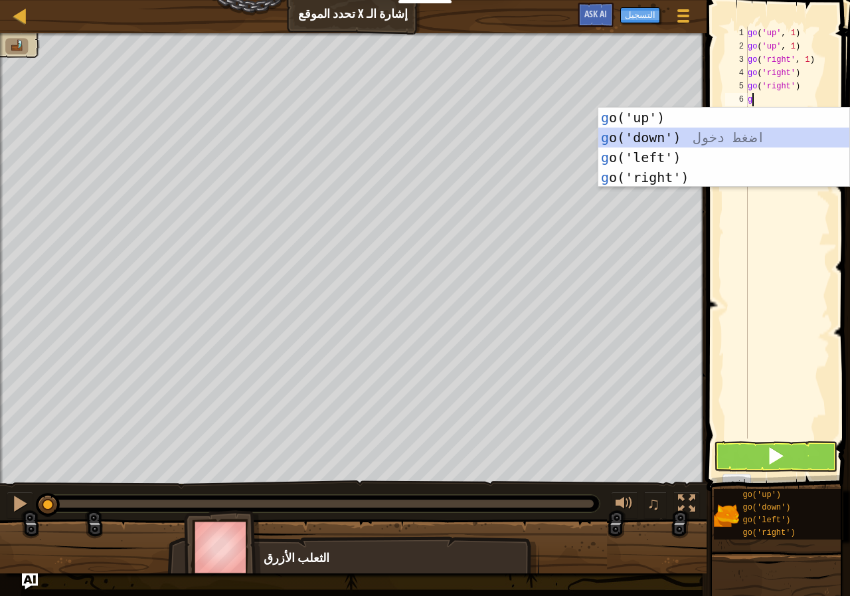
click at [671, 140] on div "g o('up') اضغط دخول g o('down') اضغط دخول g o('left') اضغط دخول g o('right') اض…" at bounding box center [723, 168] width 251 height 120
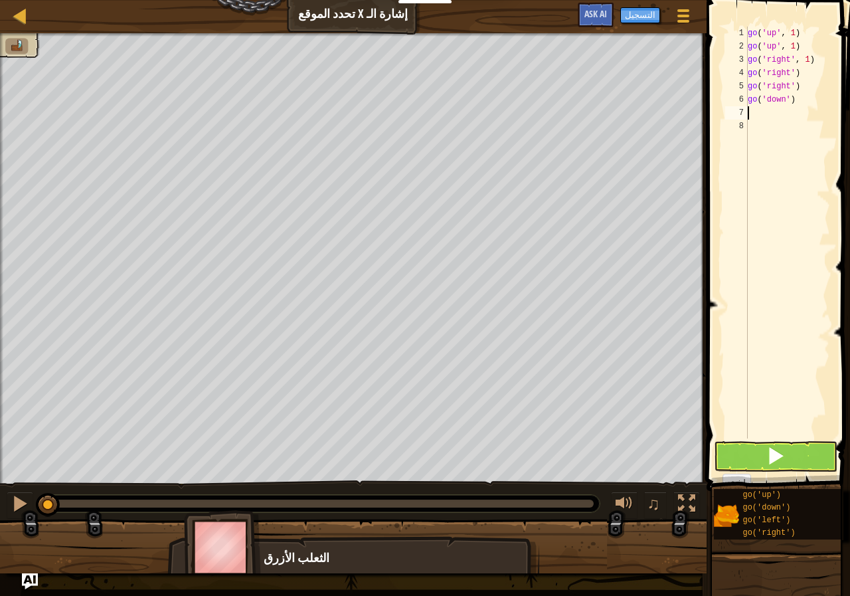
type textarea "g"
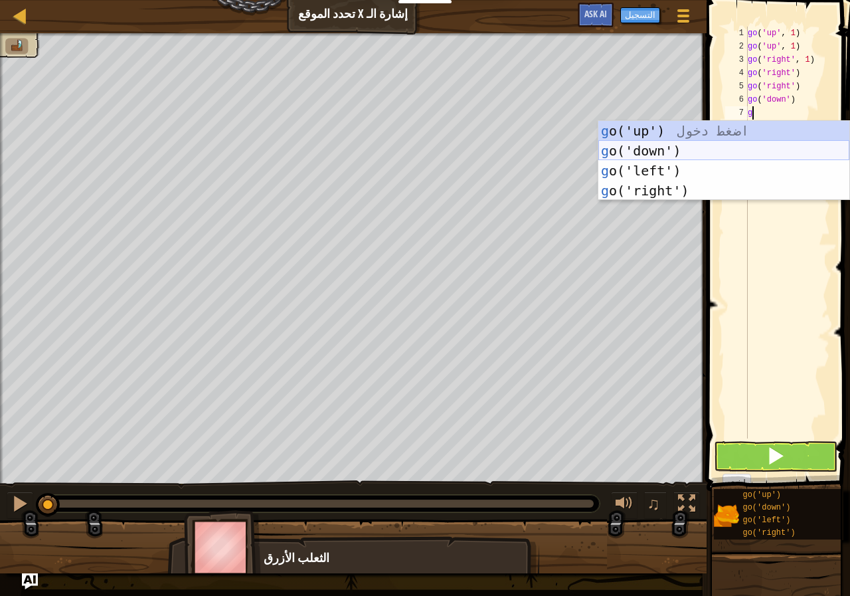
click at [665, 149] on div "g o('up') اضغط دخول g o('down') اضغط دخول g o('left') اضغط دخول g o('right') اض…" at bounding box center [723, 181] width 251 height 120
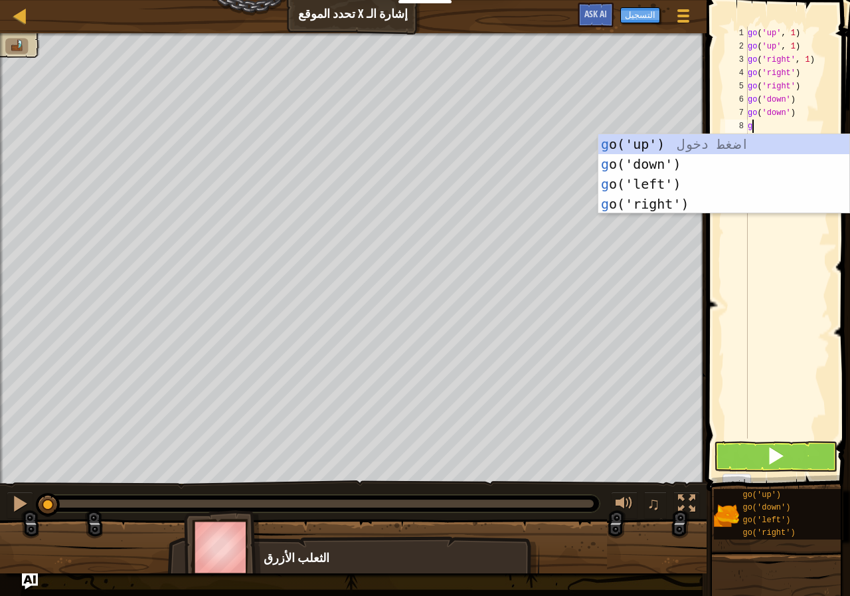
type textarea "g"
click at [650, 181] on div "g o('up') اضغط دخول g o('down') اضغط دخول g o('left') اضغط دخول g o('right') اض…" at bounding box center [723, 194] width 251 height 120
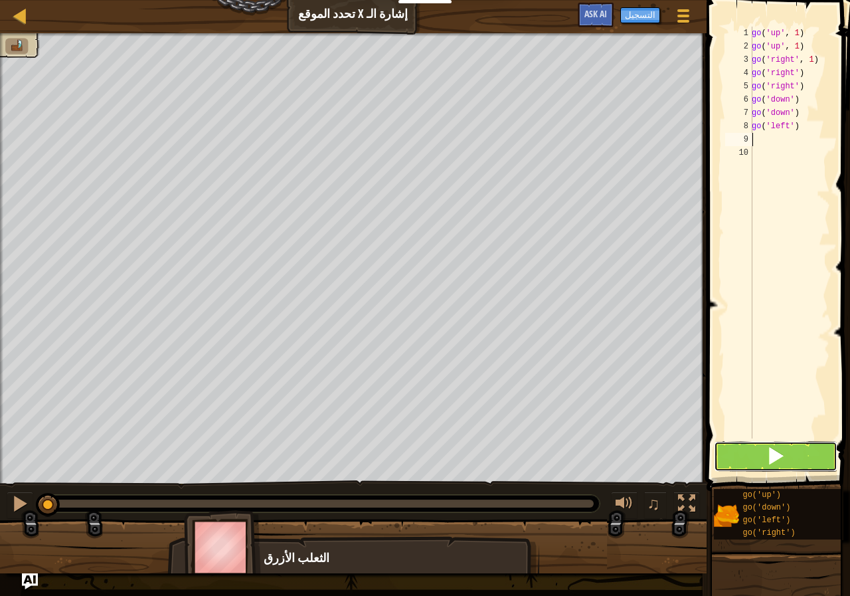
click at [773, 451] on span at bounding box center [775, 455] width 19 height 19
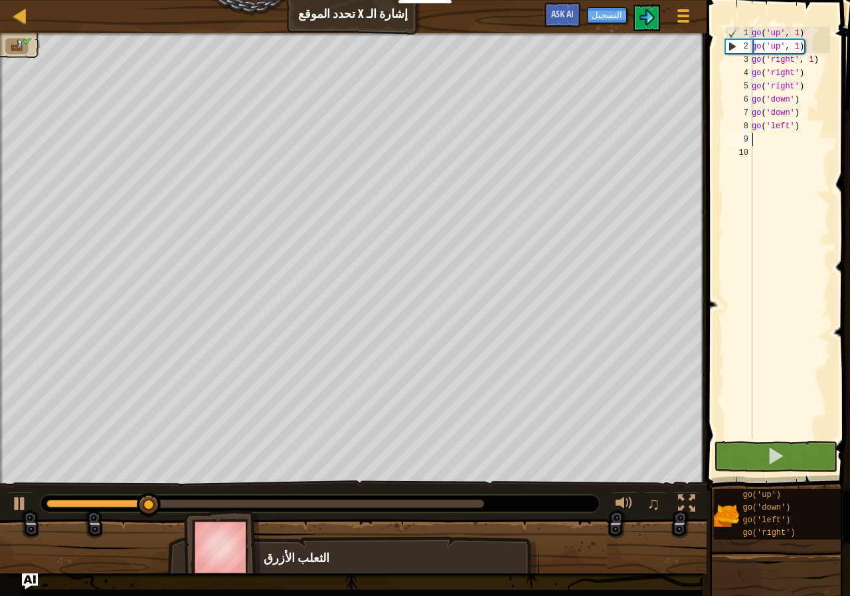
scroll to position [10, 0]
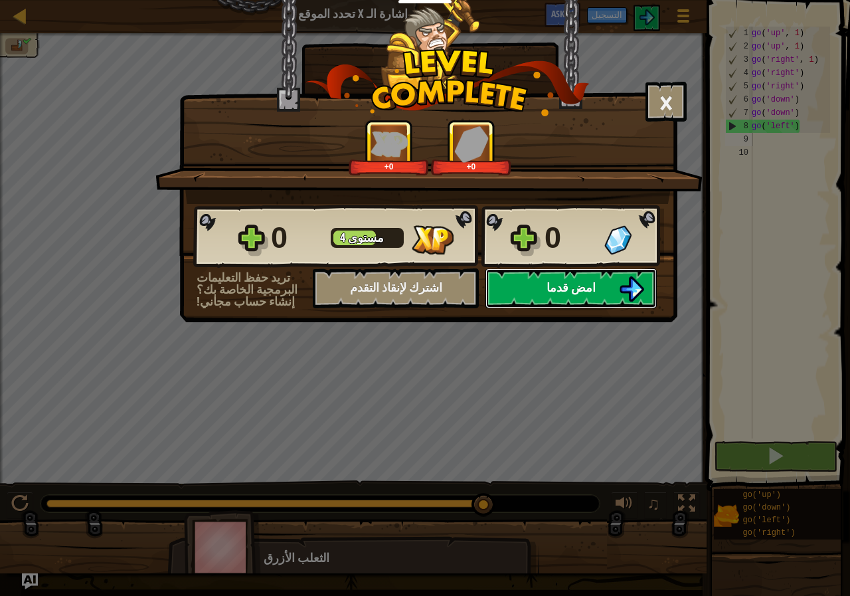
click at [568, 283] on span "امض قدما" at bounding box center [571, 287] width 49 height 17
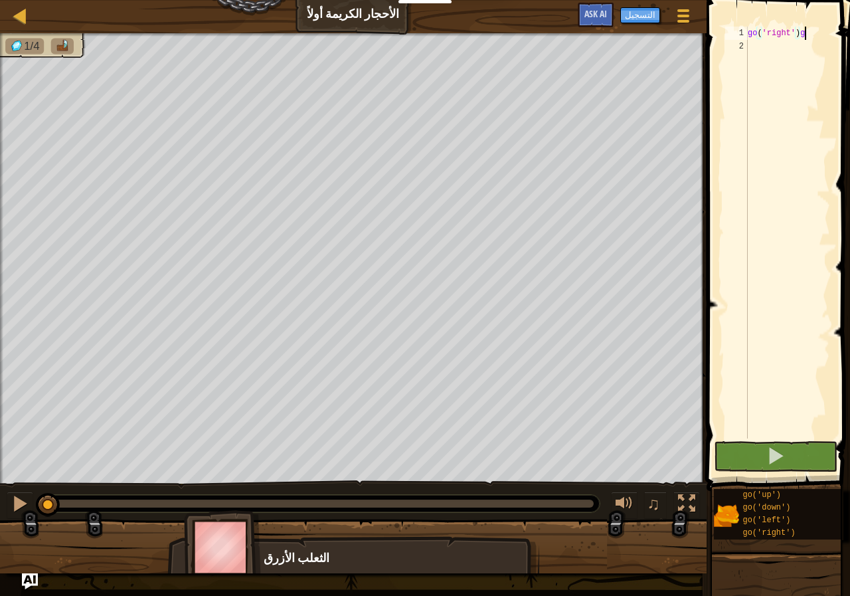
type textarea "go('right')g"
click at [766, 57] on div "go ( 'right' ) g" at bounding box center [787, 246] width 85 height 438
click at [818, 34] on div "go ( 'right' ) g" at bounding box center [787, 246] width 85 height 438
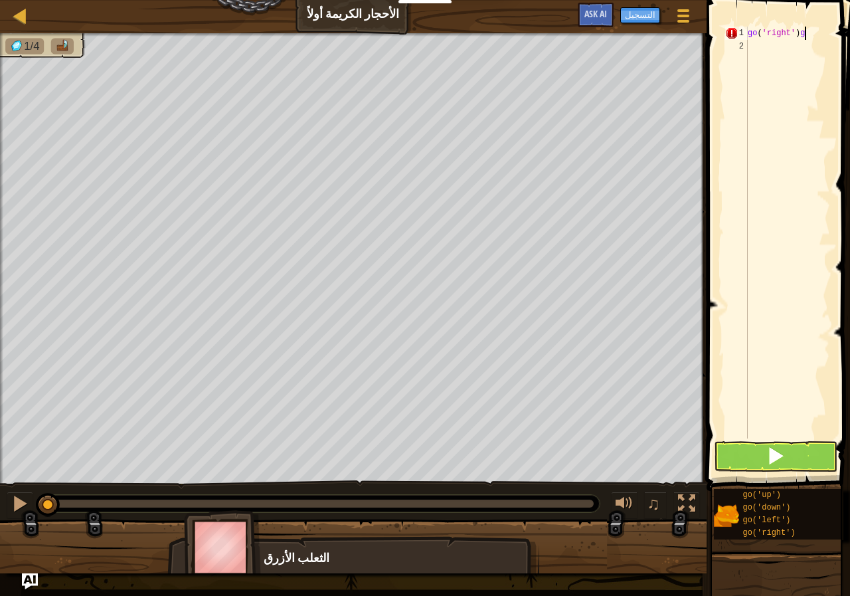
type textarea "go('right')"
click at [758, 59] on div "go ( 'right' )" at bounding box center [787, 246] width 85 height 438
type textarea "g"
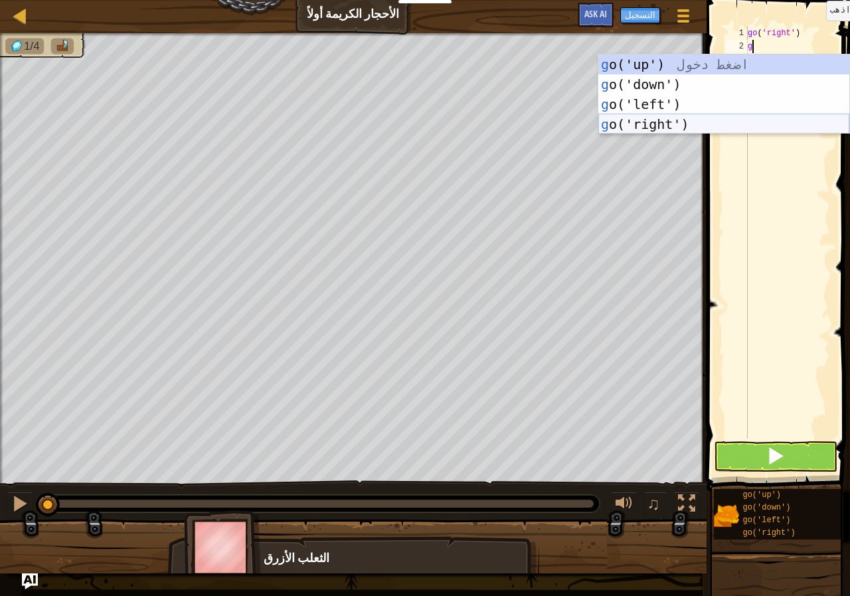
click at [676, 118] on div "g o('up') اضغط دخول g o('down') اضغط دخول g o('left') اضغط دخول g o('right') اض…" at bounding box center [723, 114] width 251 height 120
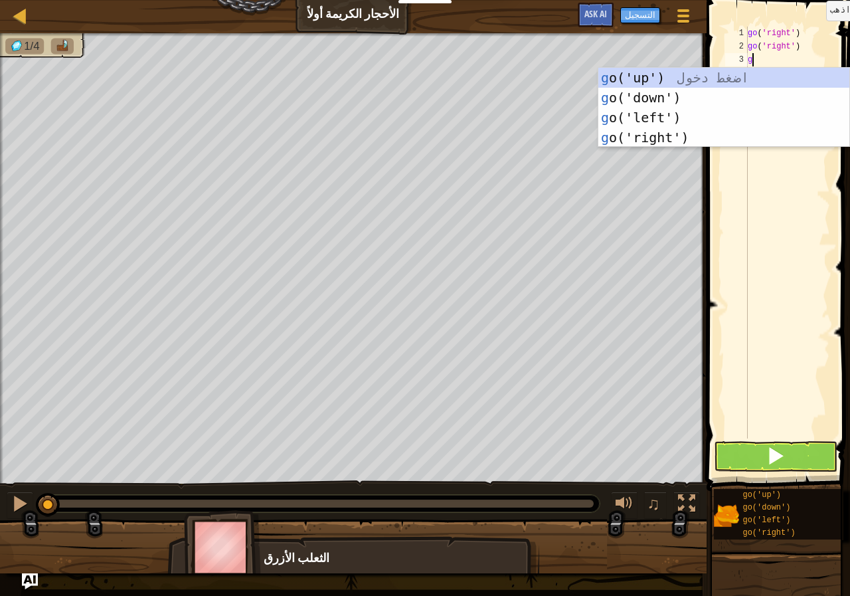
type textarea "g"
click at [660, 70] on div "g o('up') اضغط دخول g o('down') اضغط دخول g o('left') اضغط دخول g o('right') اض…" at bounding box center [723, 128] width 251 height 120
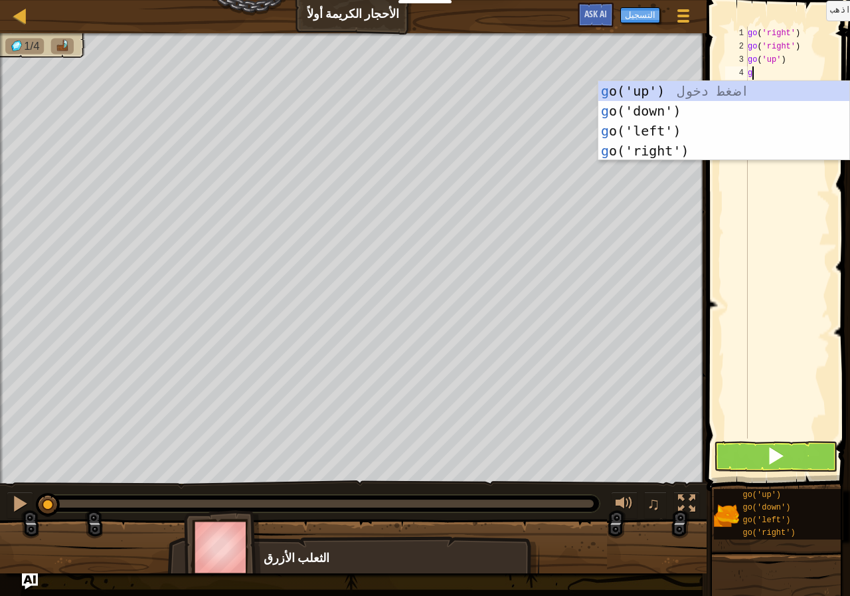
type textarea "g"
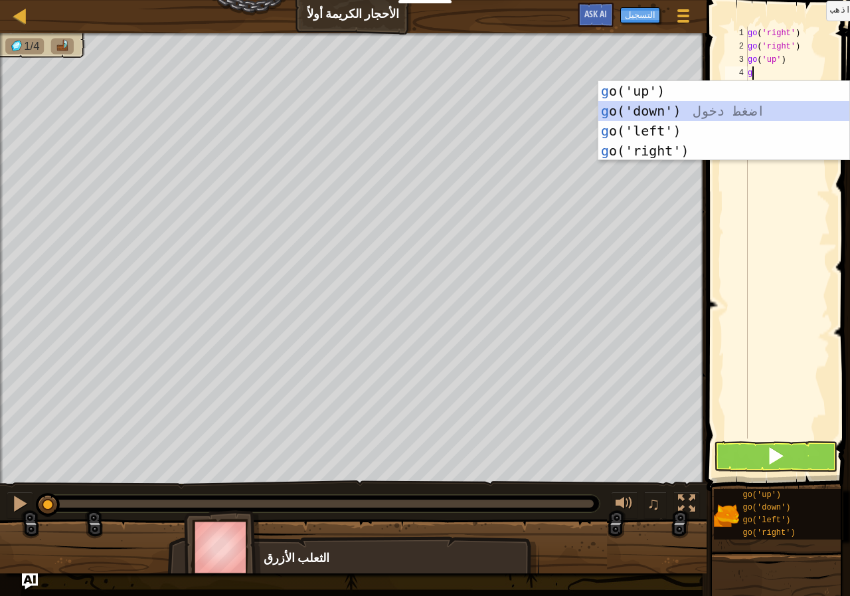
click at [672, 103] on div "g o('up') اضغط دخول g o('down') اضغط دخول g o('left') اضغط دخول g o('right') اض…" at bounding box center [723, 141] width 251 height 120
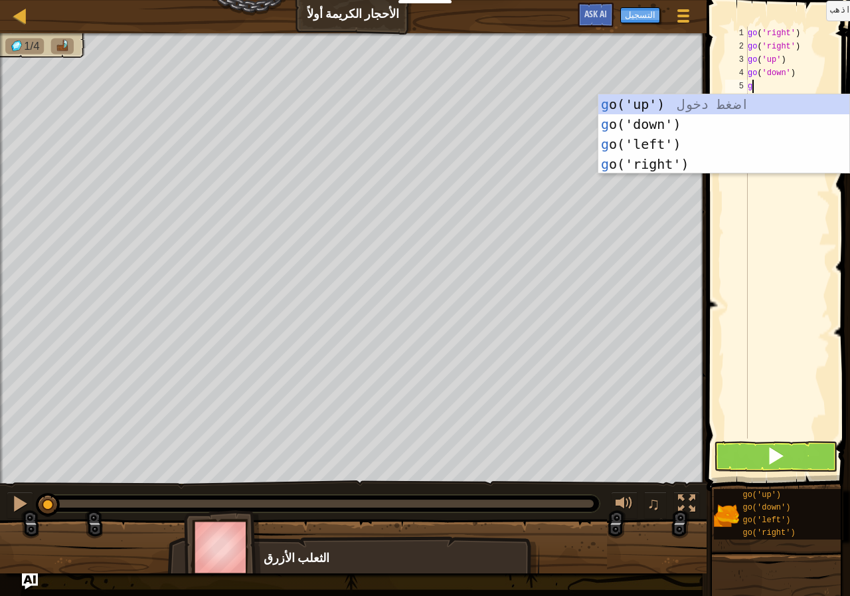
type textarea "g"
click at [666, 102] on div "g o('up') اضغط دخول g o('down') اضغط دخول g o('left') اضغط دخول g o('right') اض…" at bounding box center [723, 154] width 251 height 120
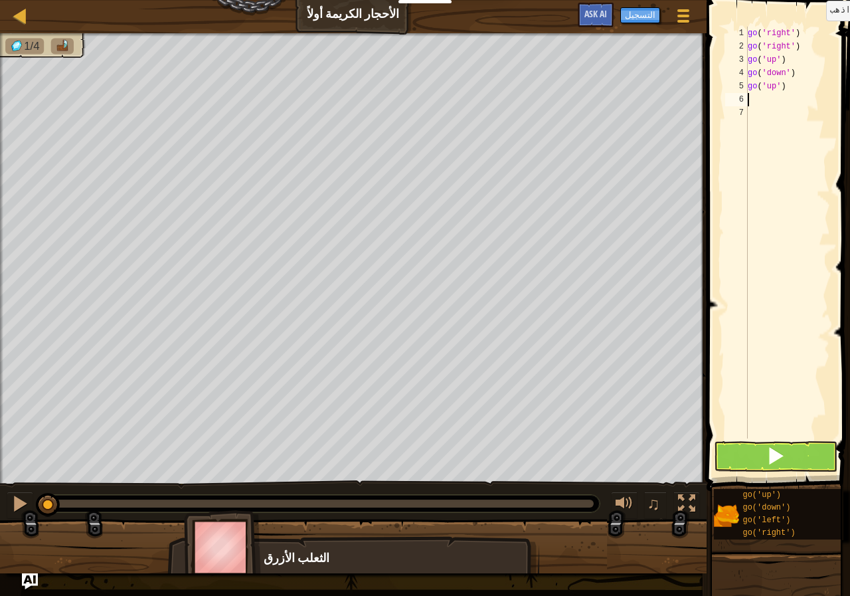
type textarea "g"
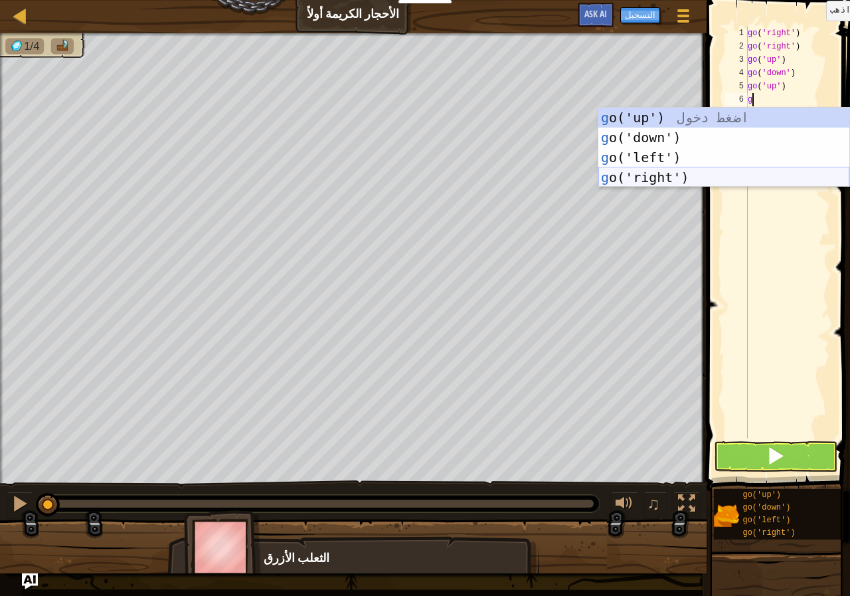
click at [675, 181] on div "g o('up') اضغط دخول g o('down') اضغط دخول g o('left') اضغط دخول g o('right') اض…" at bounding box center [723, 168] width 251 height 120
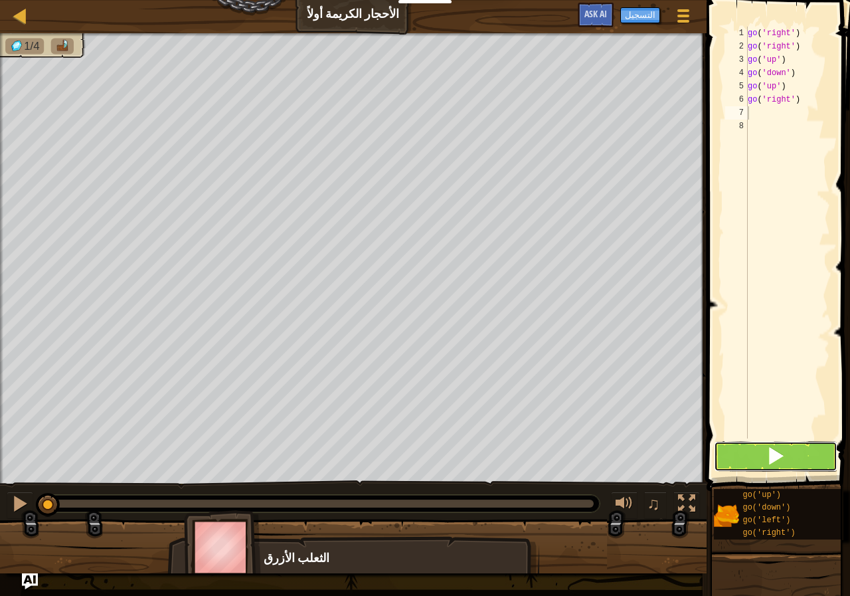
click at [769, 452] on span at bounding box center [775, 455] width 19 height 19
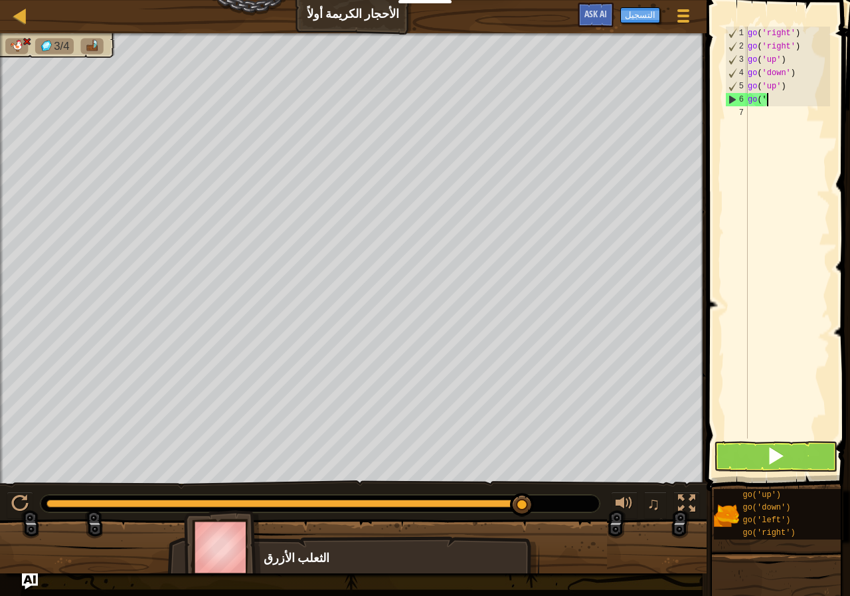
type textarea "g"
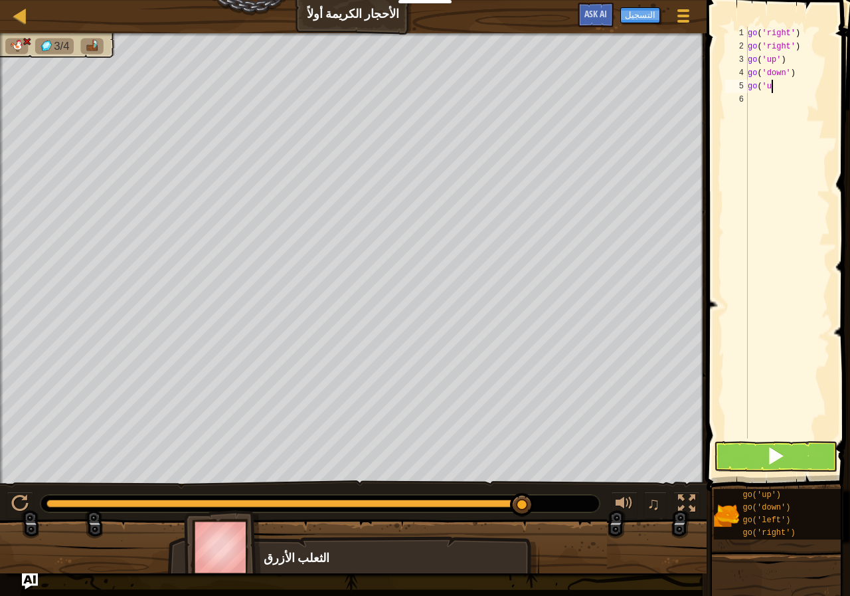
type textarea "g"
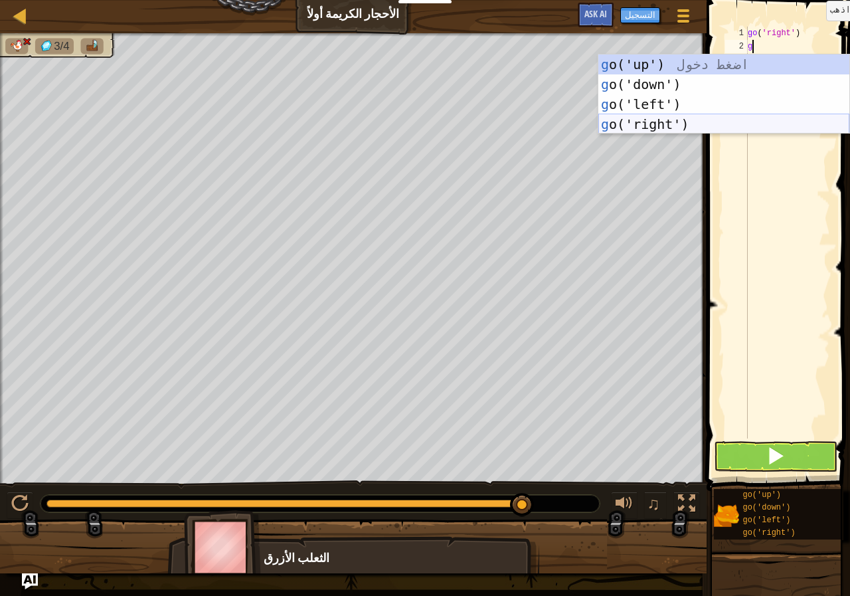
click at [664, 127] on div "g o('up') اضغط دخول g o('down') اضغط دخول g o('left') اضغط دخول g o('right') اض…" at bounding box center [723, 114] width 251 height 120
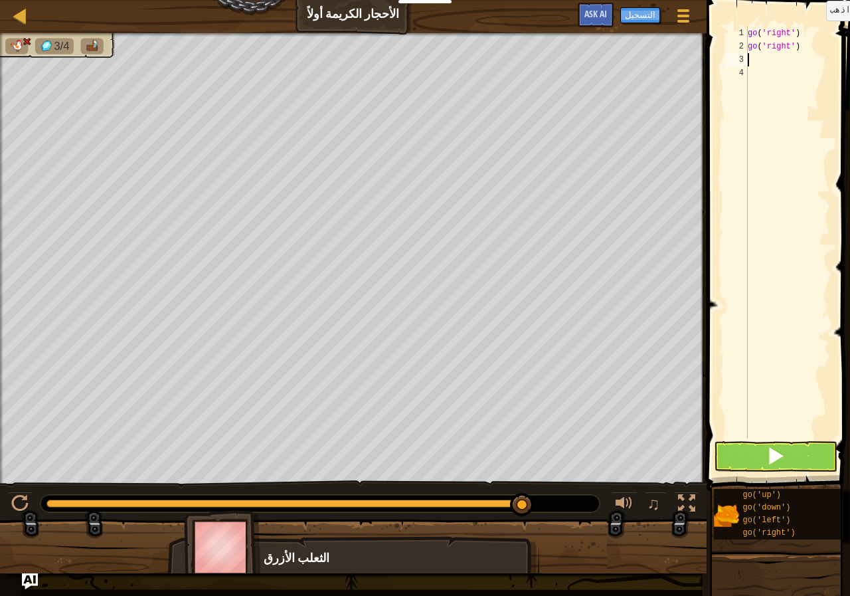
type textarea "g"
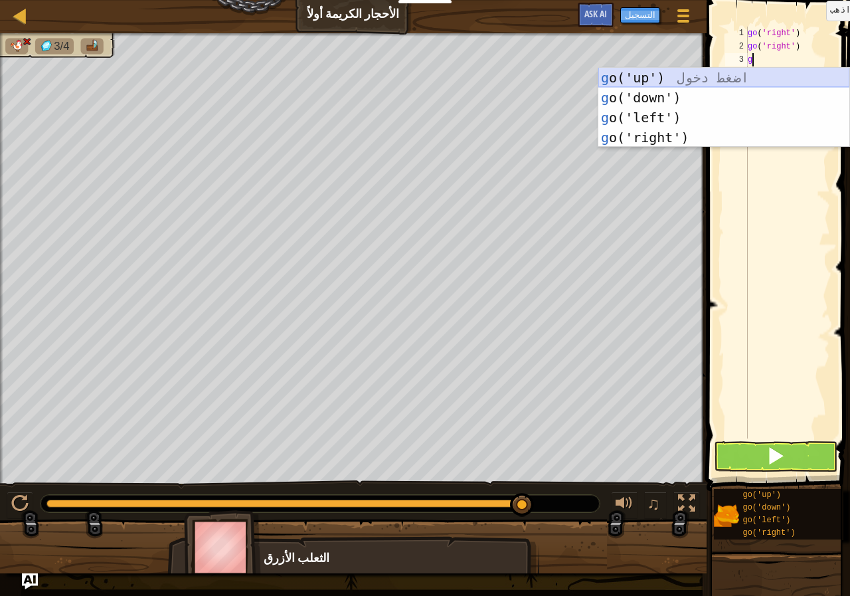
click at [665, 72] on div "g o('up') اضغط دخول g o('down') اضغط دخول g o('left') اضغط دخول g o('right') اض…" at bounding box center [723, 128] width 251 height 120
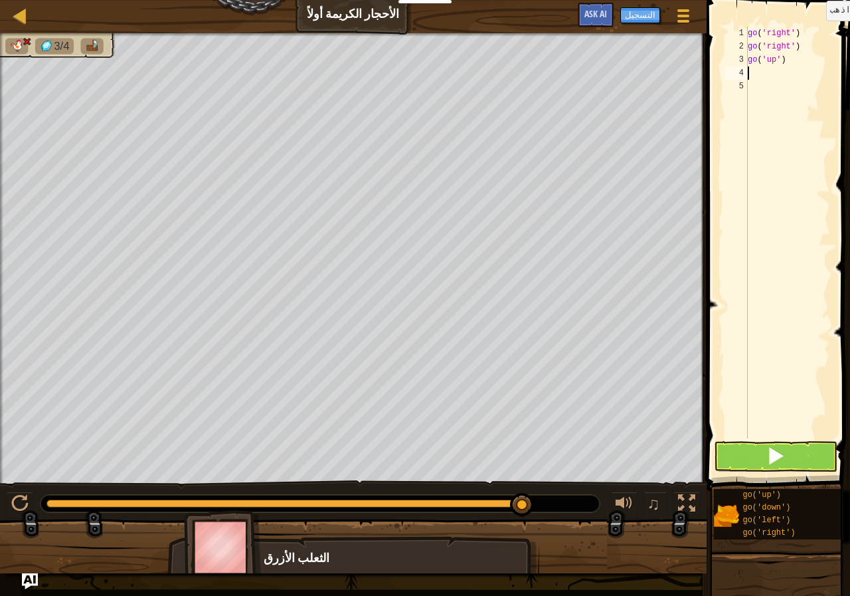
type textarea "g"
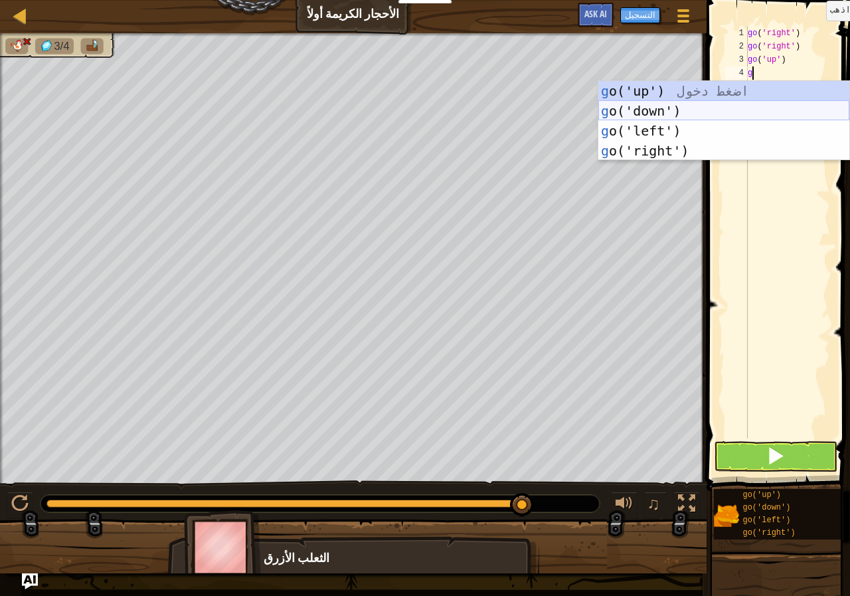
click at [675, 102] on div "g o('up') اضغط دخول g o('down') اضغط دخول g o('left') اضغط دخول g o('right') اض…" at bounding box center [723, 141] width 251 height 120
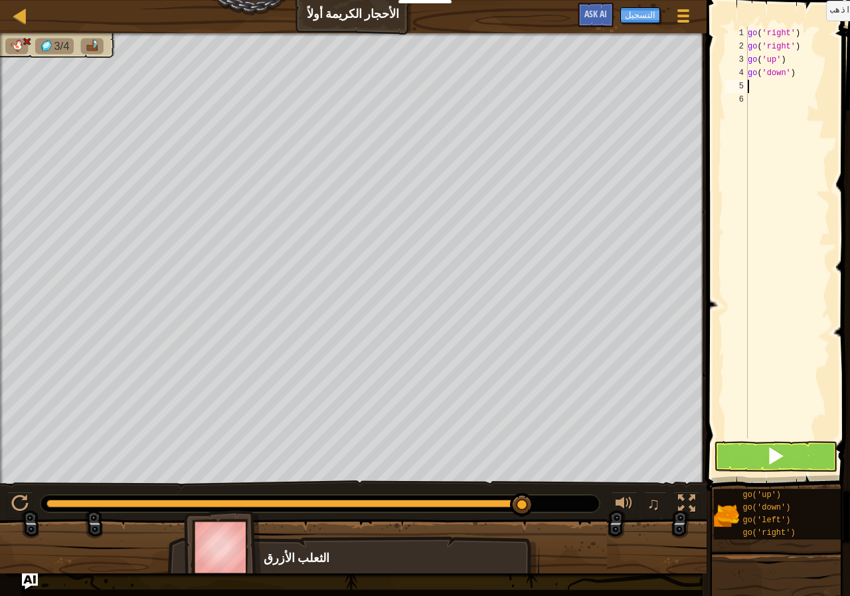
type textarea "g"
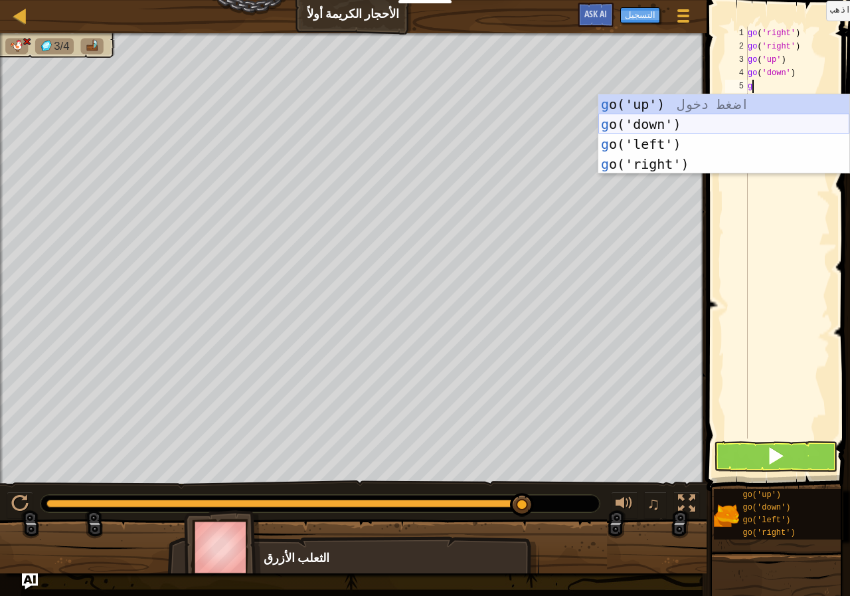
click at [665, 117] on div "g o('up') اضغط دخول g o('down') اضغط دخول g o('left') اضغط دخول g o('right') اض…" at bounding box center [723, 154] width 251 height 120
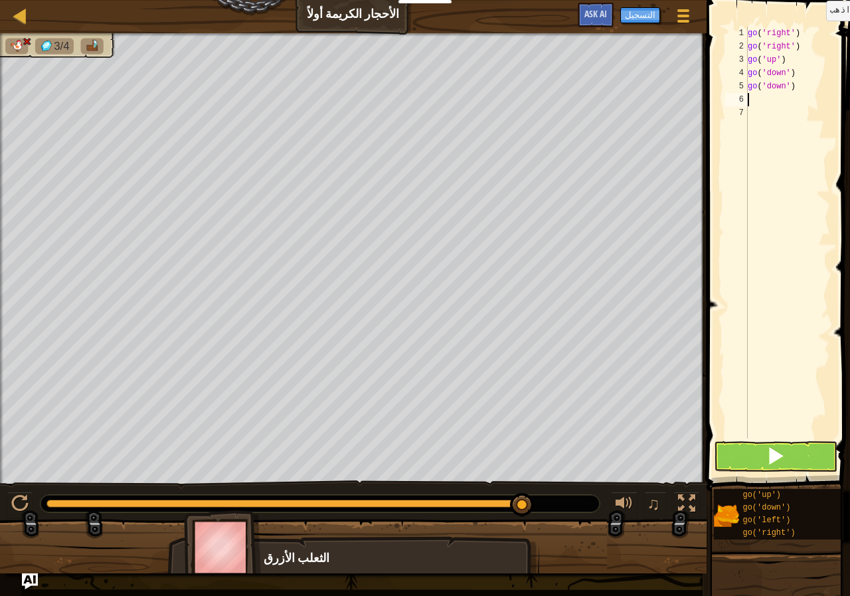
type textarea "g"
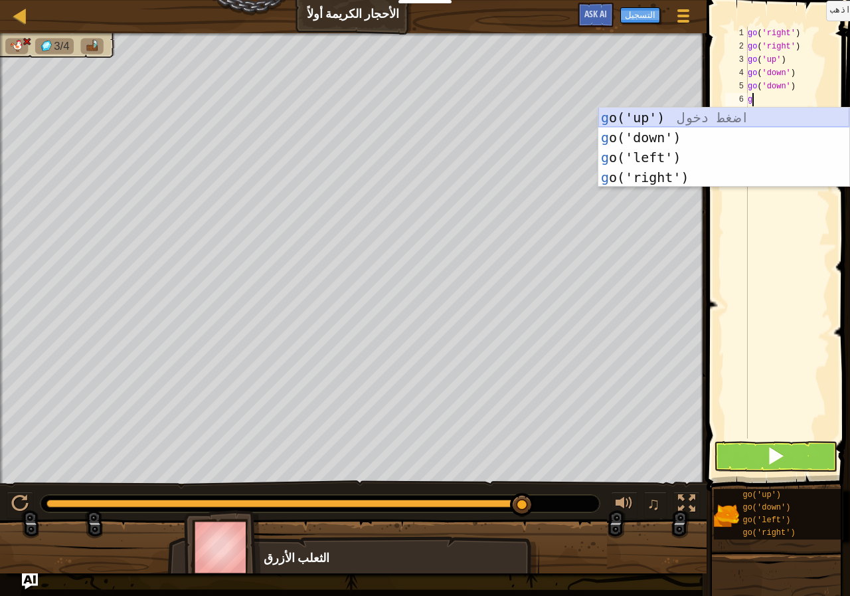
click at [665, 110] on div "g o('up') اضغط دخول g o('down') اضغط دخول g o('left') اضغط دخول g o('right') اض…" at bounding box center [723, 168] width 251 height 120
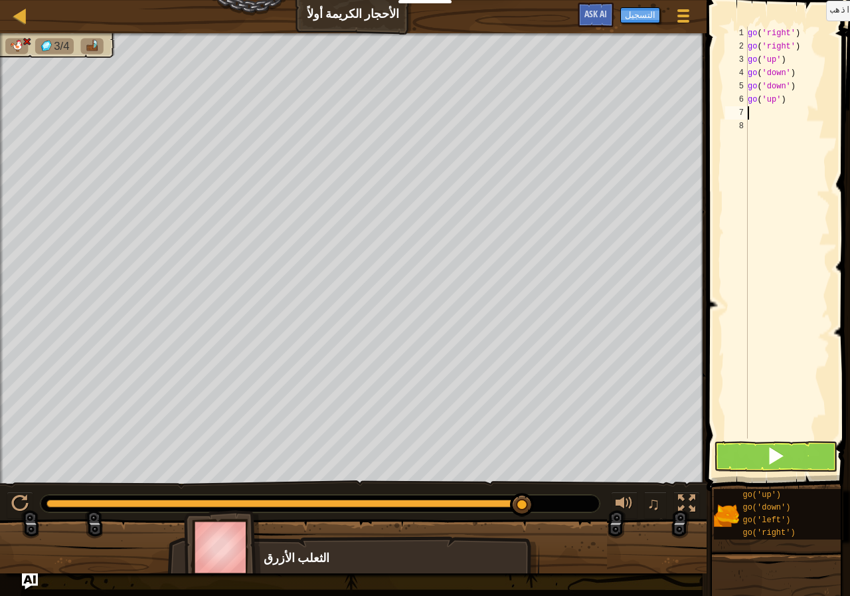
type textarea "g"
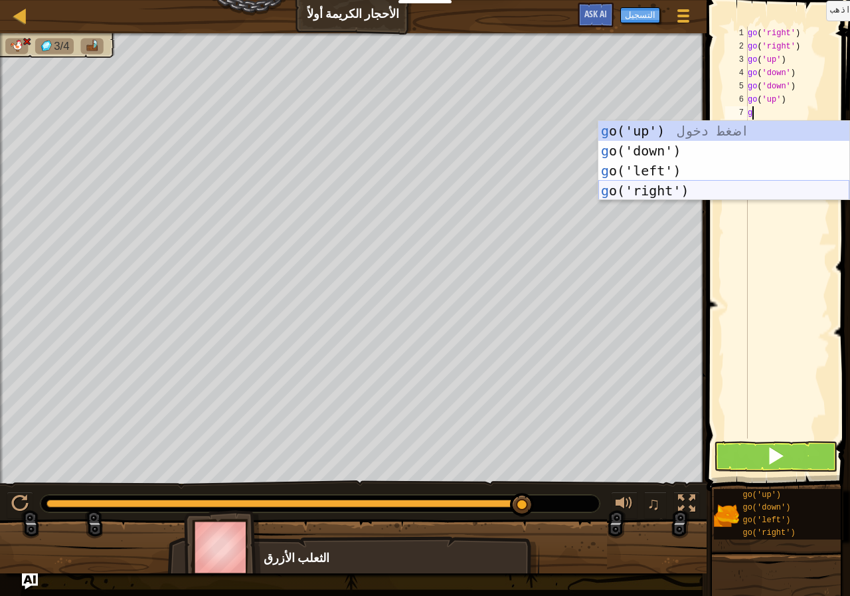
click at [668, 183] on div "g o('up') اضغط دخول g o('down') اضغط دخول g o('left') اضغط دخول g o('right') اض…" at bounding box center [723, 181] width 251 height 120
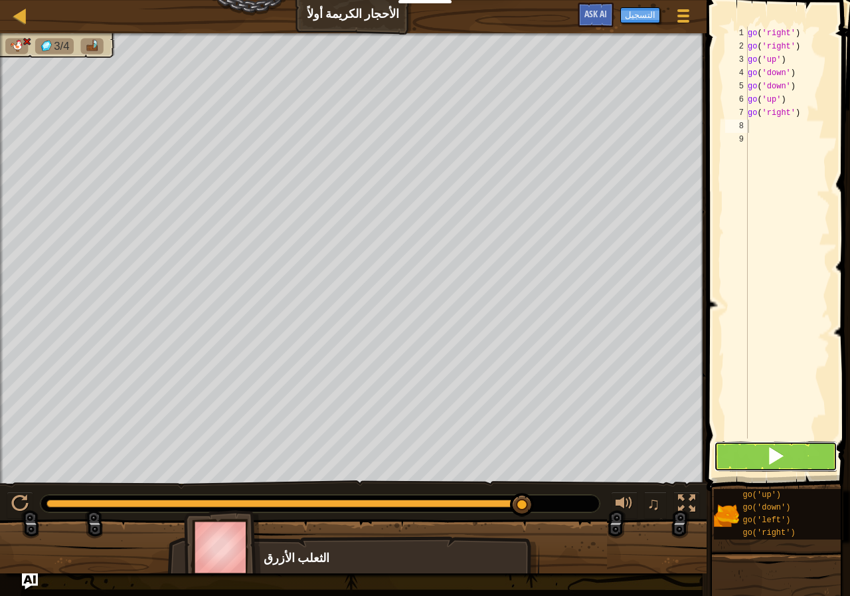
click at [777, 444] on button at bounding box center [776, 456] width 124 height 31
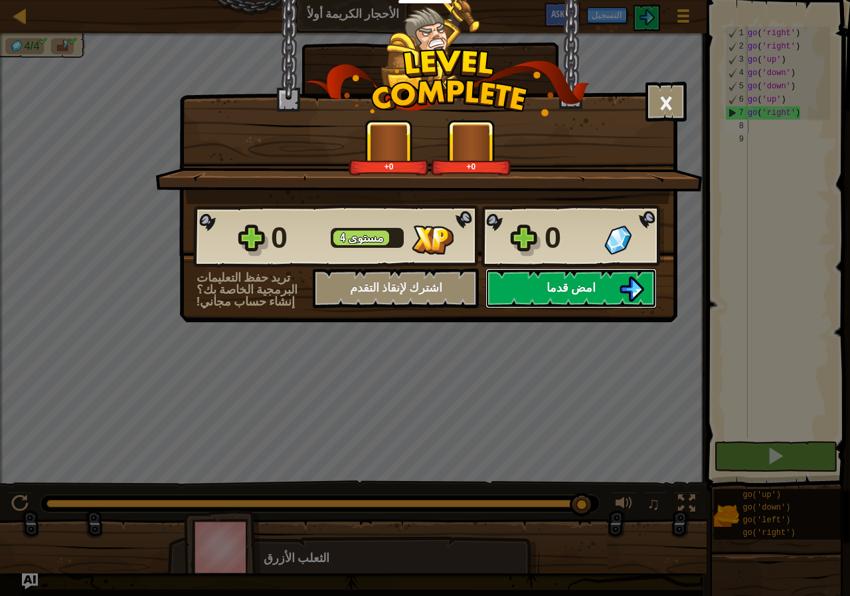
click at [557, 278] on button "امض قدما" at bounding box center [571, 288] width 171 height 40
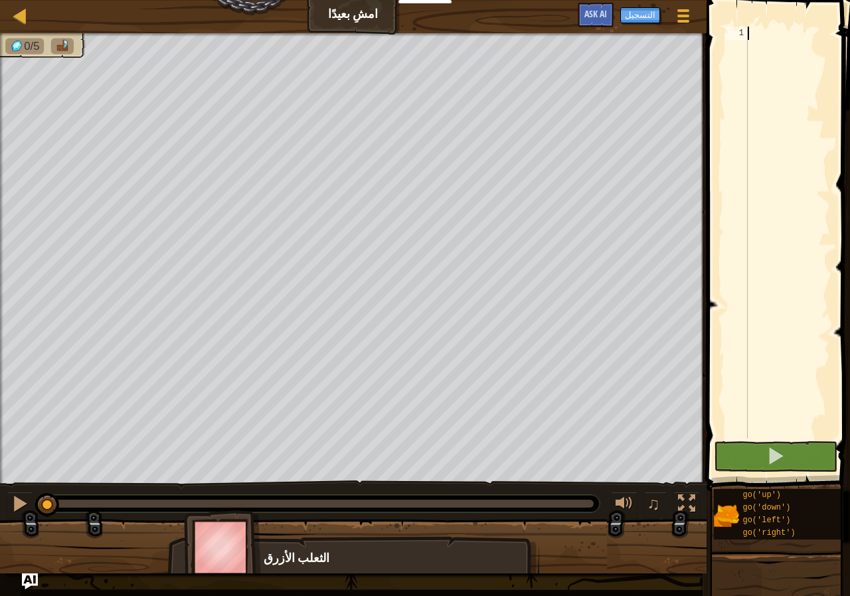
type textarea "g"
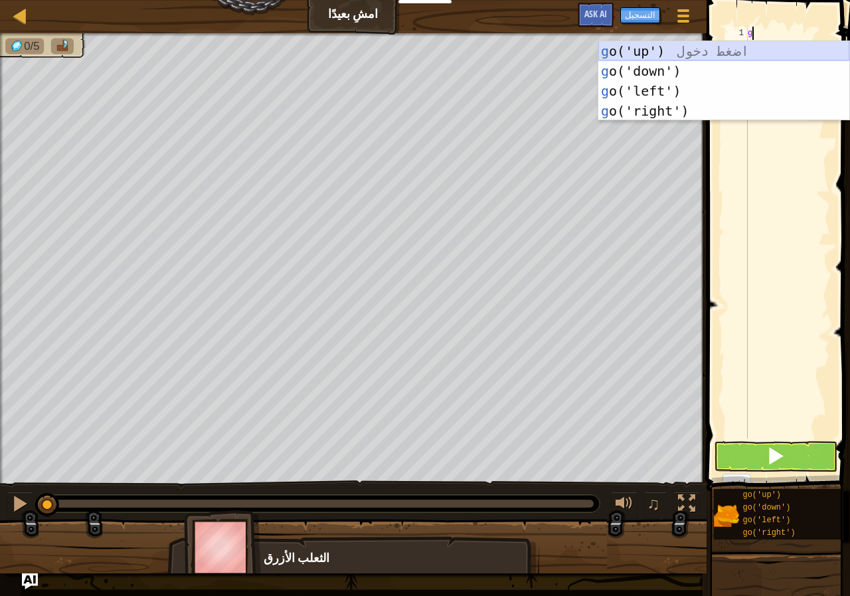
click at [672, 43] on div "g o('up') اضغط دخول g o('down') اضغط دخول g o('left') اضغط دخول g o('right') اض…" at bounding box center [723, 101] width 251 height 120
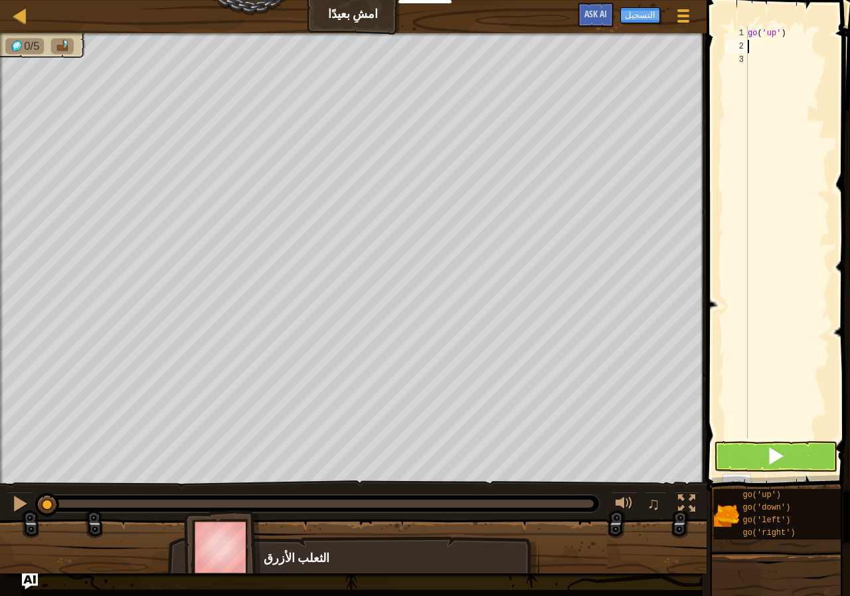
type textarea "g"
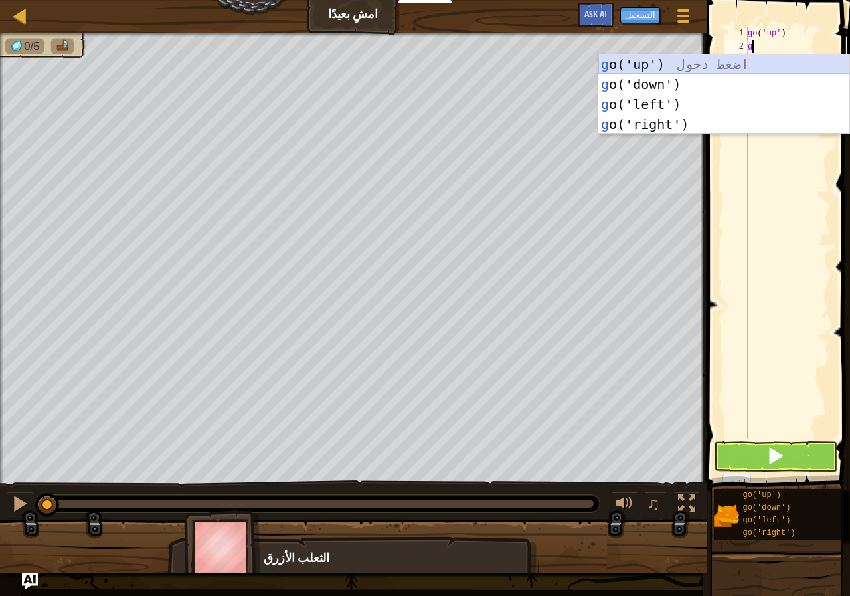
click at [671, 64] on div "g o('up') اضغط دخول g o('down') اضغط دخول g o('left') اضغط دخول g o('right') اض…" at bounding box center [723, 114] width 251 height 120
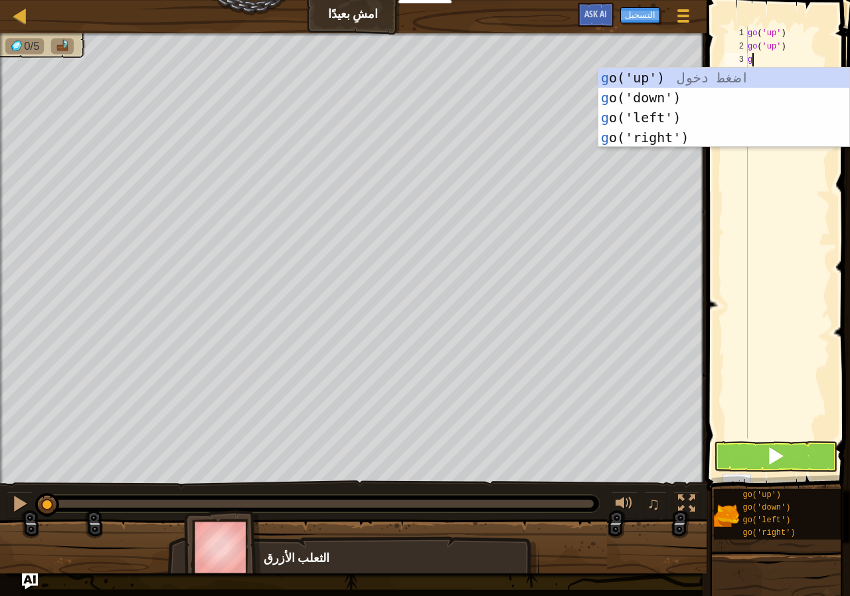
type textarea "g"
click at [687, 72] on div "g o('up') اضغط دخول g o('down') اضغط دخول g o('left') اضغط دخول g o('right') اض…" at bounding box center [723, 128] width 251 height 120
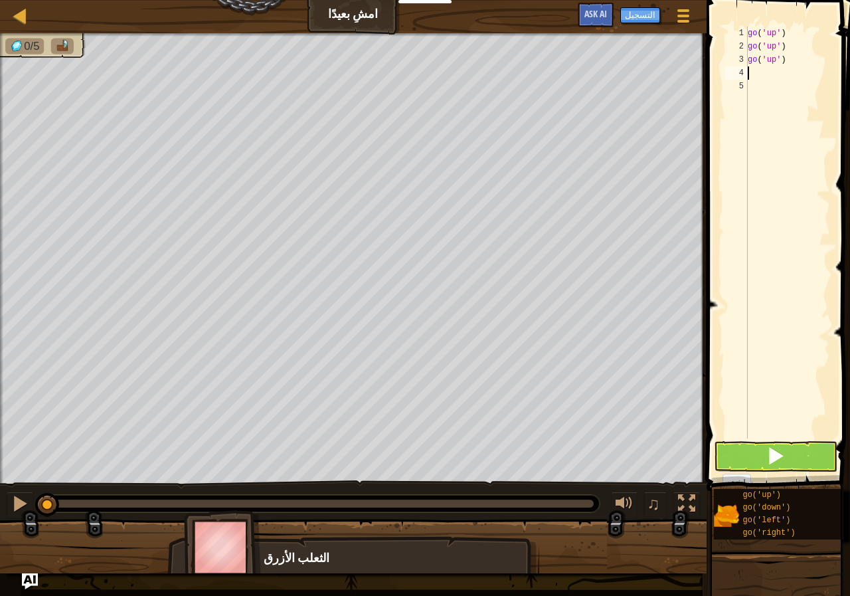
type textarea "g"
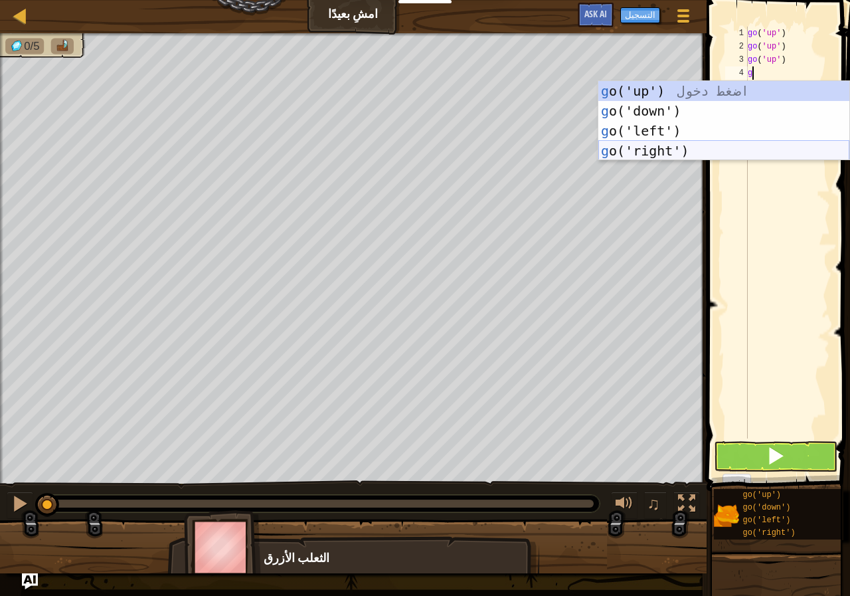
click at [681, 152] on div "g o('up') اضغط دخول g o('down') اضغط دخول g o('left') اضغط دخول g o('right') اض…" at bounding box center [723, 141] width 251 height 120
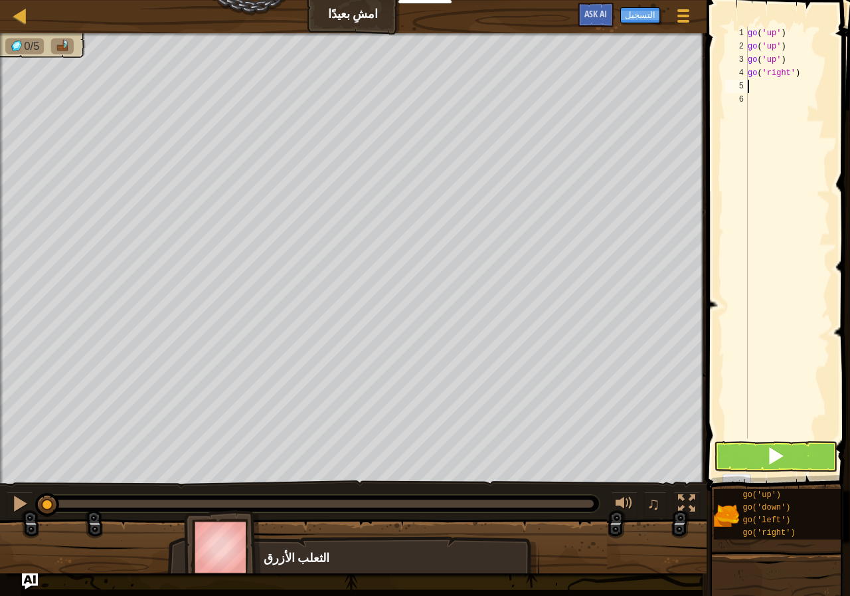
type textarea "g"
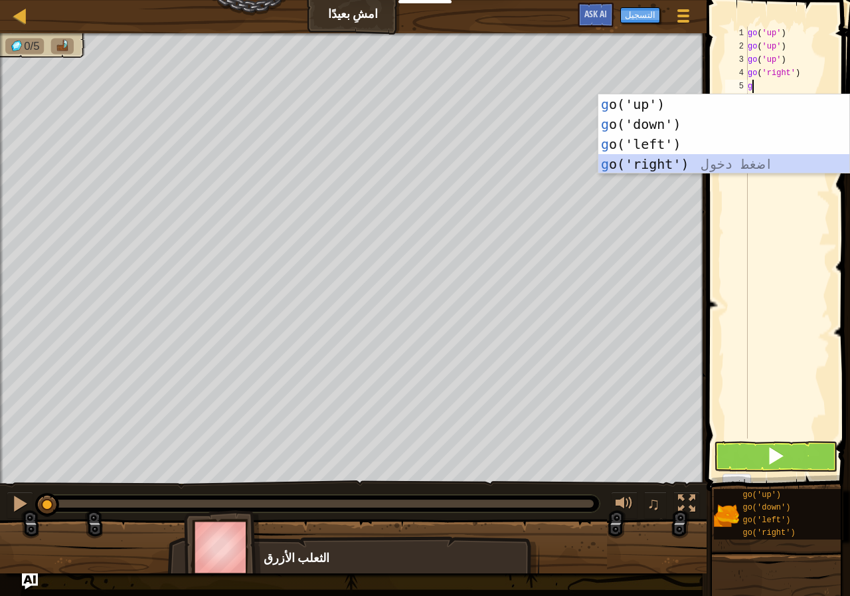
click at [692, 161] on div "g o('up') اضغط دخول g o('down') اضغط دخول g o('left') اضغط دخول g o('right') اض…" at bounding box center [723, 154] width 251 height 120
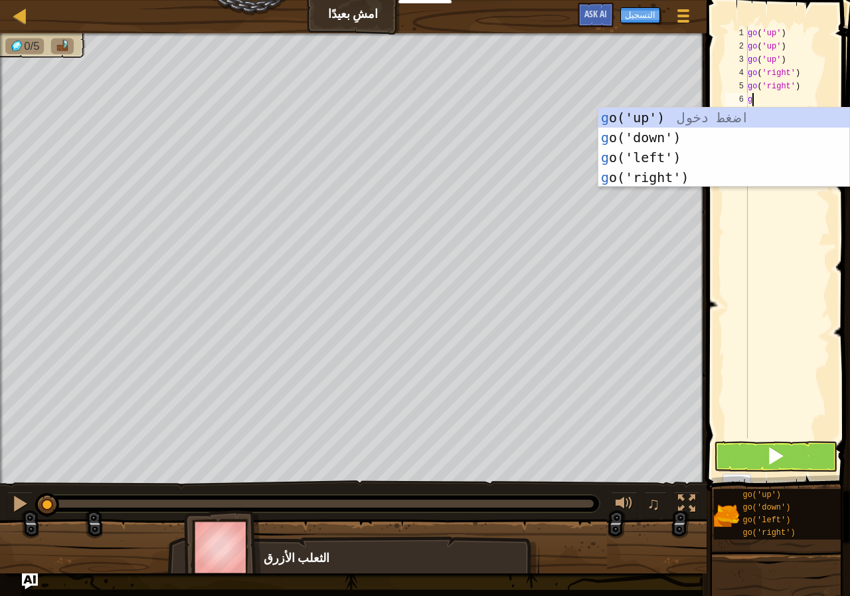
type textarea "g"
click at [685, 173] on div "g o('up') اضغط دخول g o('down') اضغط دخول g o('left') اضغط دخول g o('right') اض…" at bounding box center [723, 168] width 251 height 120
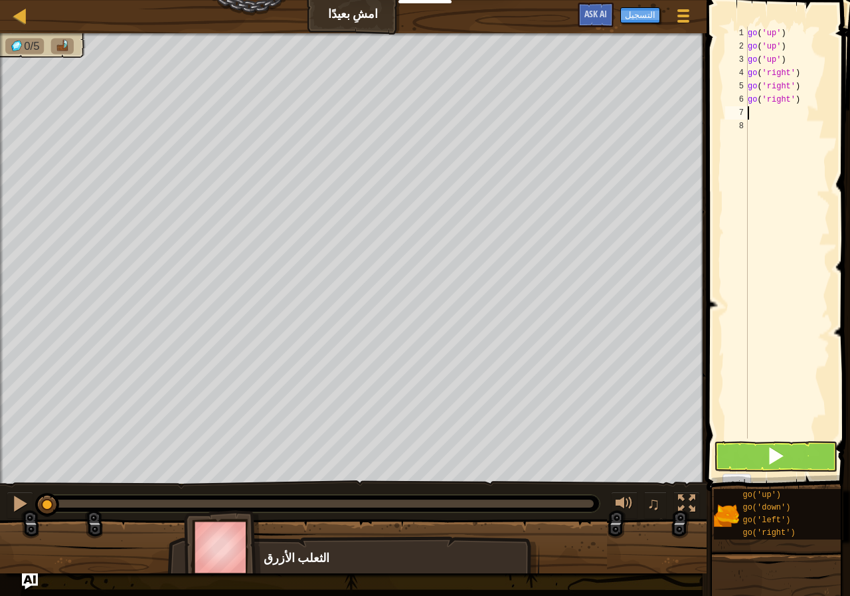
type textarea "g"
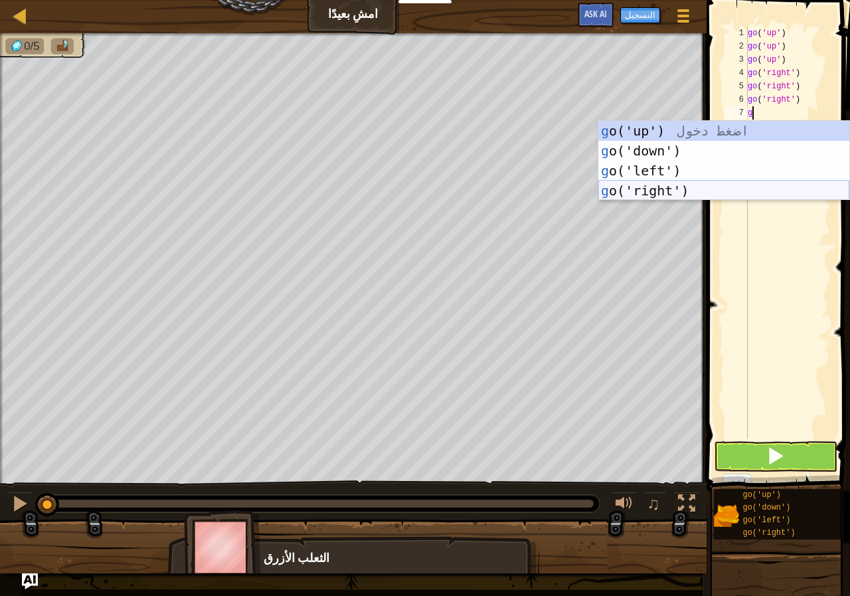
click at [687, 187] on div "g o('up') اضغط دخول g o('down') اضغط دخول g o('left') اضغط دخول g o('right') اض…" at bounding box center [723, 181] width 251 height 120
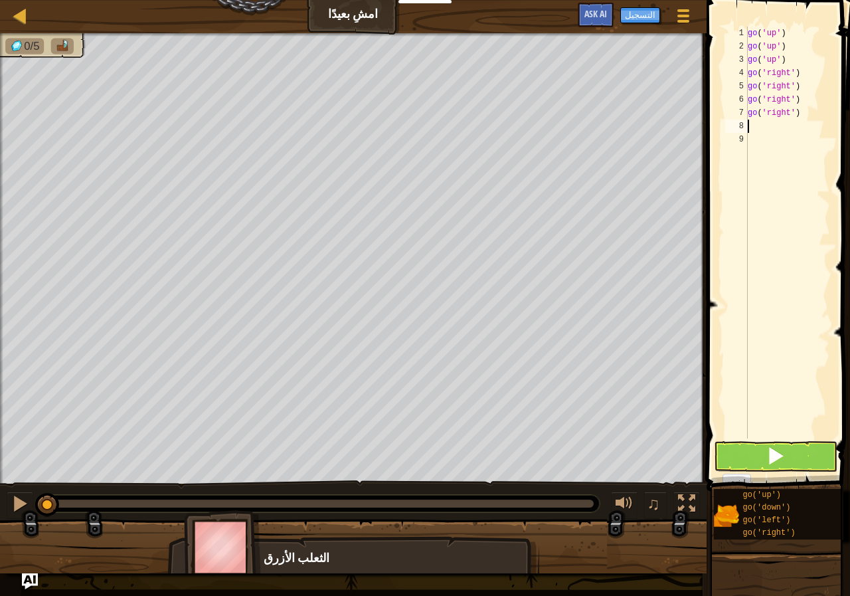
type textarea "g"
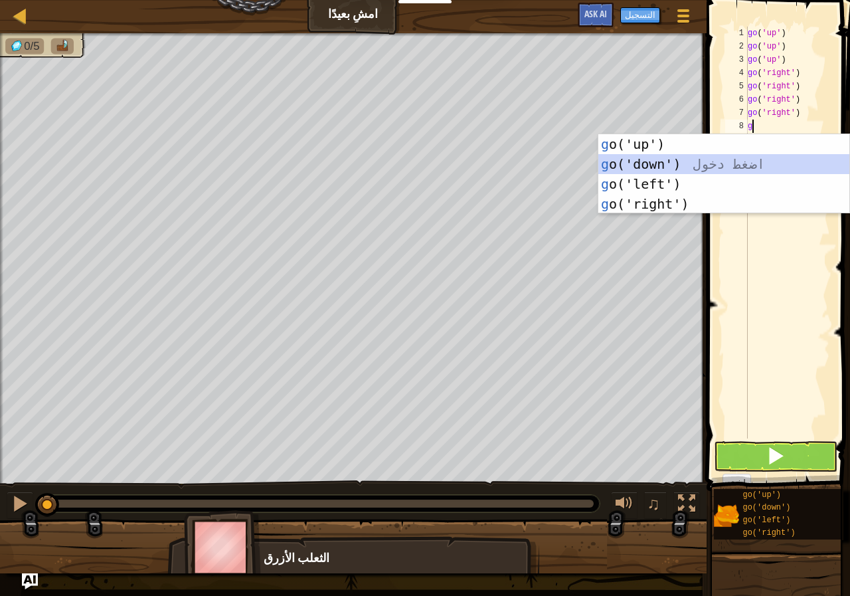
click at [672, 158] on div "g o('up') اضغط دخول g o('down') اضغط دخول g o('left') اضغط دخول g o('right') اض…" at bounding box center [723, 194] width 251 height 120
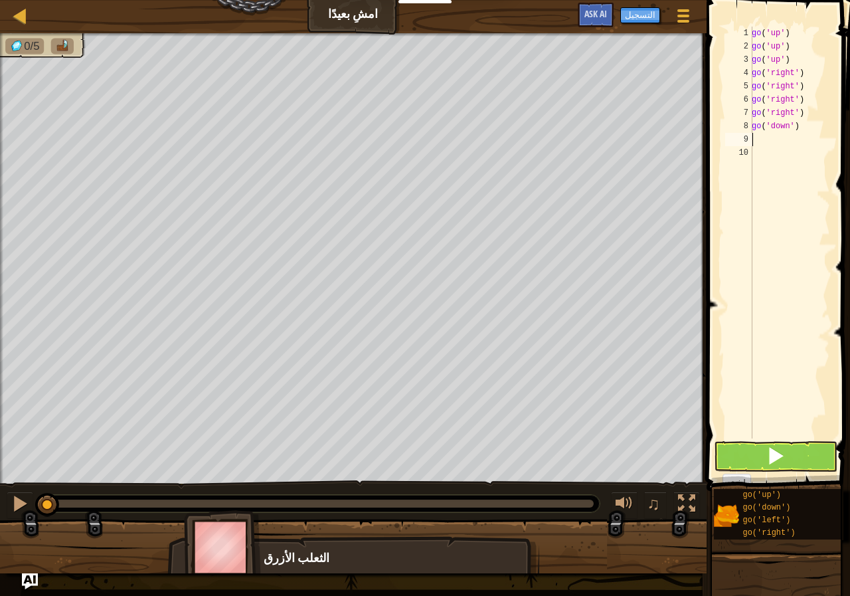
type textarea "g"
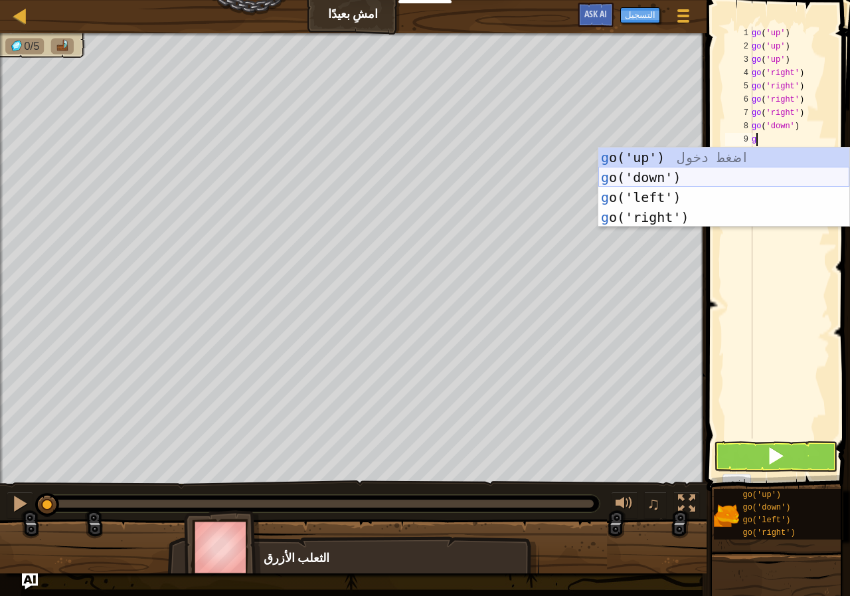
click at [679, 172] on div "g o('up') اضغط دخول g o('down') اضغط دخول g o('left') اضغط دخول g o('right') اض…" at bounding box center [723, 207] width 251 height 120
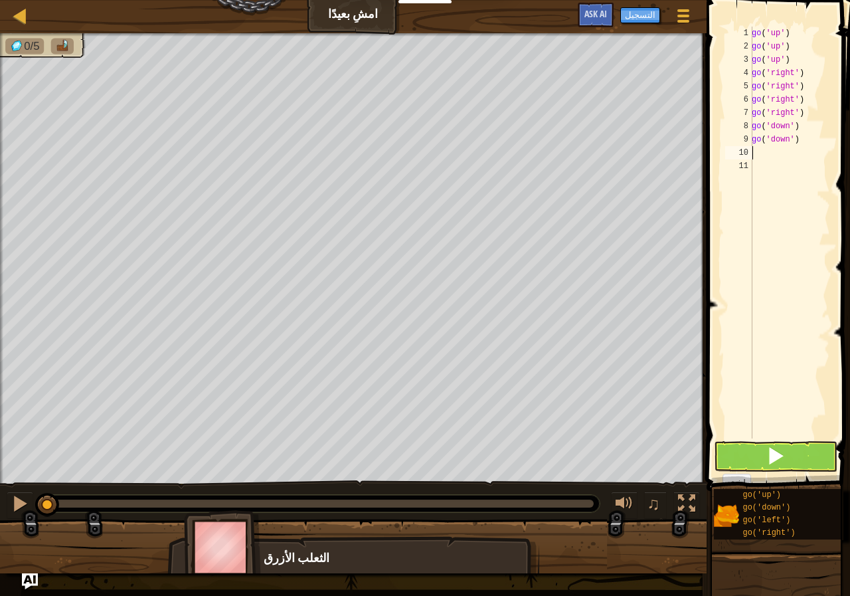
type textarea "g"
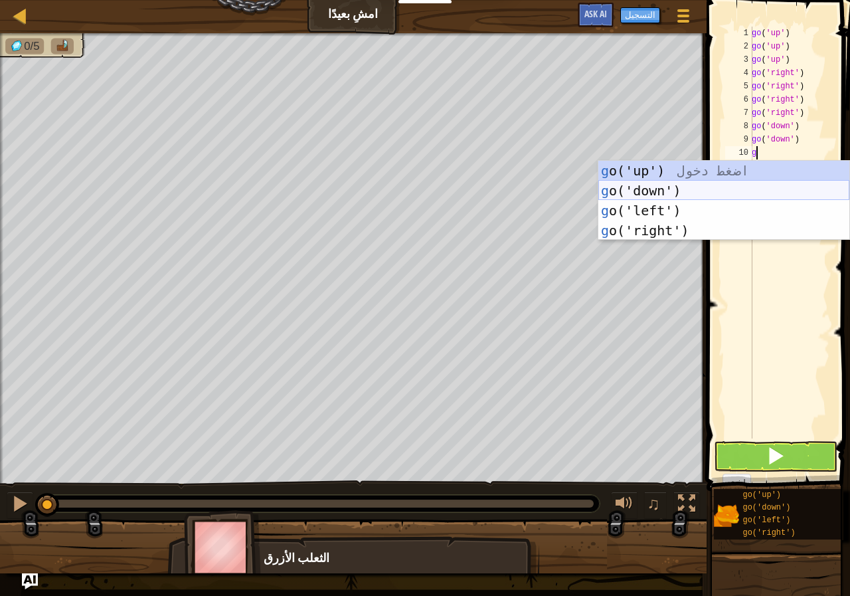
click at [683, 189] on div "g o('up') اضغط دخول g o('down') اضغط دخول g o('left') اضغط دخول g o('right') اض…" at bounding box center [723, 221] width 251 height 120
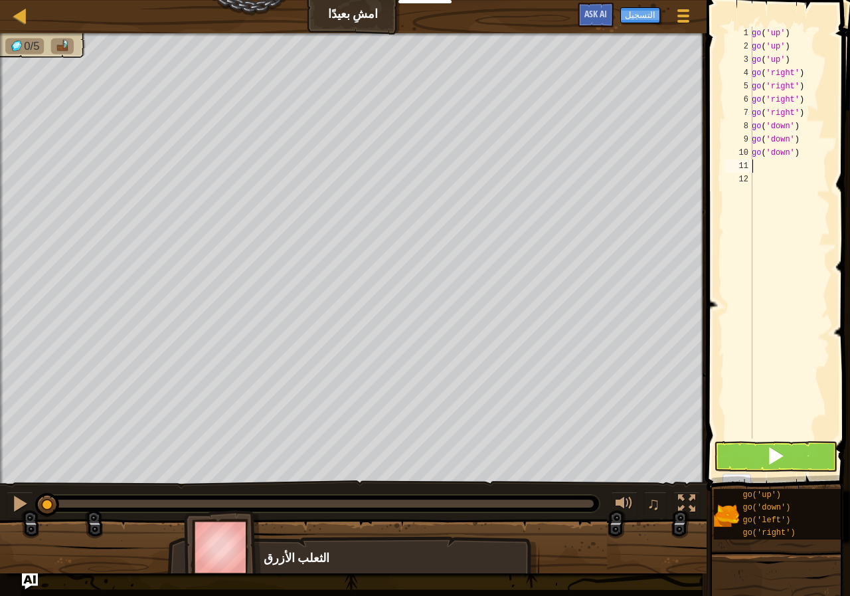
type textarea "g"
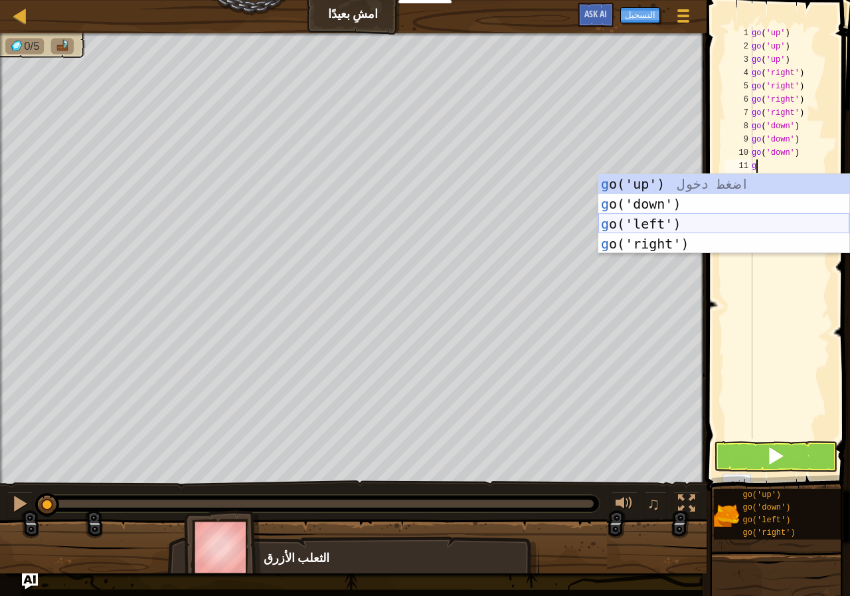
click at [673, 221] on div "g o('up') اضغط دخول g o('down') اضغط دخول g o('left') اضغط دخول g o('right') اض…" at bounding box center [723, 234] width 251 height 120
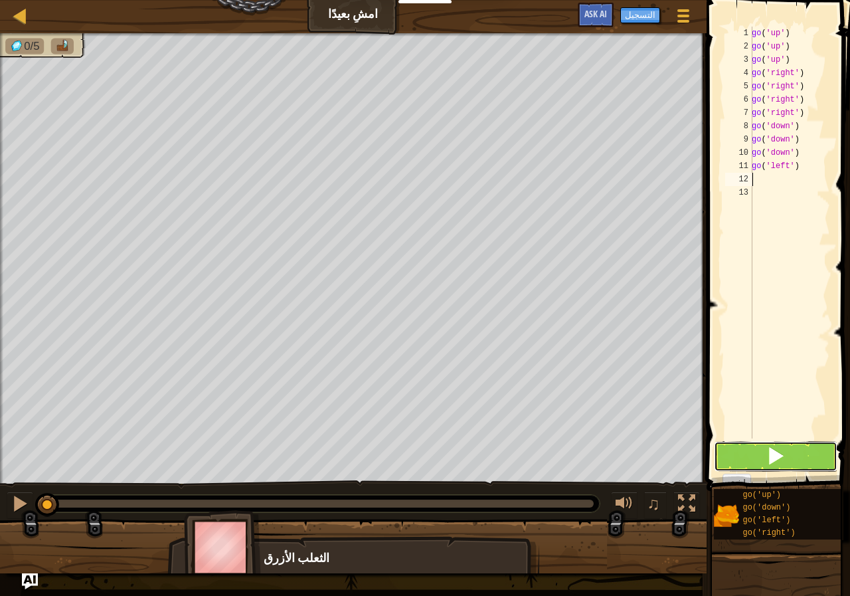
click at [749, 454] on button at bounding box center [776, 456] width 124 height 31
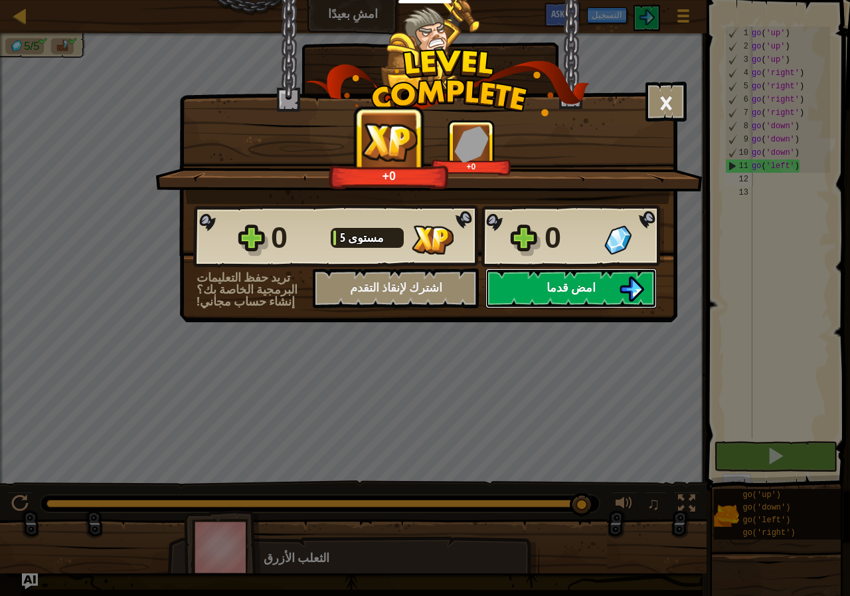
click at [548, 282] on button "امض قدما" at bounding box center [571, 288] width 171 height 40
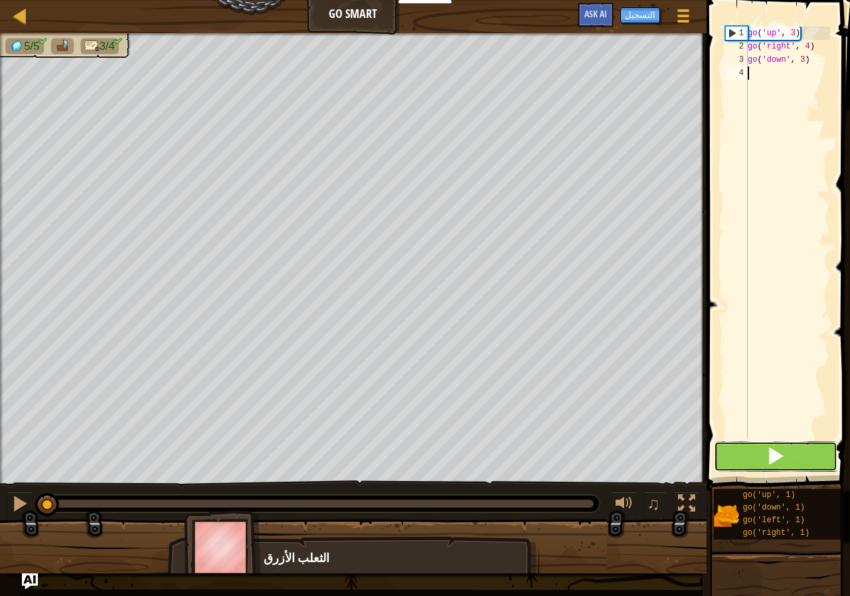
click at [769, 454] on span at bounding box center [775, 455] width 19 height 19
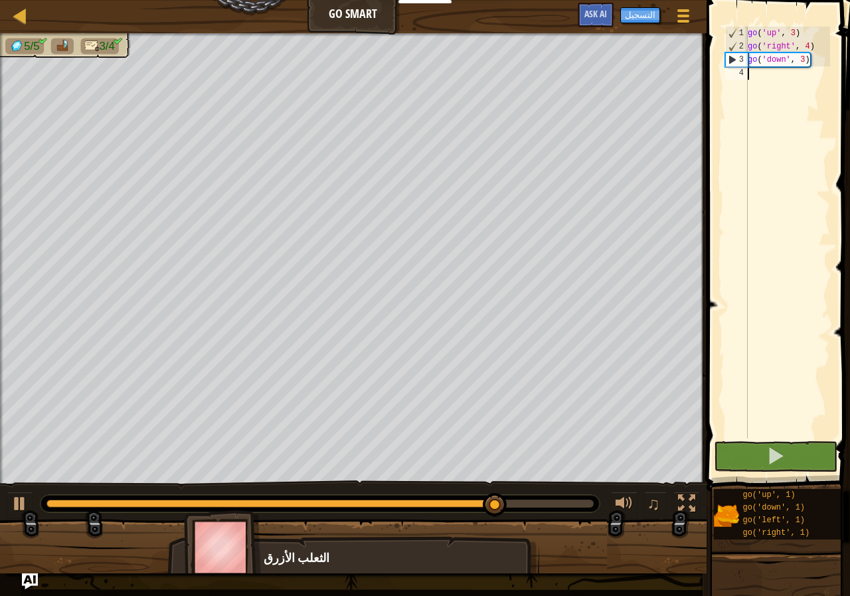
click at [797, 89] on div "go ( 'up' , 3 ) go ( 'right' , 4 ) go ( 'down' , 3 )" at bounding box center [787, 246] width 85 height 438
type textarea "g"
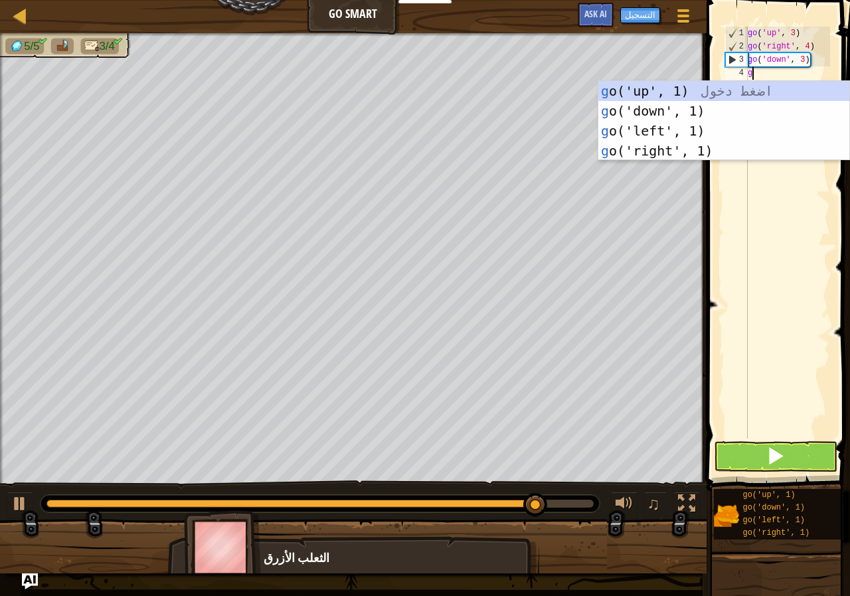
scroll to position [6, 0]
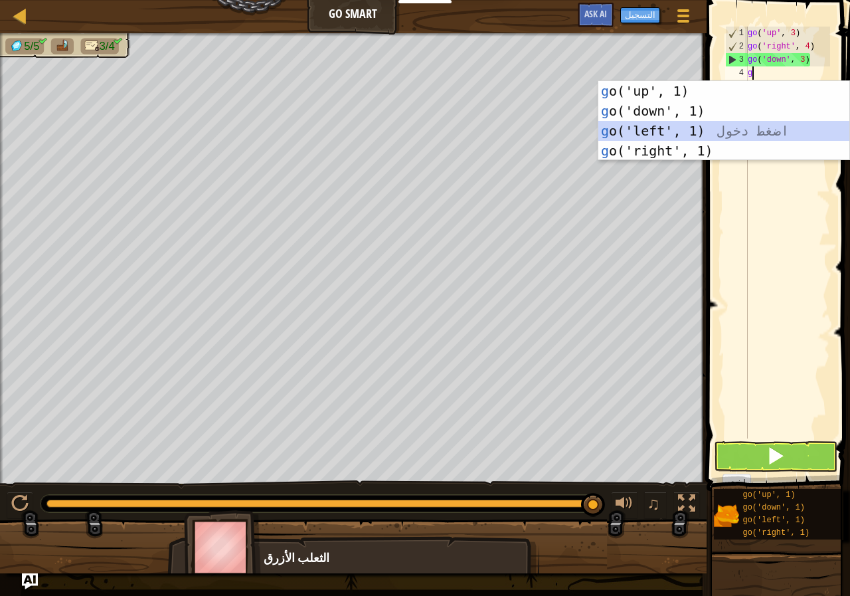
click at [681, 128] on div "g o('up', 1) اضغط دخول g o('down', 1) اضغط دخول g o('left', 1) اضغط دخول g o('r…" at bounding box center [723, 141] width 251 height 120
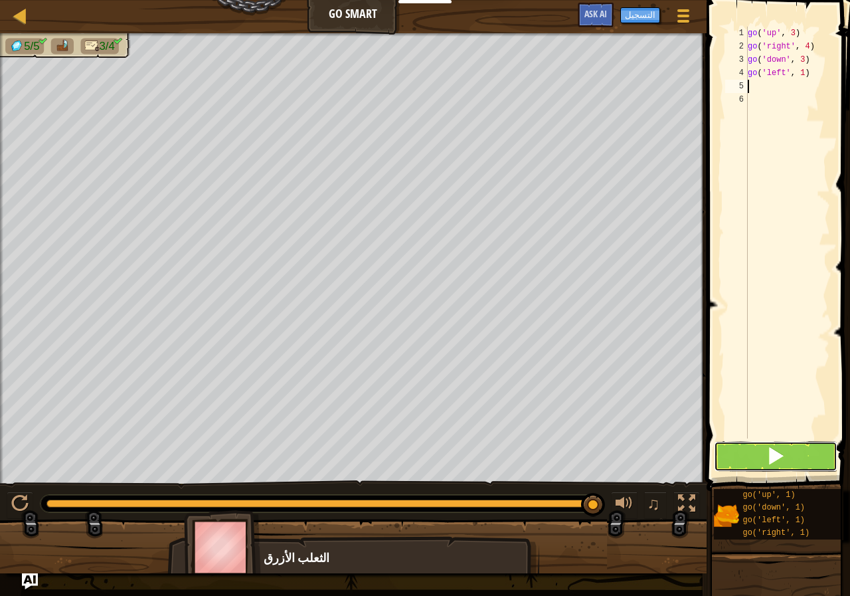
click at [783, 458] on span at bounding box center [775, 455] width 19 height 19
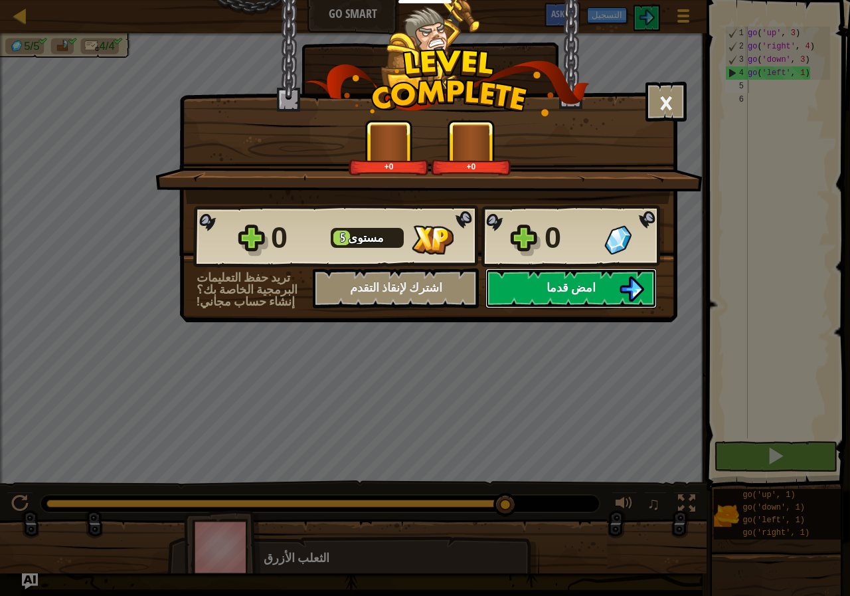
click at [578, 276] on button "امض قدما" at bounding box center [571, 288] width 171 height 40
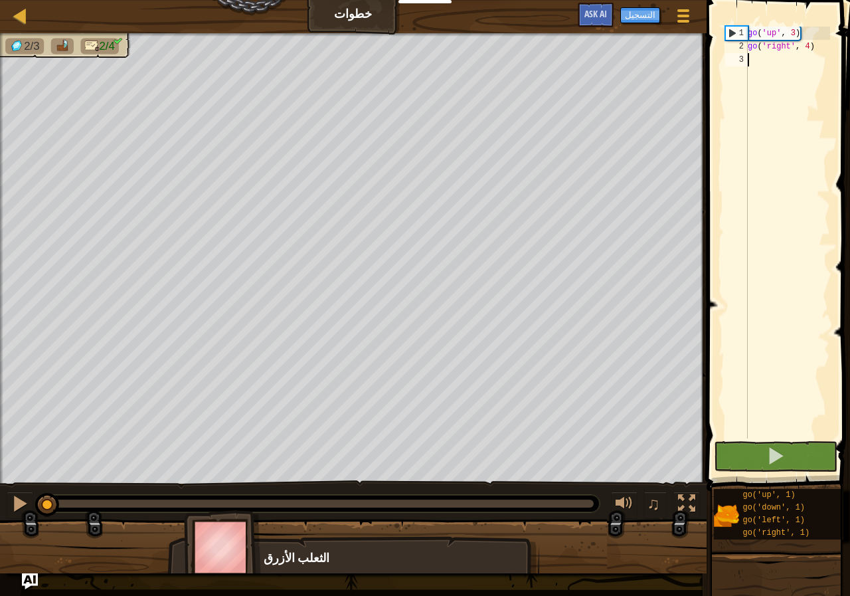
type textarea "g"
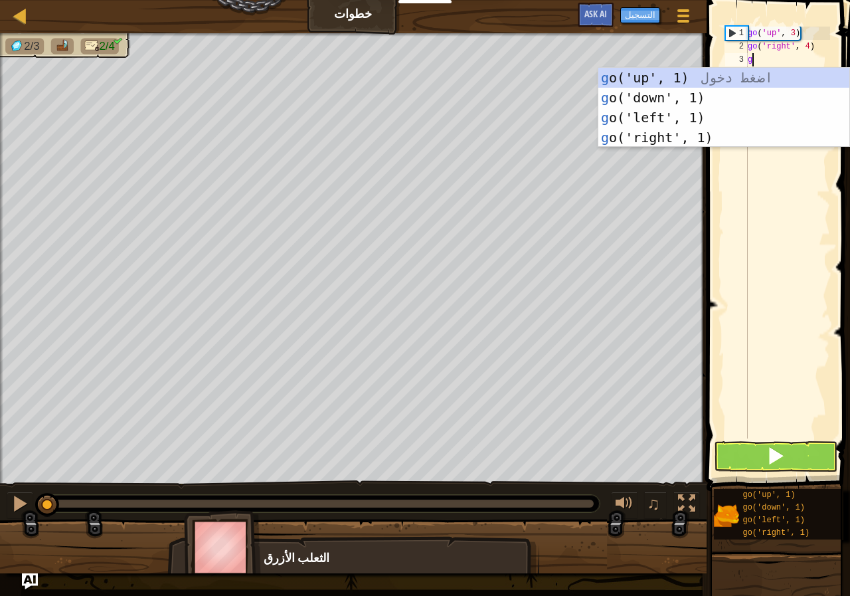
scroll to position [6, 0]
click at [705, 93] on div "g o('up', 1) اضغط دخول g o('down', 1) اضغط دخول g o('left', 1) اضغط دخول g o('r…" at bounding box center [723, 128] width 251 height 120
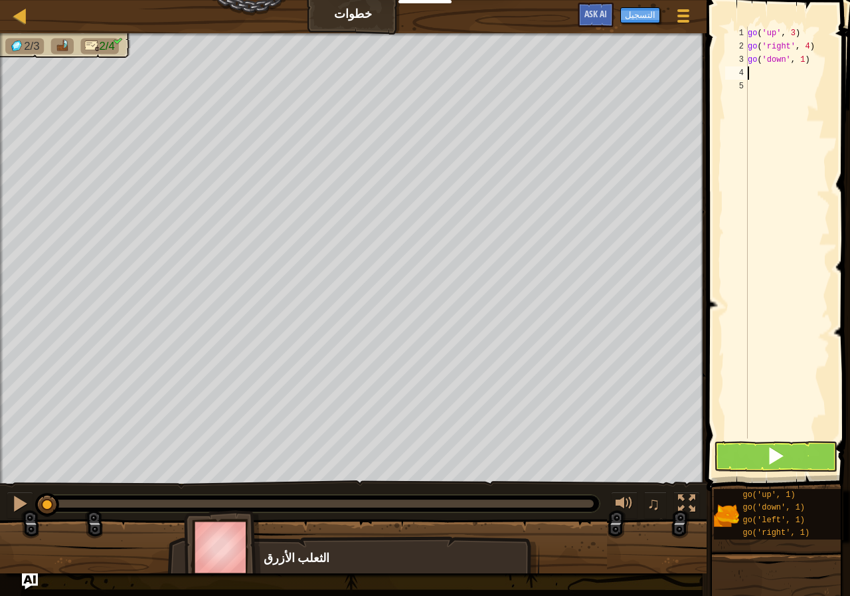
click at [822, 52] on div "go ( 'up' , 3 ) go ( 'right' , 4 ) go ( 'down' , 1 )" at bounding box center [787, 246] width 85 height 438
click at [820, 65] on div "go ( 'up' , 3 ) go ( 'right' , 4 ) go ( 'down' , 1 )" at bounding box center [787, 246] width 85 height 438
type textarea "go('down', 3)"
click at [766, 74] on div "go ( 'up' , 3 ) go ( 'right' , 4 ) go ( 'down' , 3 )" at bounding box center [787, 246] width 85 height 438
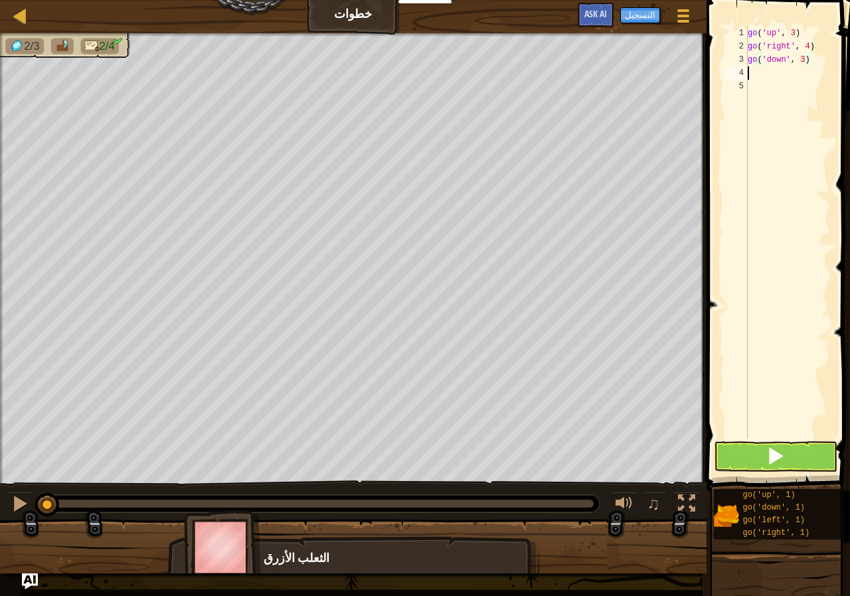
scroll to position [6, 0]
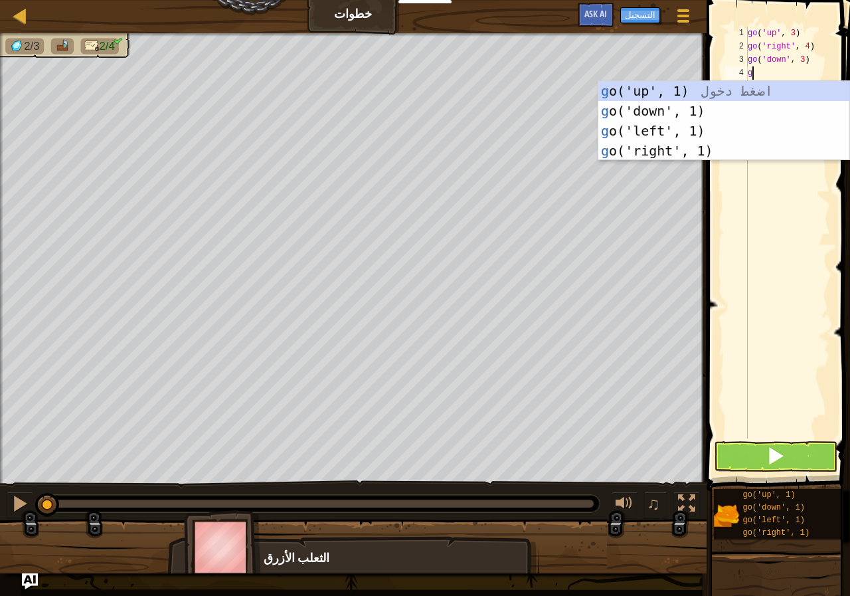
type textarea "g"
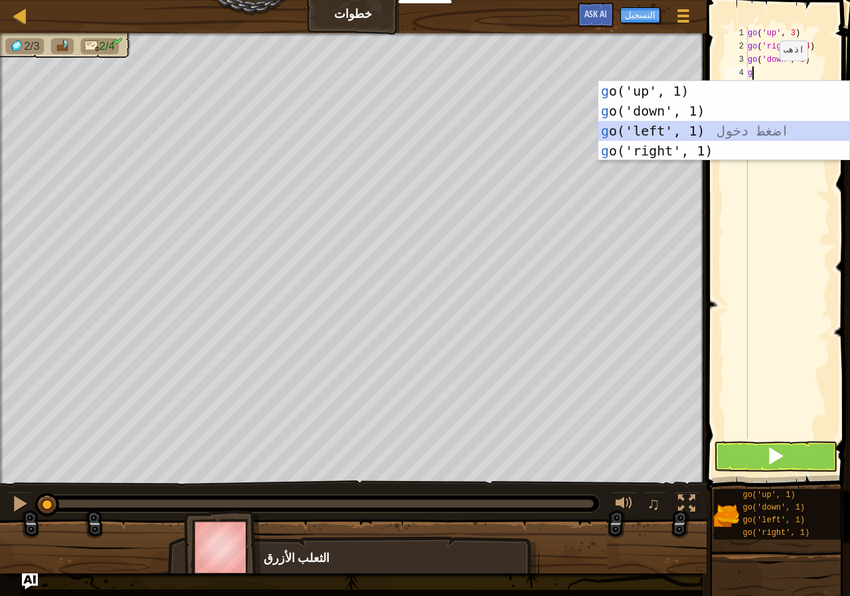
click at [679, 124] on div "g o('up', 1) اضغط دخول g o('down', 1) اضغط دخول g o('left', 1) اضغط دخول g o('r…" at bounding box center [723, 141] width 251 height 120
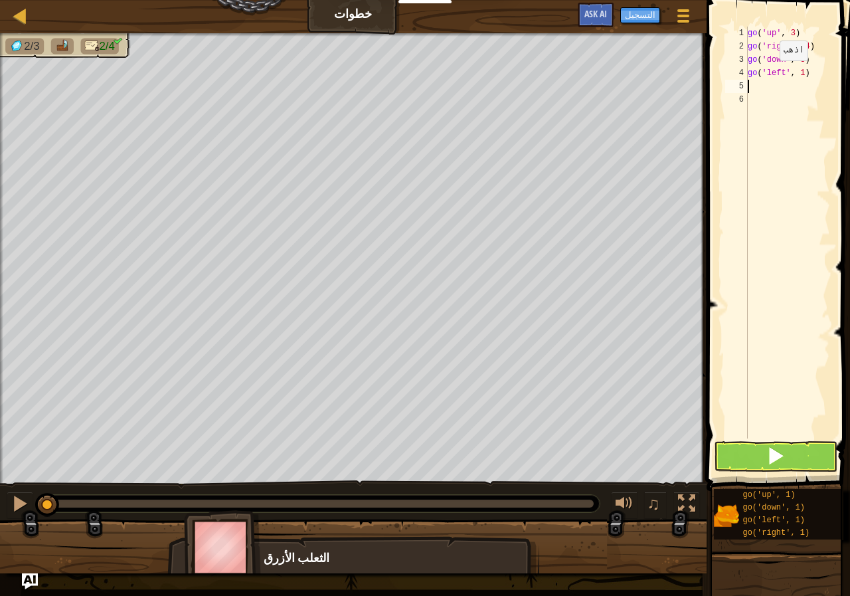
type textarea "g"
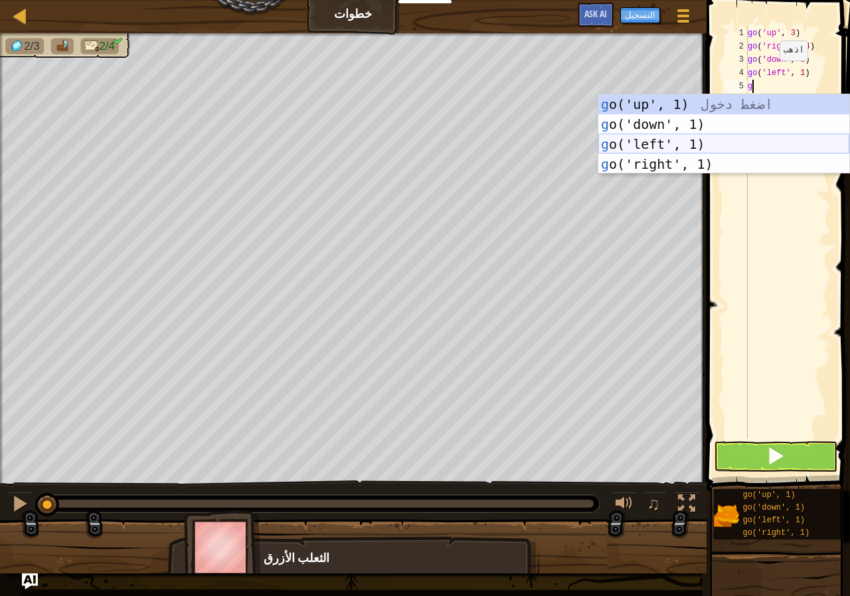
click at [679, 144] on div "g o('up', 1) اضغط دخول g o('down', 1) اضغط دخول g o('left', 1) اضغط دخول g o('r…" at bounding box center [723, 154] width 251 height 120
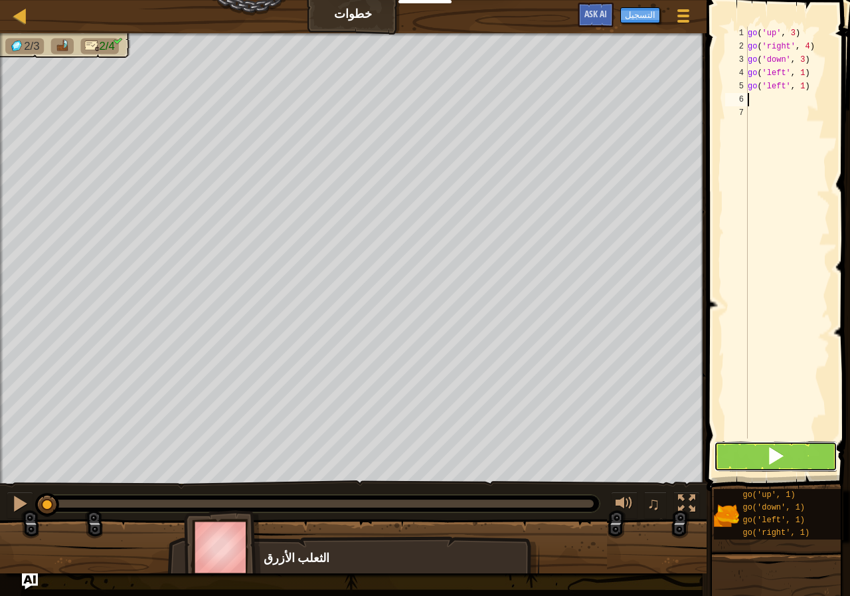
click at [779, 456] on span at bounding box center [775, 455] width 19 height 19
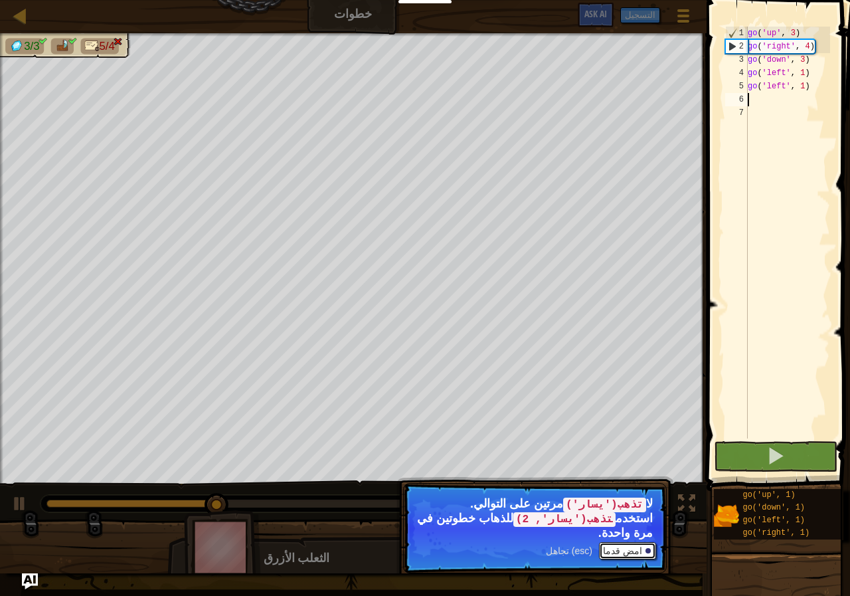
click at [638, 542] on button "امض قدما" at bounding box center [627, 550] width 57 height 17
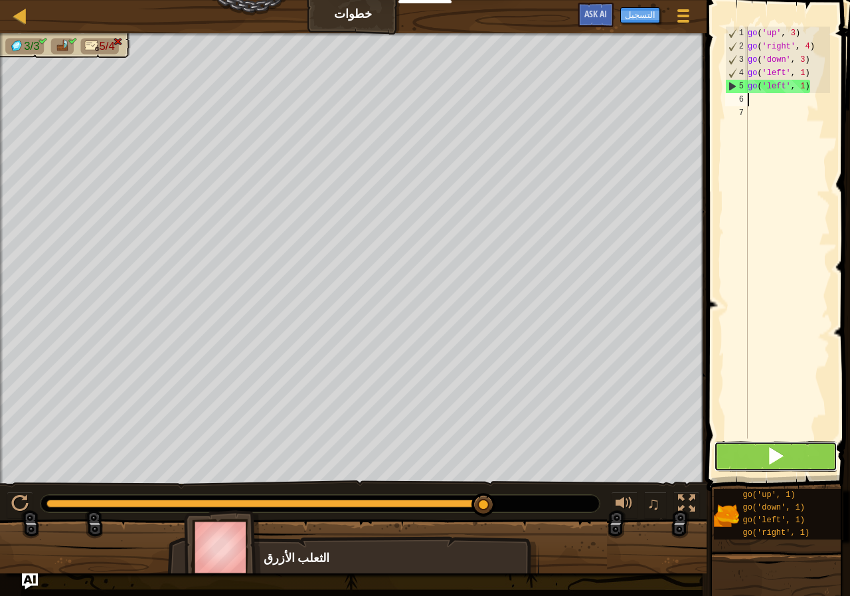
click at [775, 452] on span at bounding box center [775, 455] width 19 height 19
